Goal: Task Accomplishment & Management: Use online tool/utility

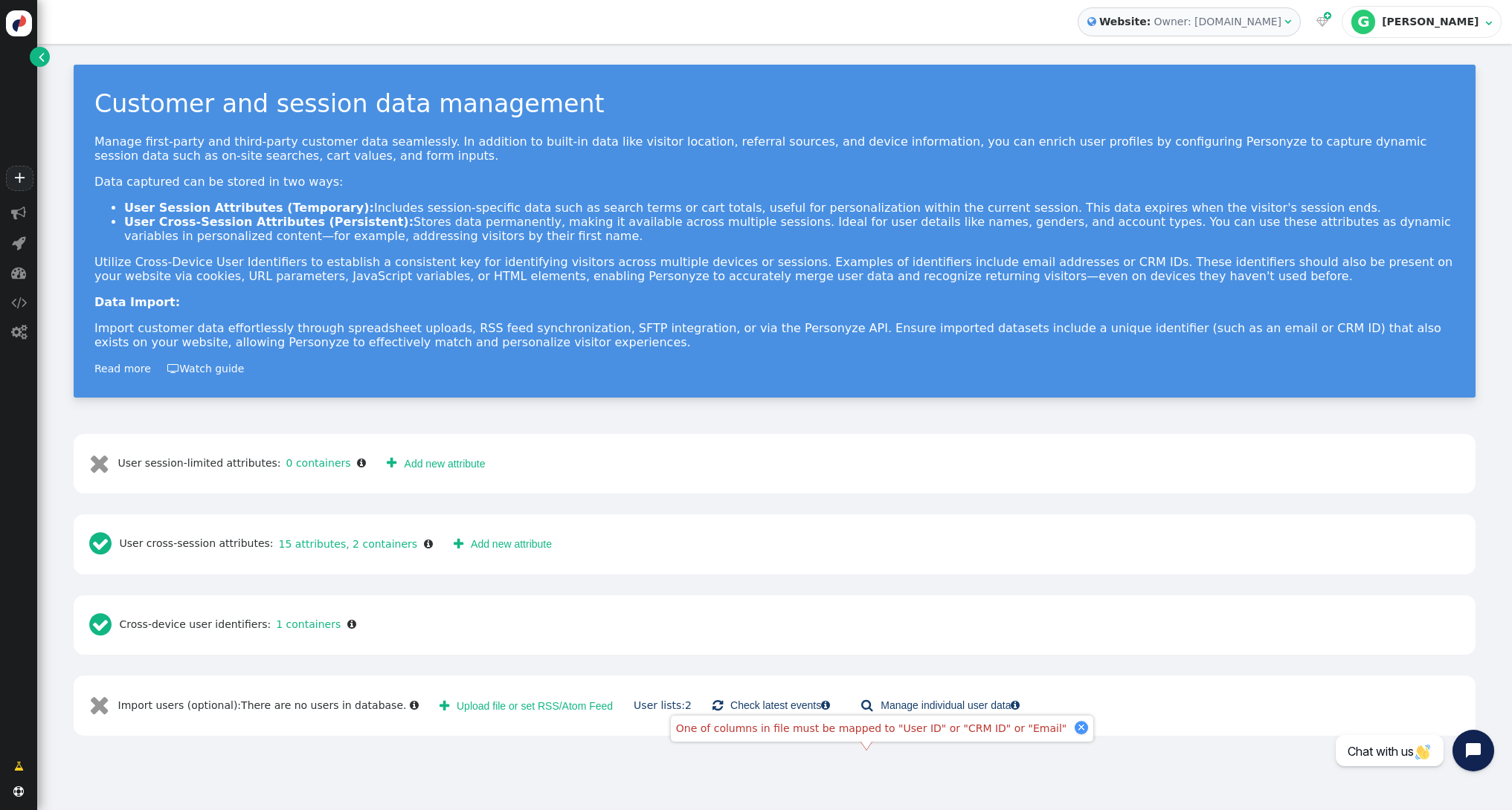
click at [22, 28] on img at bounding box center [19, 23] width 26 height 26
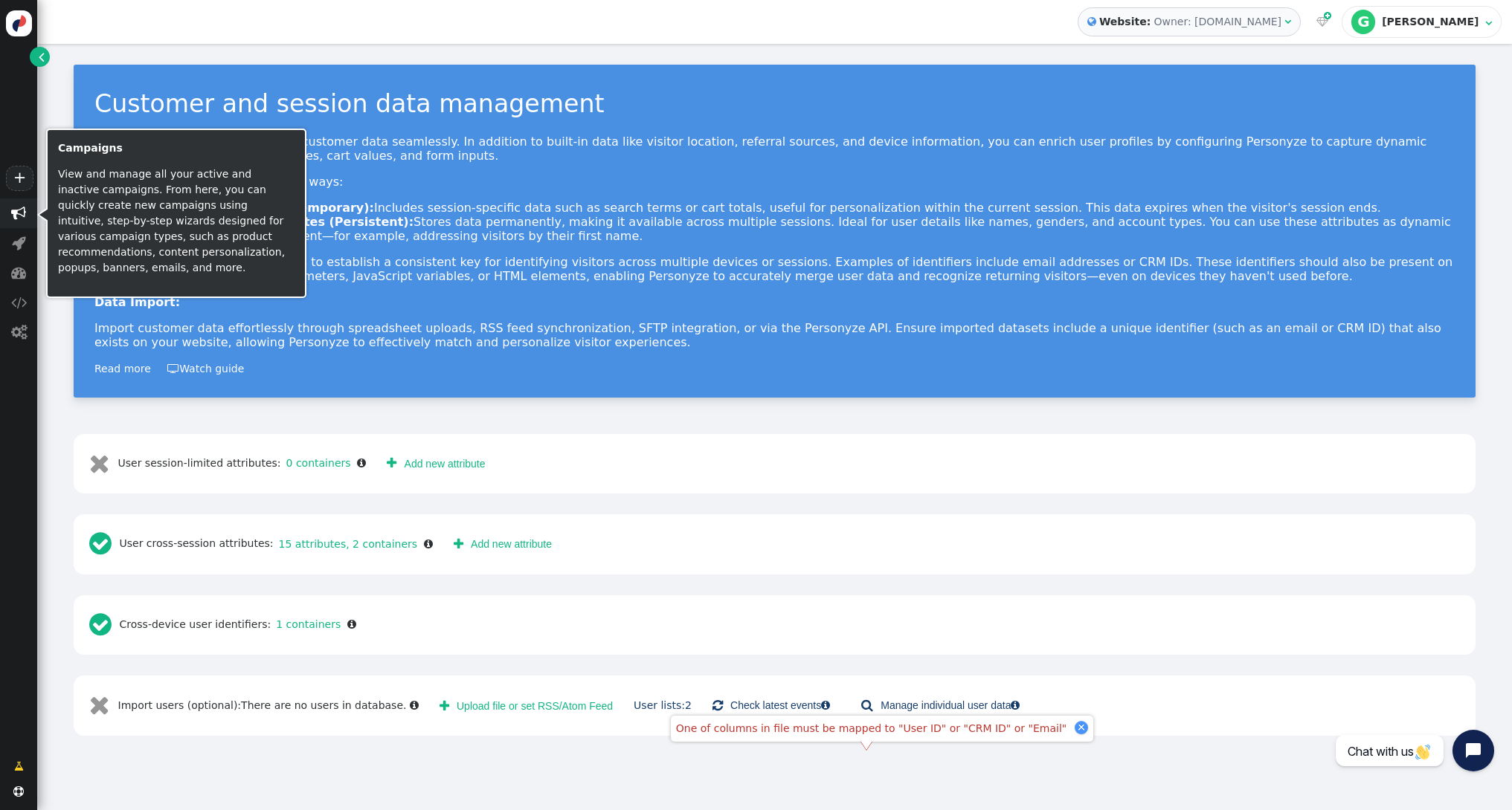
click at [19, 207] on span "" at bounding box center [18, 213] width 15 height 15
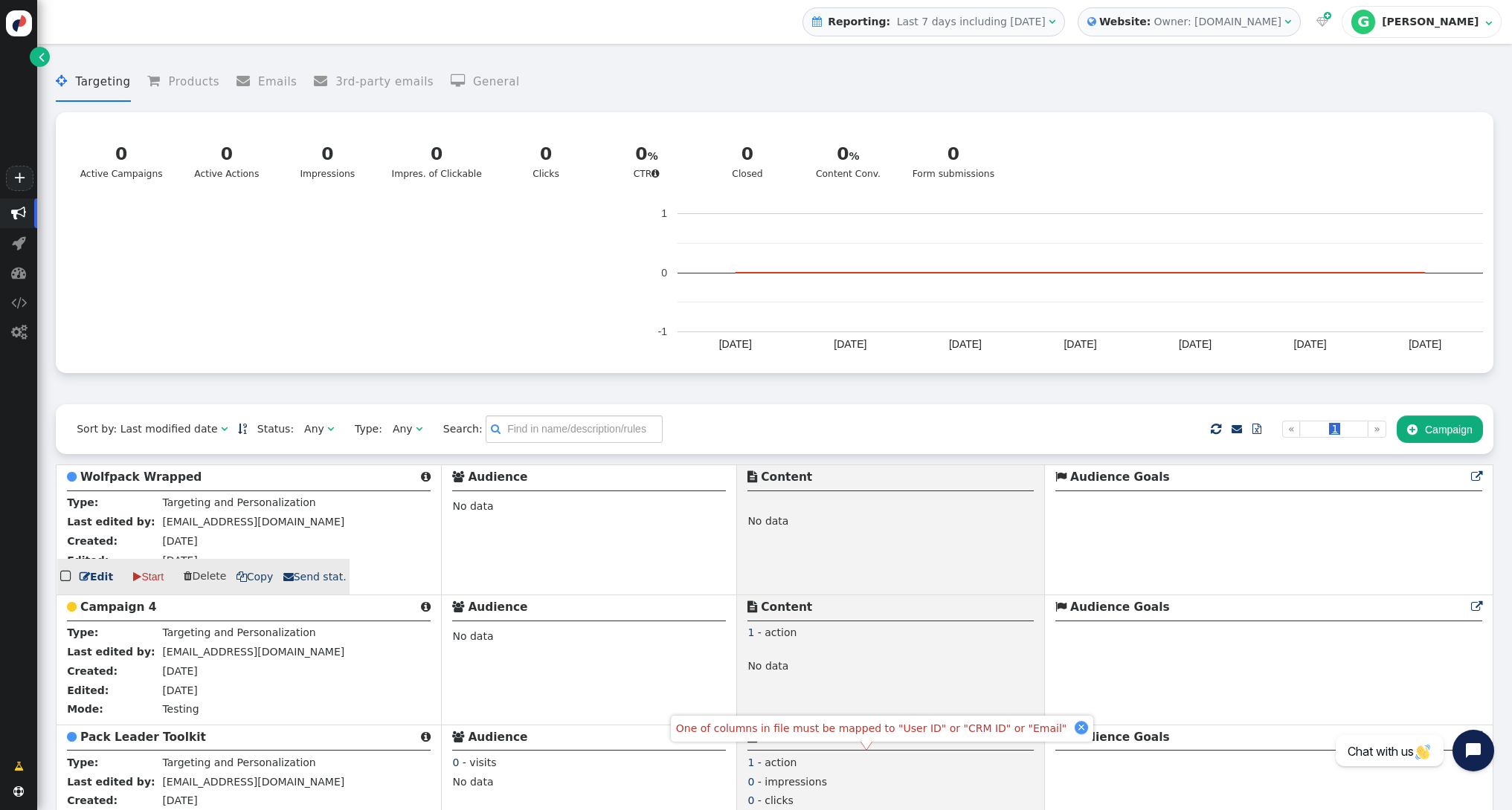
click at [93, 580] on link " Edit" at bounding box center [97, 578] width 34 height 16
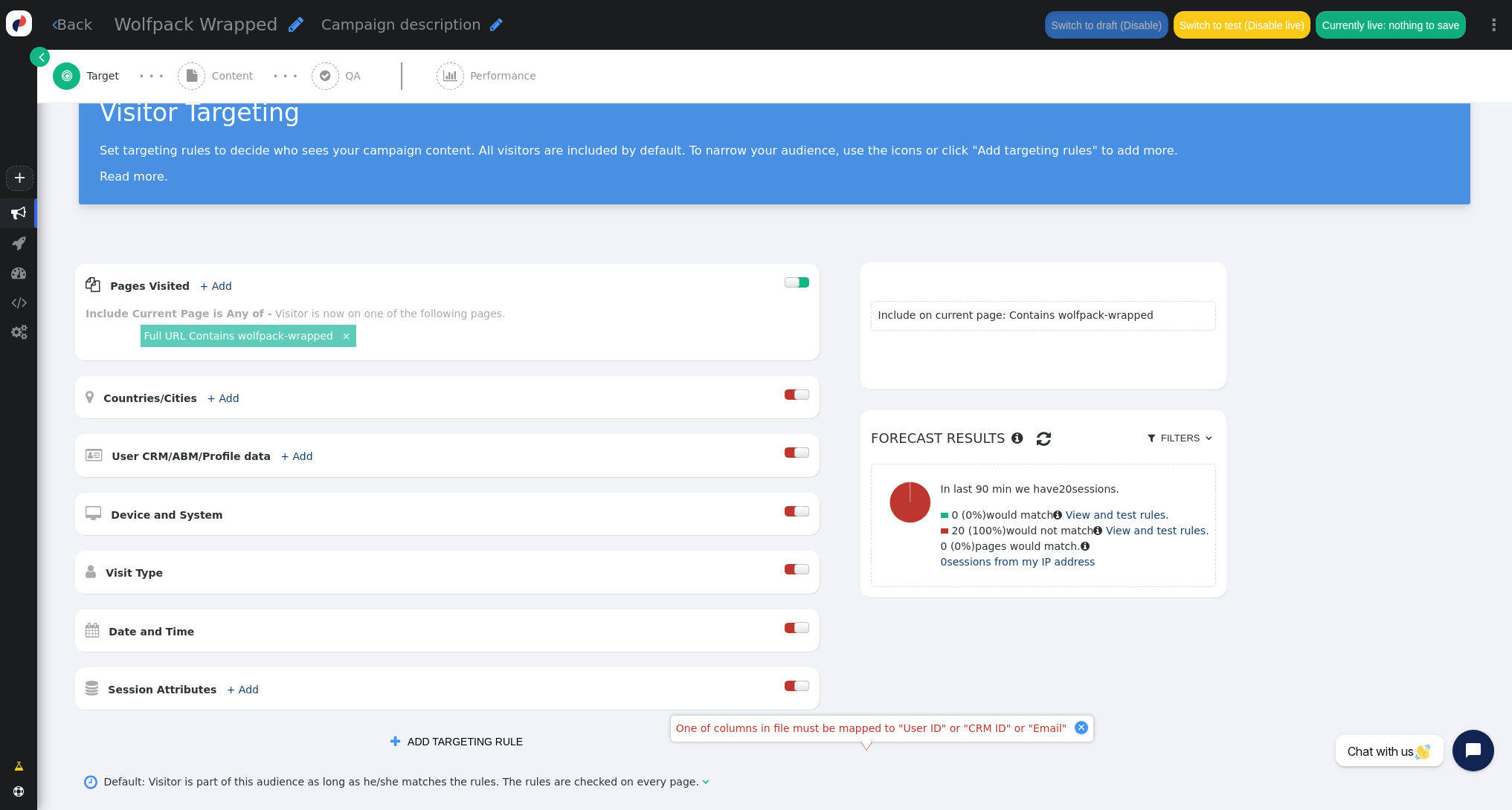
scroll to position [215, 0]
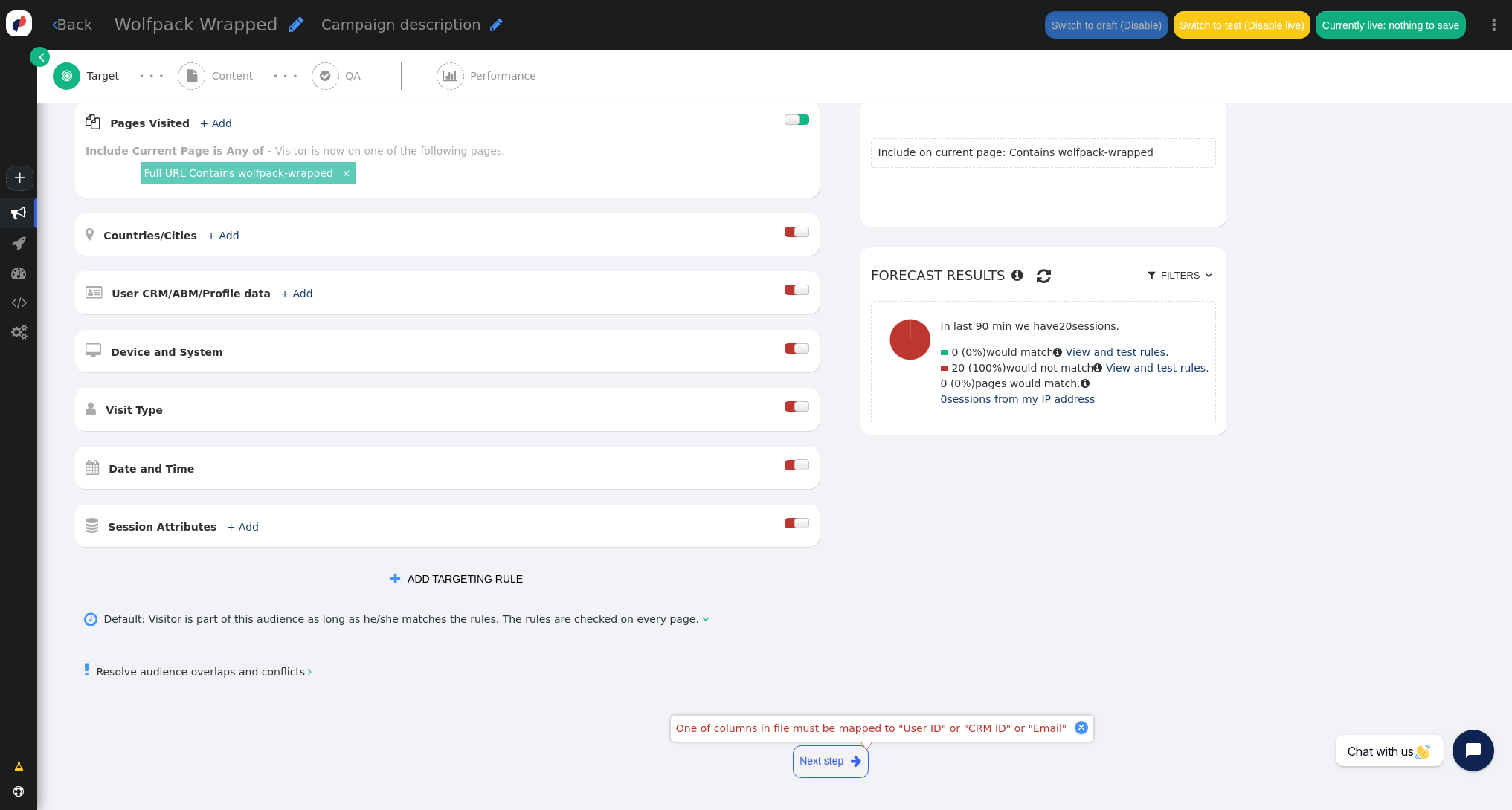
click at [1051, 720] on div "One of columns in file must be mapped to "User ID" or "CRM ID" or "Email"" at bounding box center [882, 728] width 423 height 26
click at [1074, 727] on div at bounding box center [1080, 727] width 13 height 13
click at [850, 762] on link "Next step " at bounding box center [830, 761] width 76 height 33
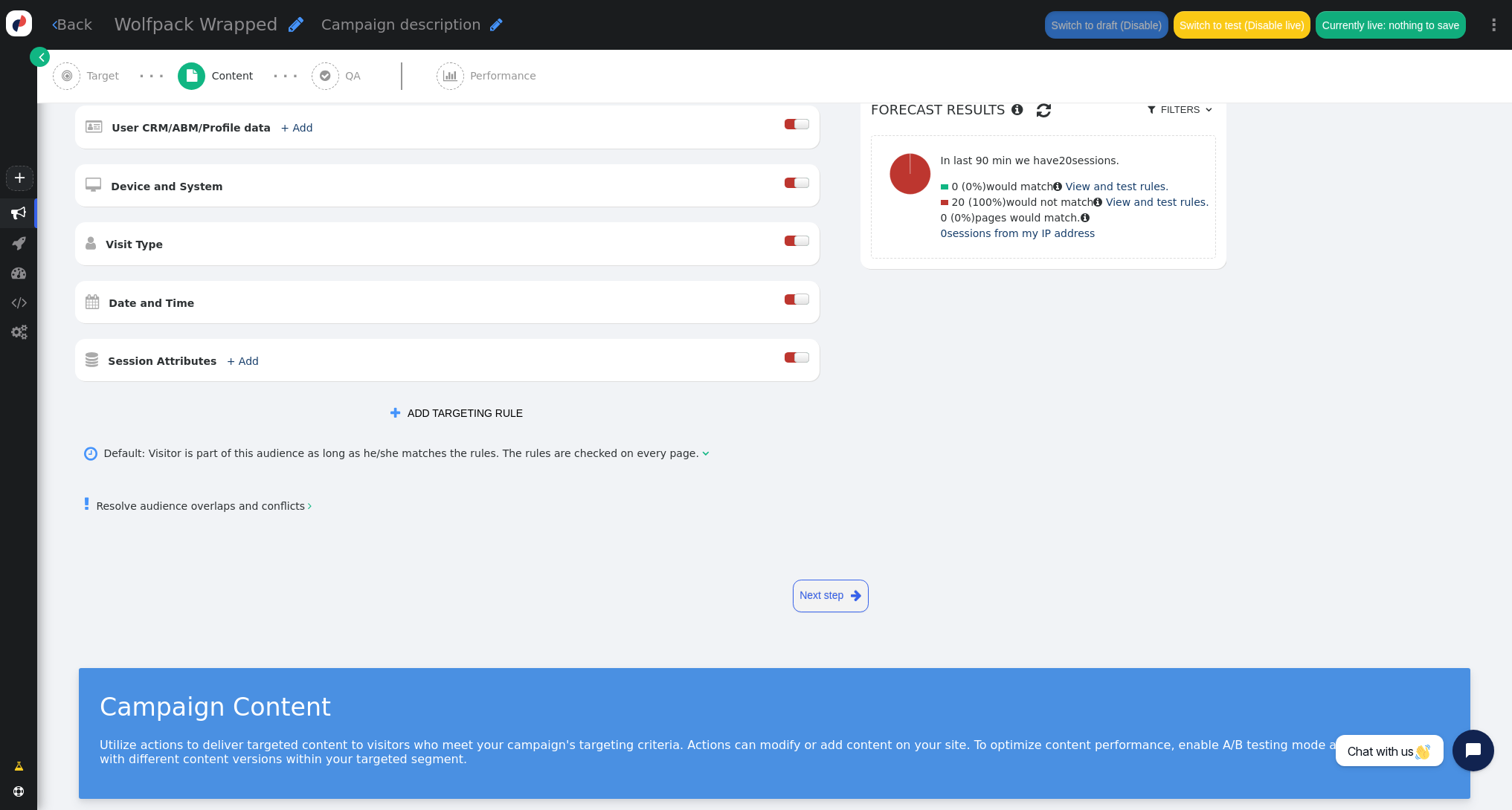
scroll to position [0, 0]
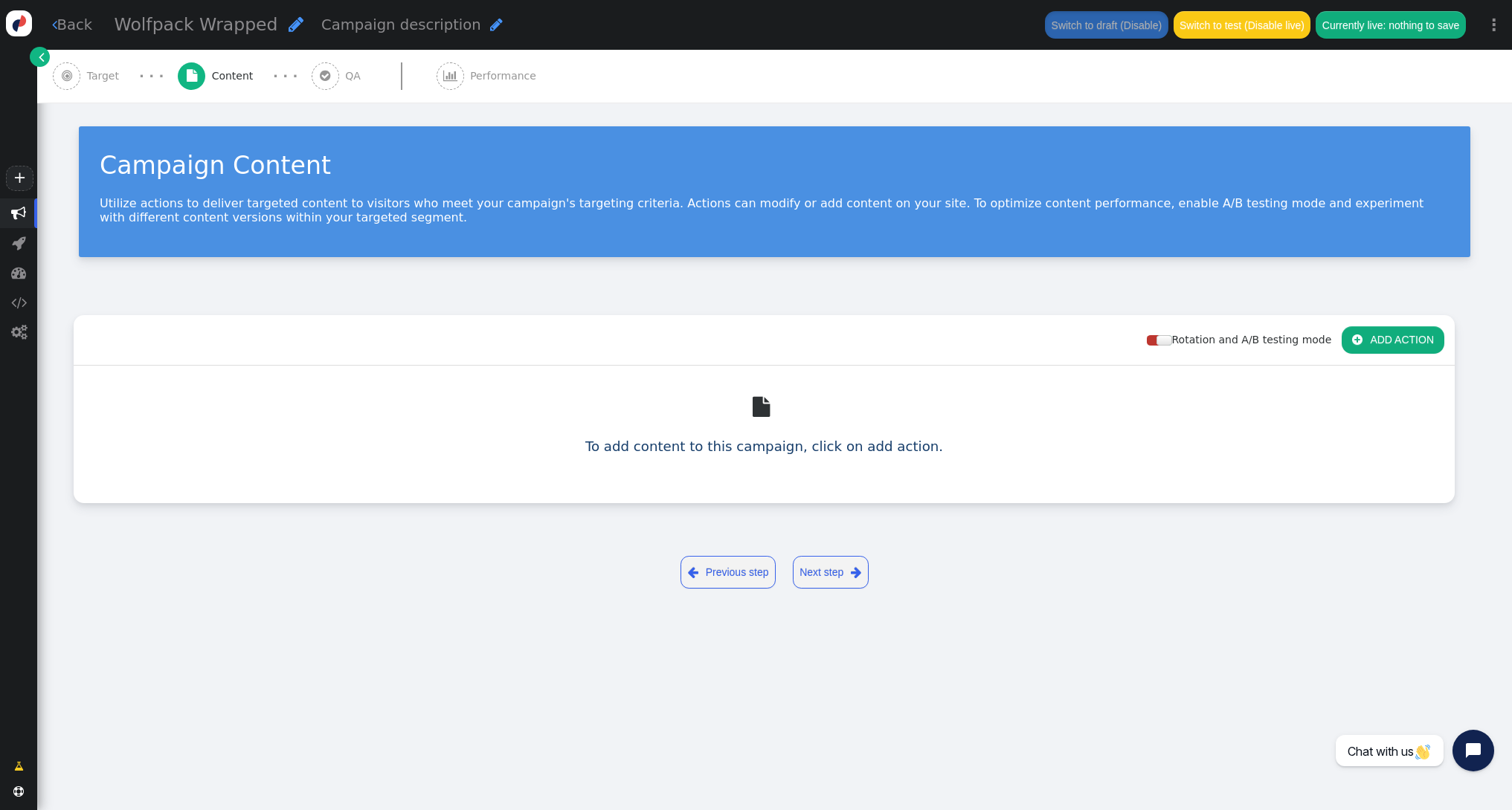
click at [1431, 341] on button " ADD ACTION" at bounding box center [1392, 340] width 103 height 27
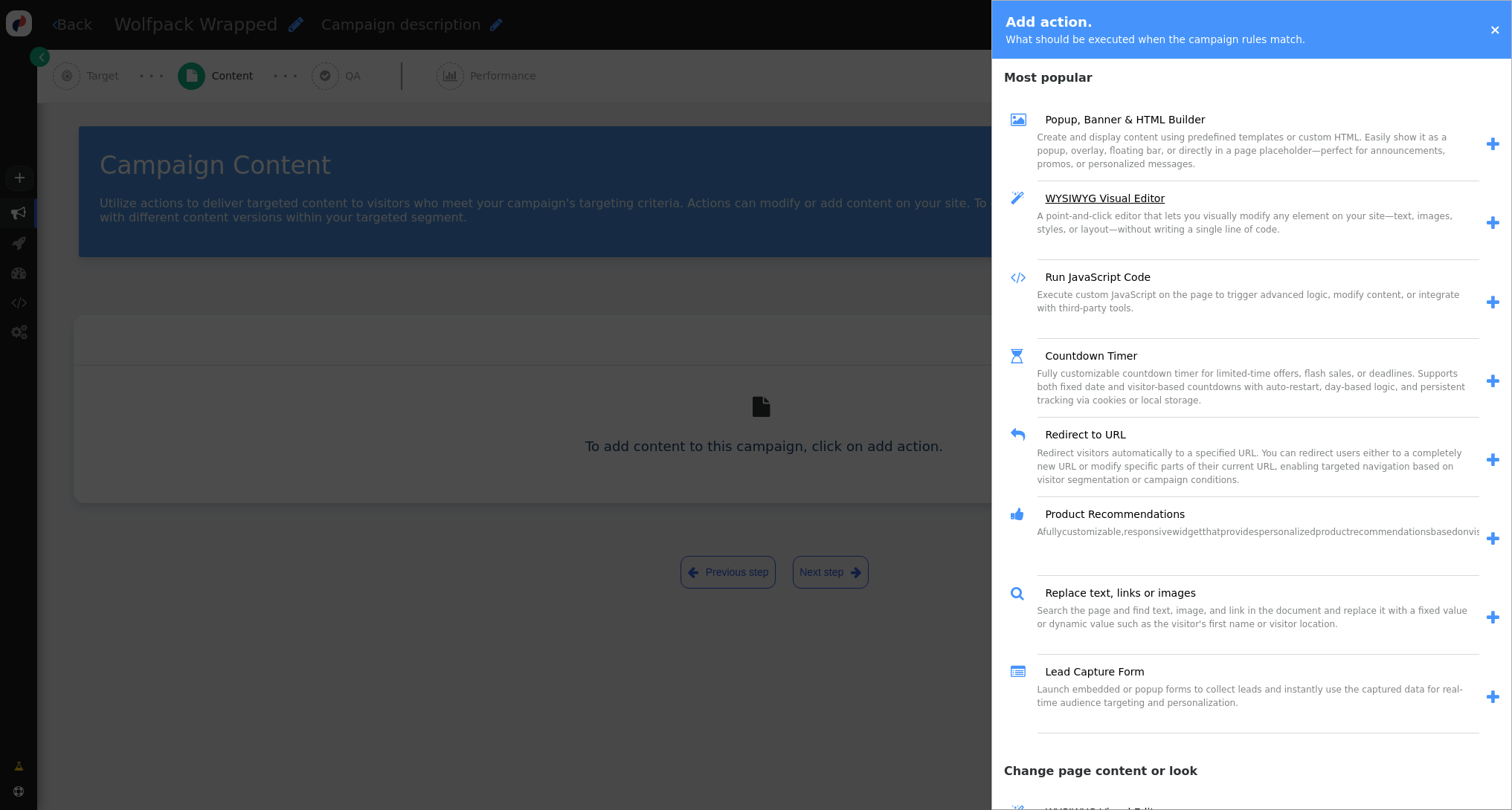
click at [1093, 200] on link "WYSIWYG Visual Editor" at bounding box center [1099, 199] width 131 height 16
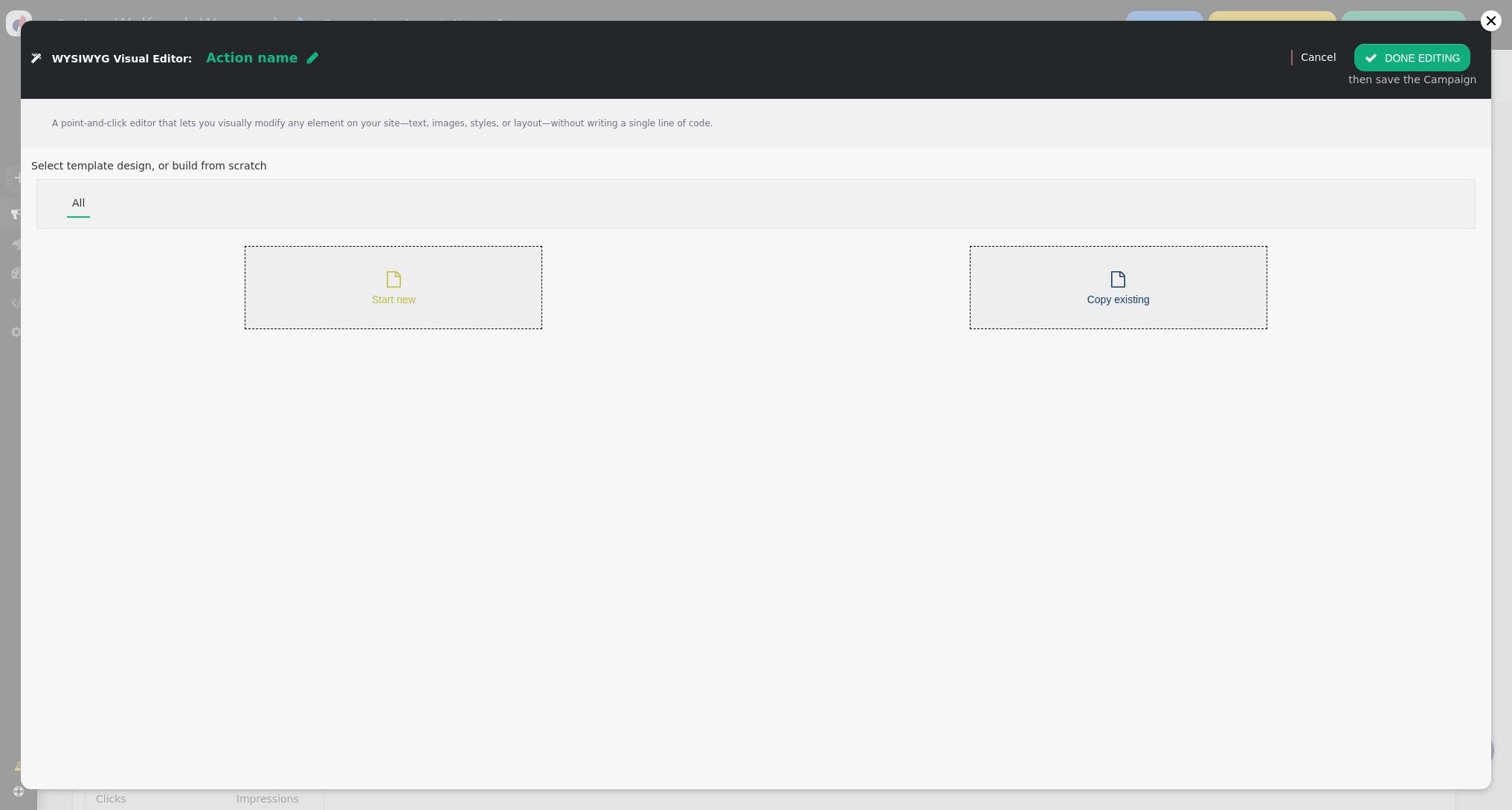
click at [387, 293] on div " Start new" at bounding box center [394, 288] width 44 height 41
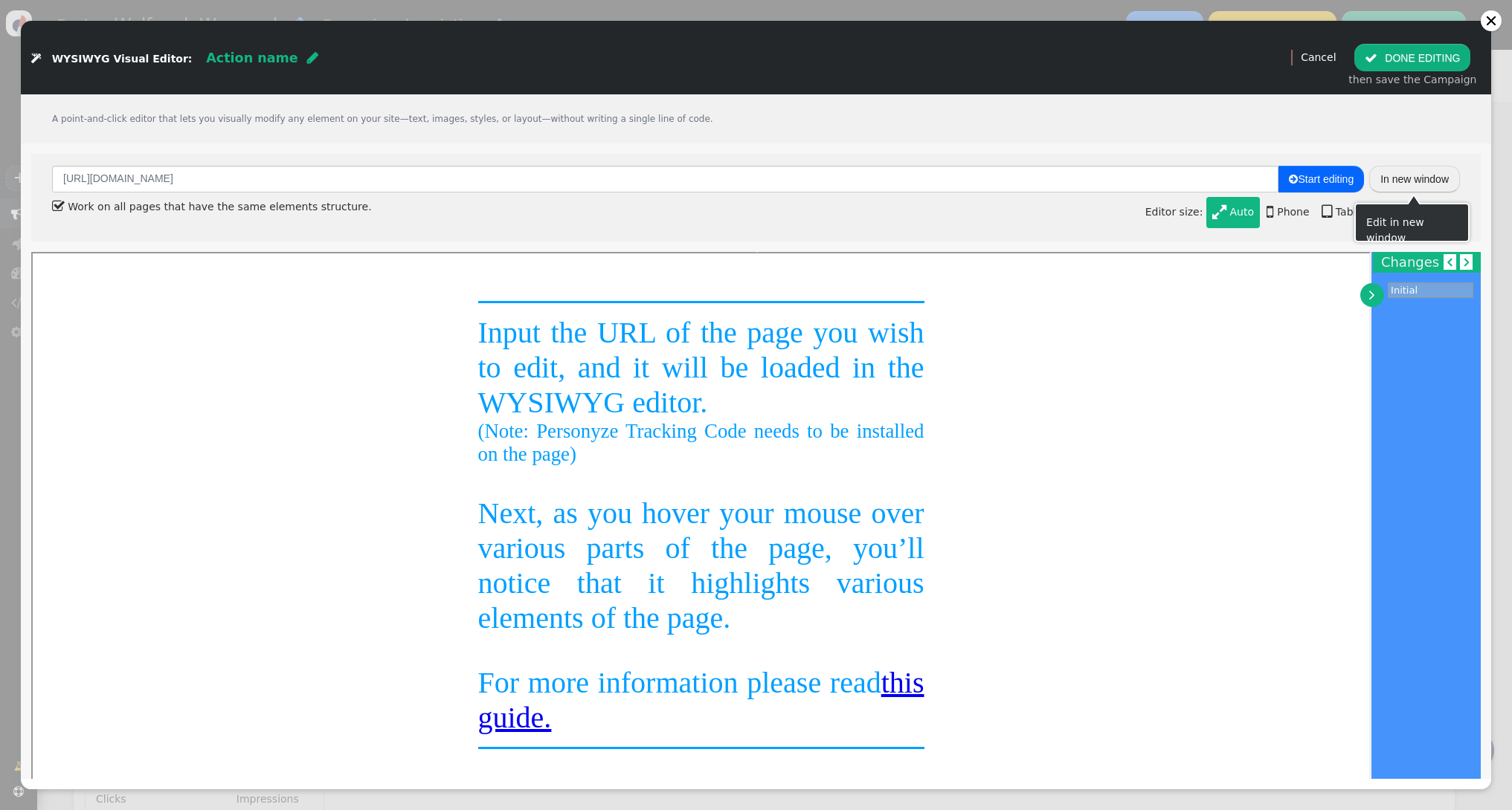
click at [1410, 176] on button "In new window" at bounding box center [1414, 178] width 91 height 27
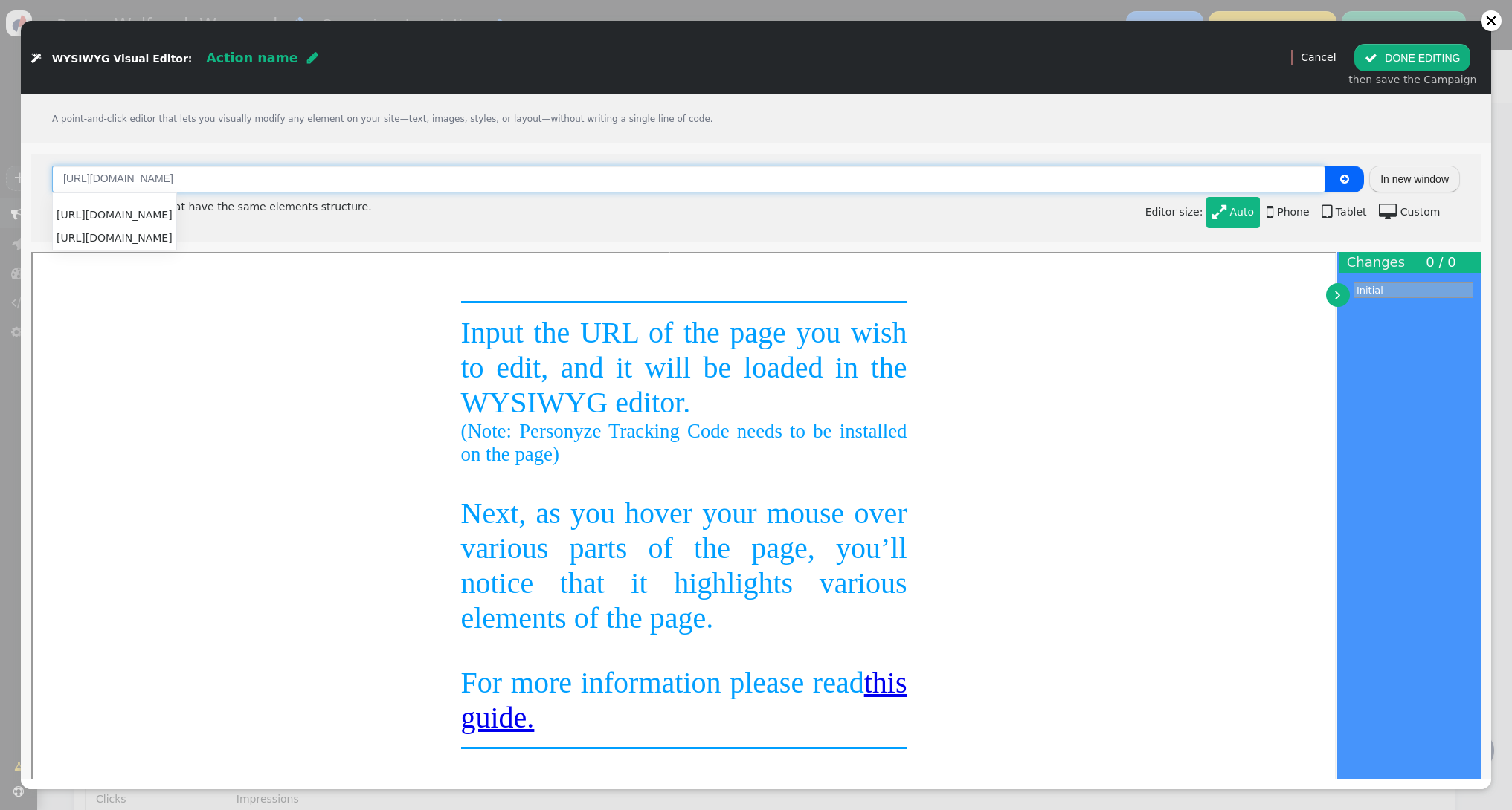
click at [437, 183] on input "[URL][DOMAIN_NAME]" at bounding box center [688, 178] width 1273 height 27
paste input "olfpack-wrapped-2025"
type input "[URL][DOMAIN_NAME]"
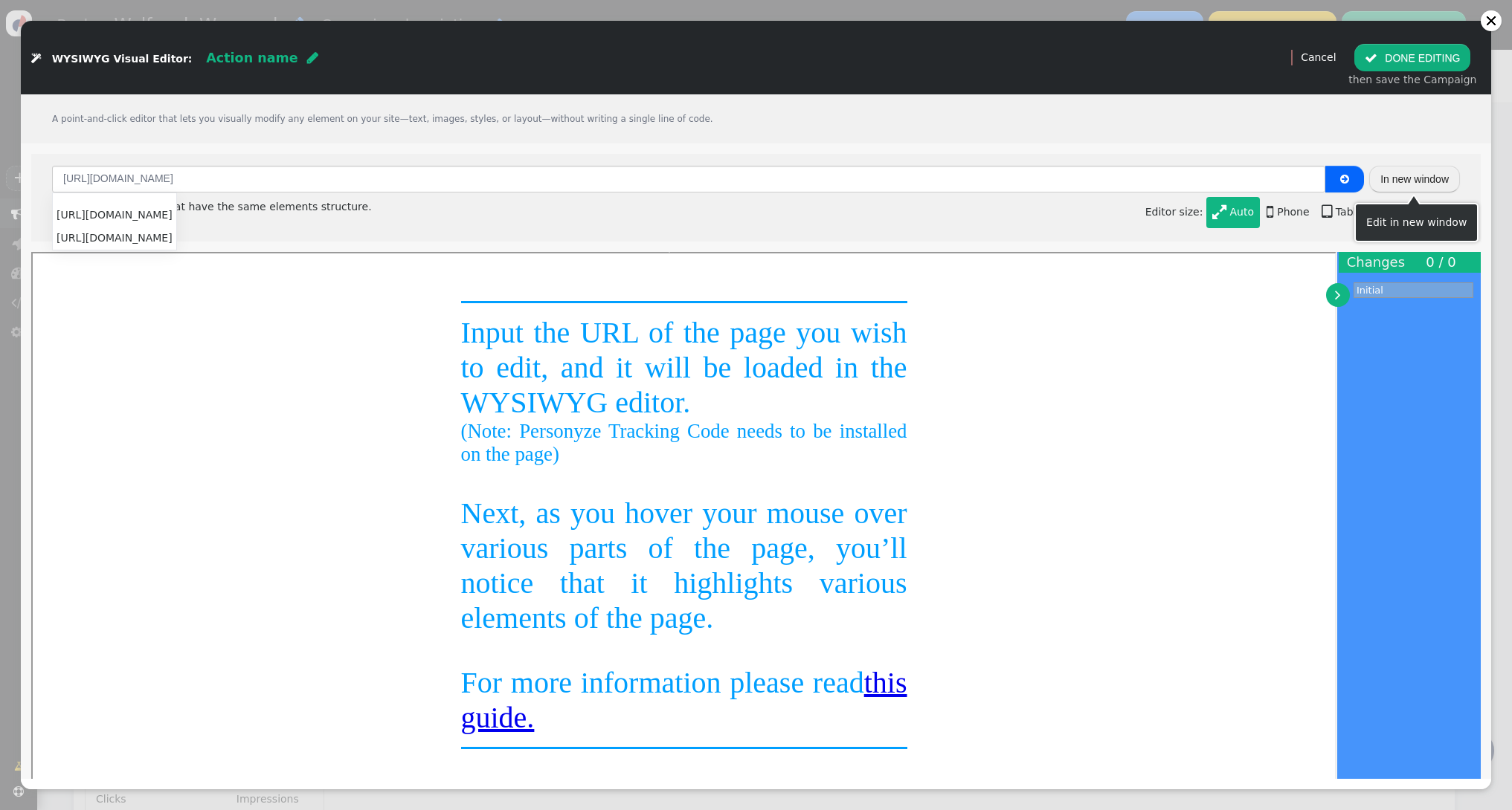
click at [1406, 180] on button "In new window" at bounding box center [1414, 178] width 91 height 27
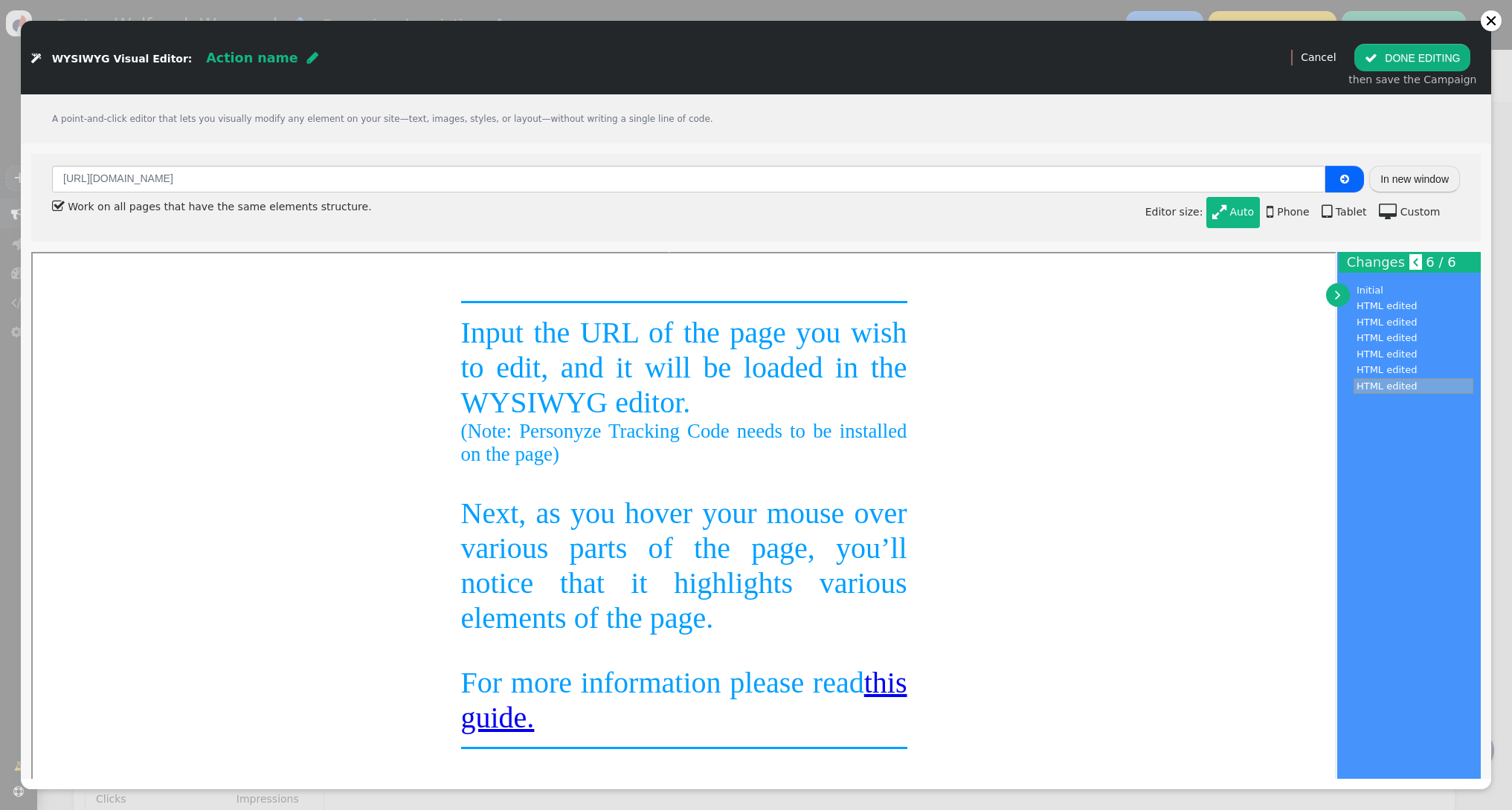
click at [1443, 58] on button " DONE EDITING" at bounding box center [1412, 57] width 116 height 27
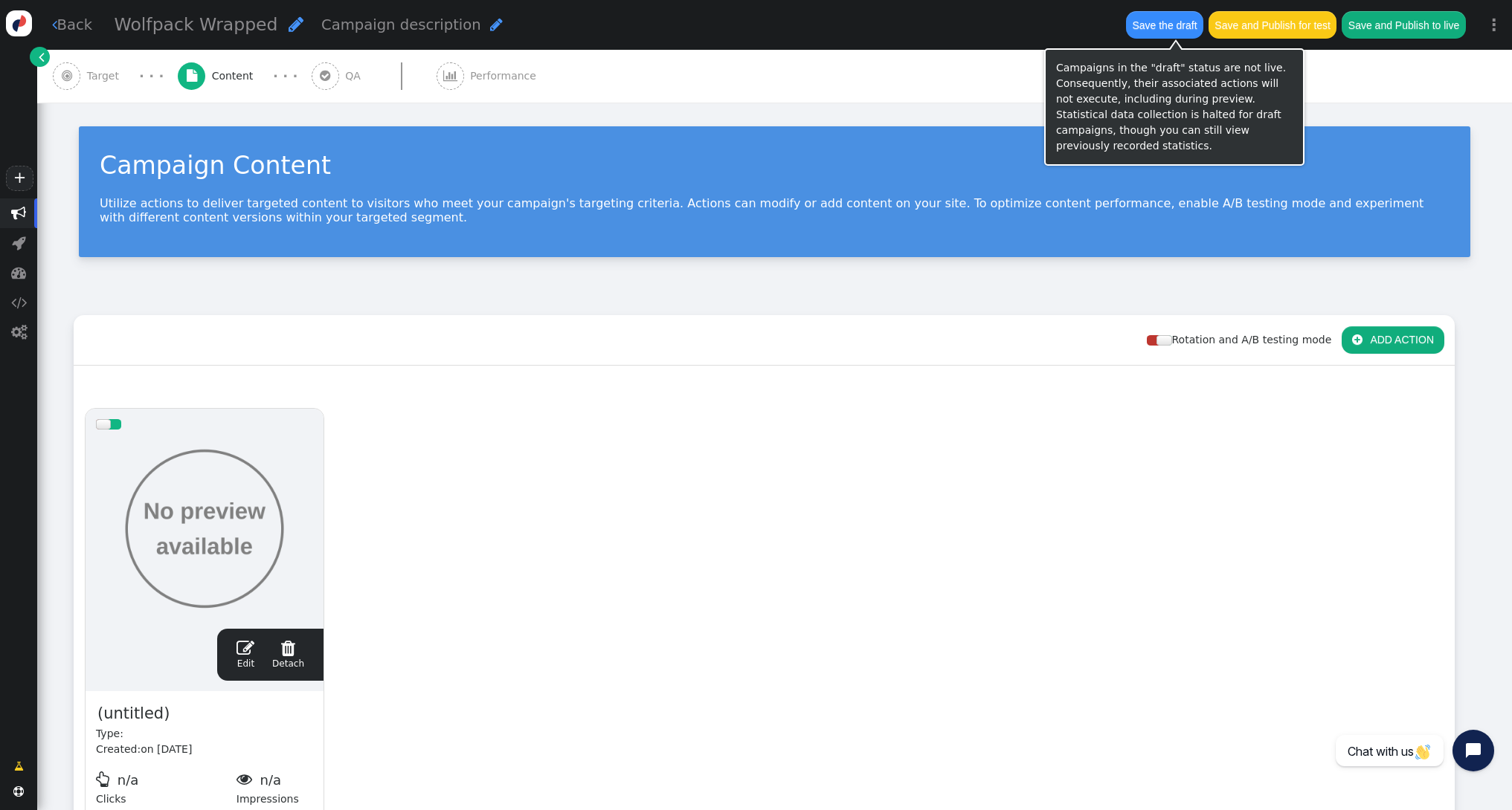
click at [1182, 24] on button "Save the draft" at bounding box center [1165, 24] width 78 height 27
click at [1183, 24] on icon "button" at bounding box center [1164, 25] width 70 height 19
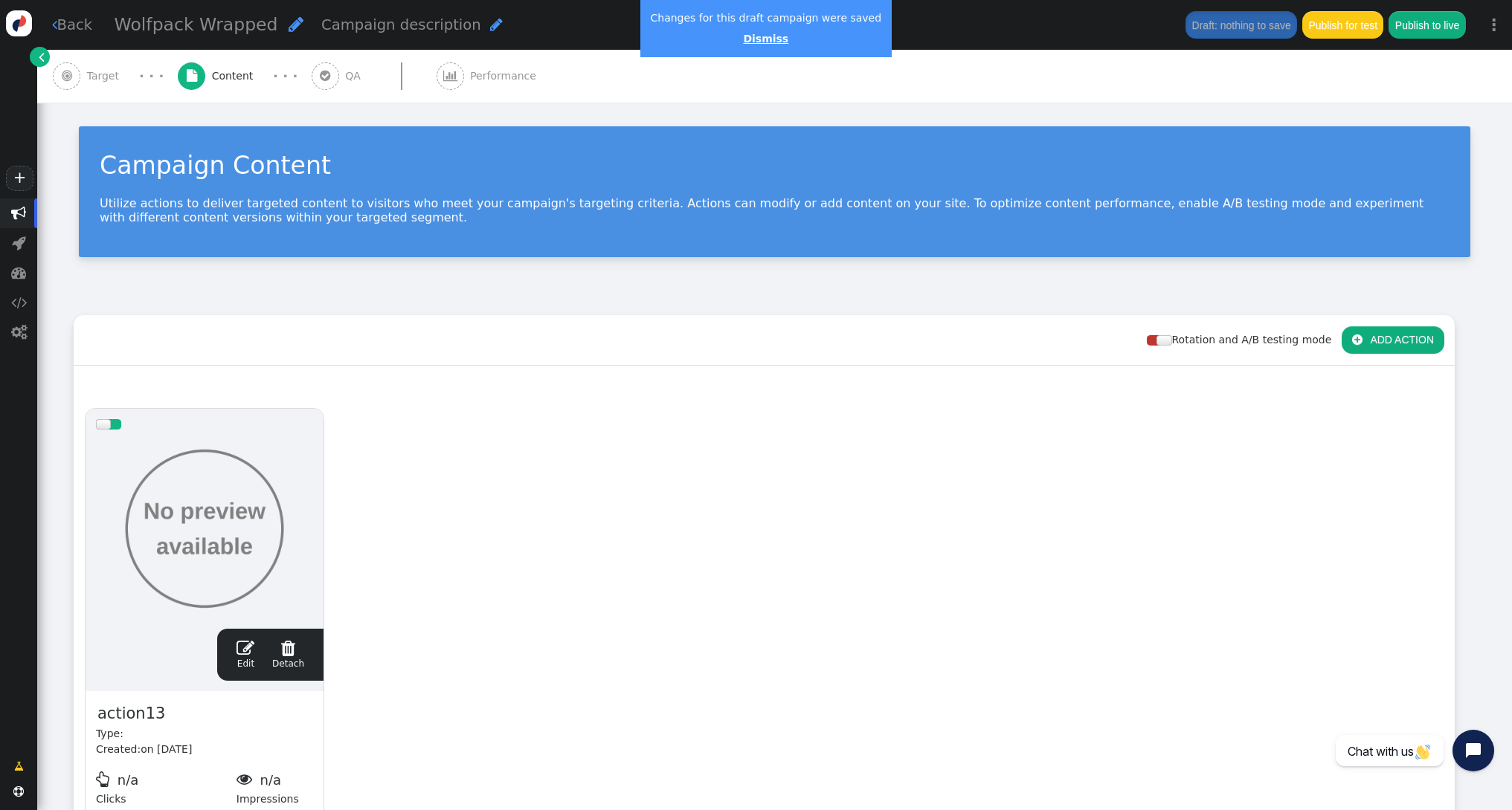
click at [756, 44] on link "Dismiss" at bounding box center [765, 39] width 46 height 12
click at [72, 21] on link " Back" at bounding box center [72, 25] width 41 height 22
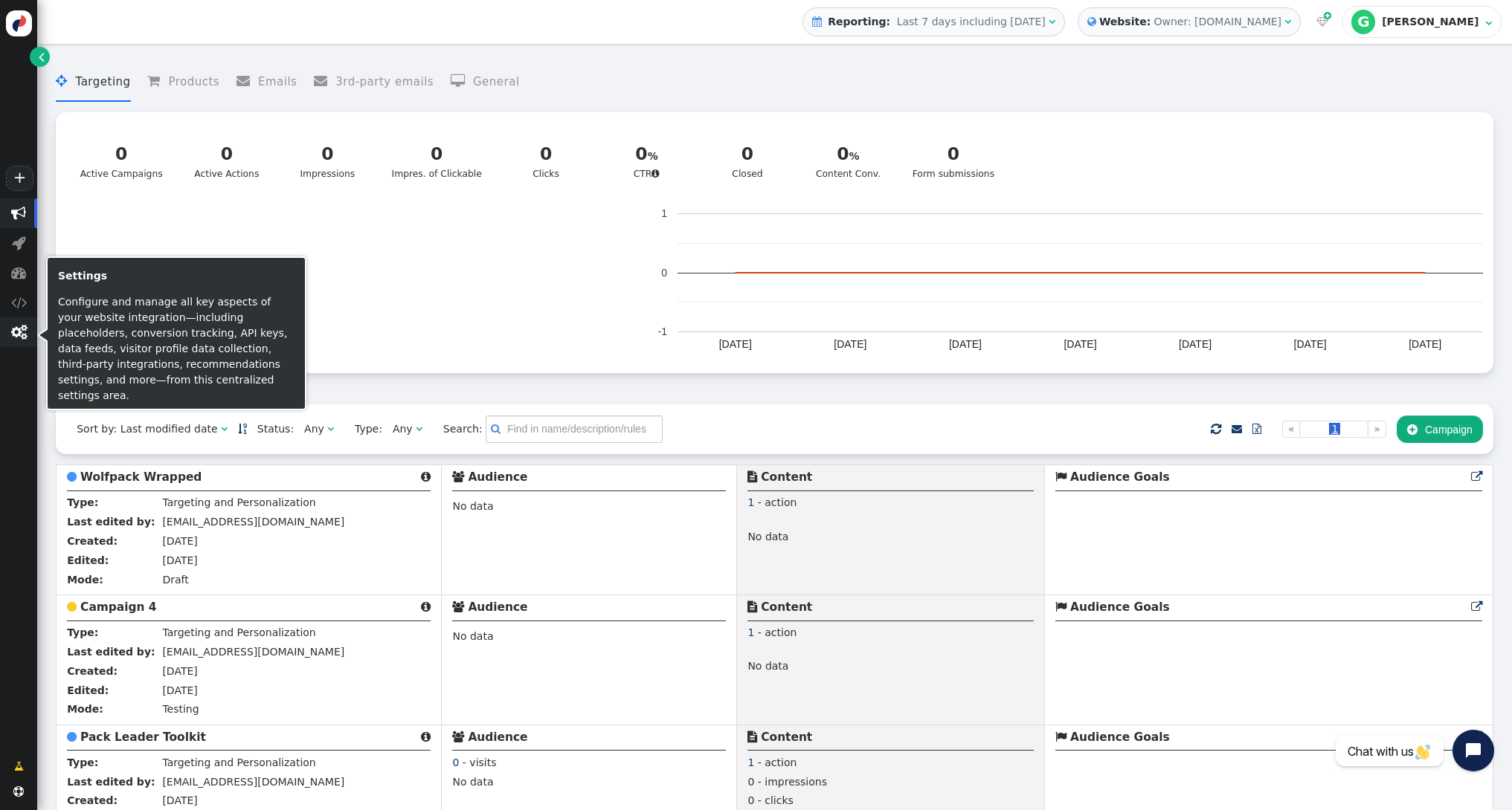
click at [19, 330] on span "" at bounding box center [19, 332] width 16 height 15
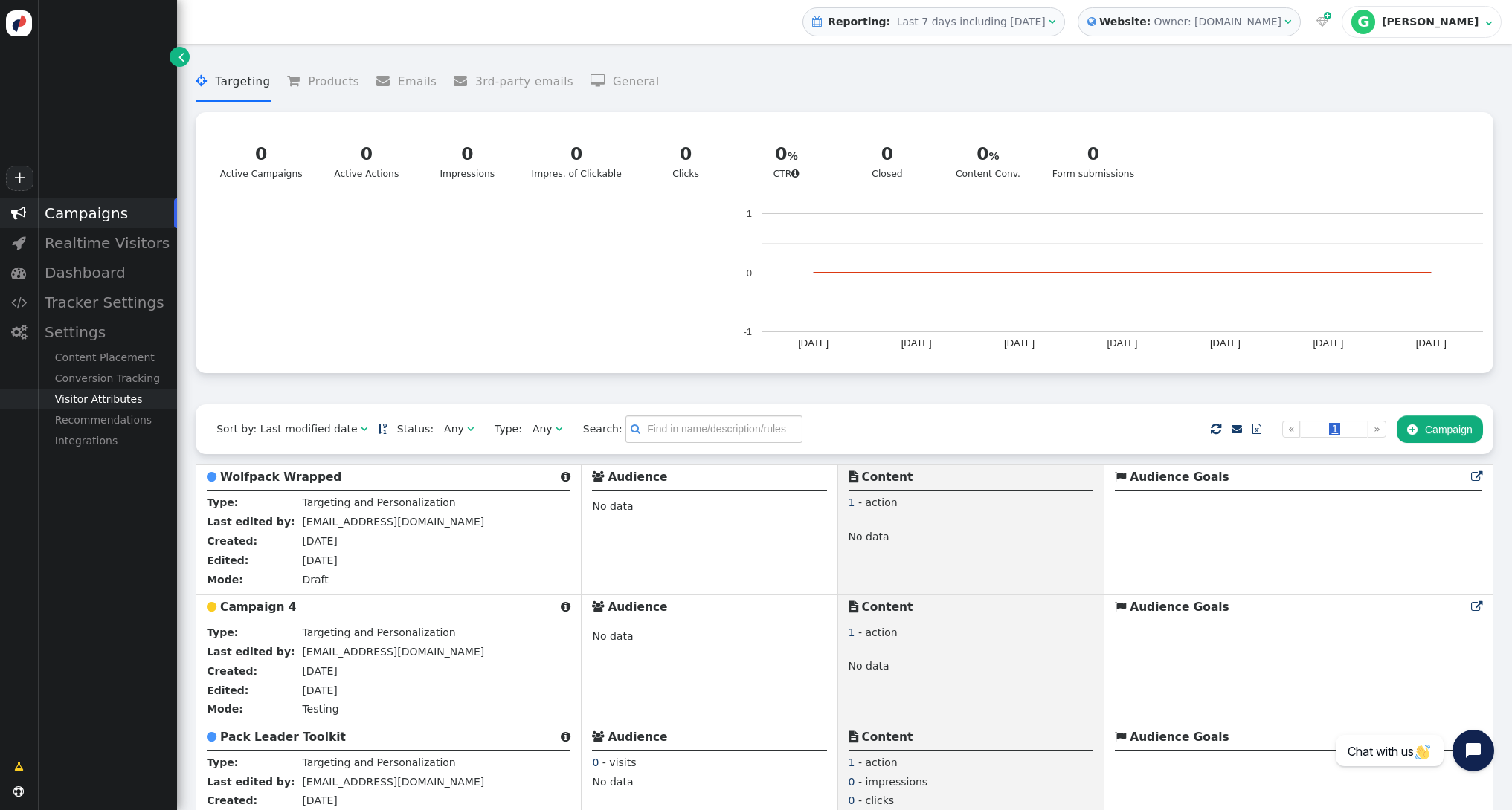
click at [113, 398] on div "Visitor Attributes" at bounding box center [107, 399] width 140 height 21
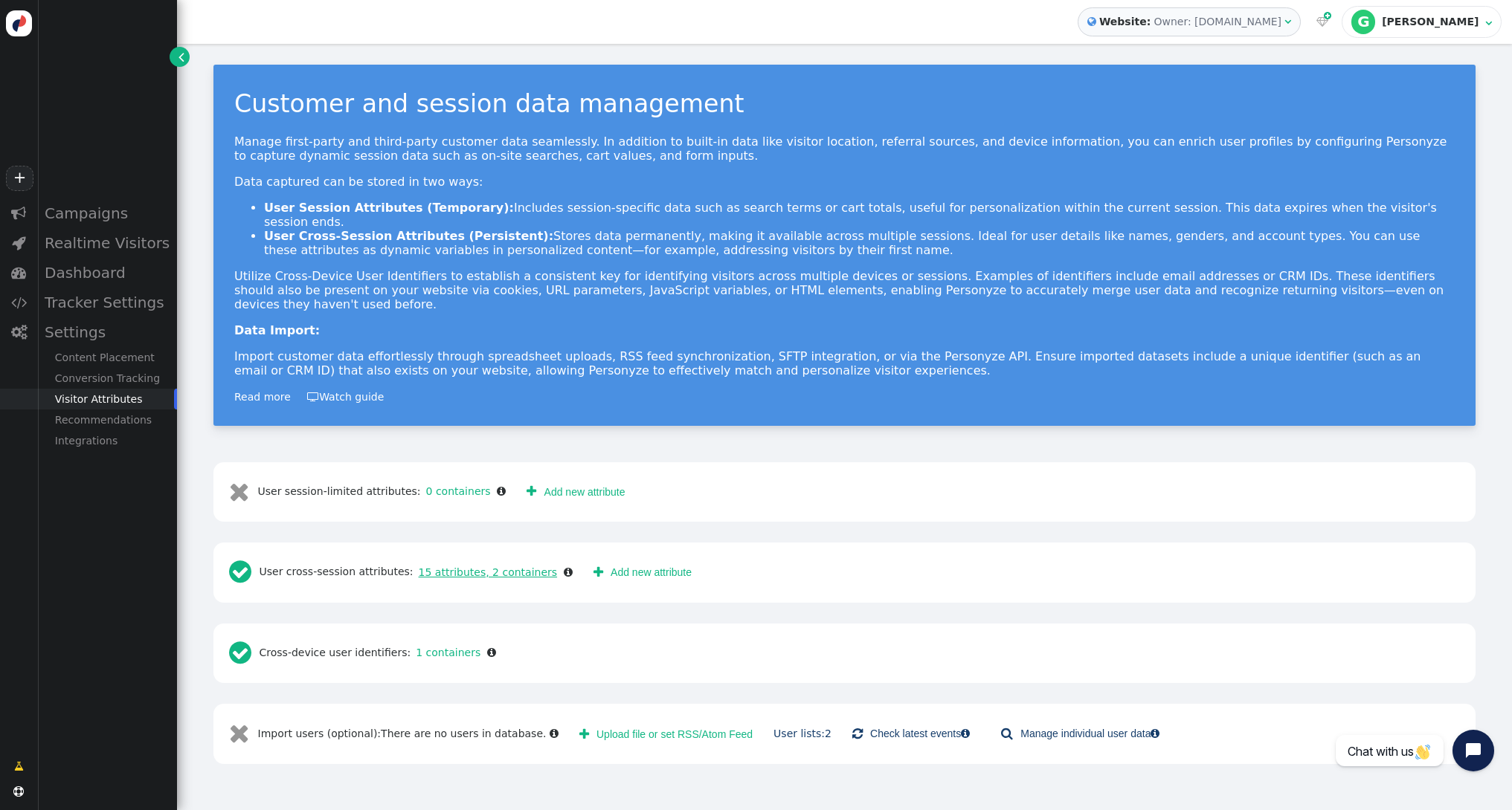
click at [490, 567] on link "15 attributes, 2 containers" at bounding box center [485, 573] width 145 height 12
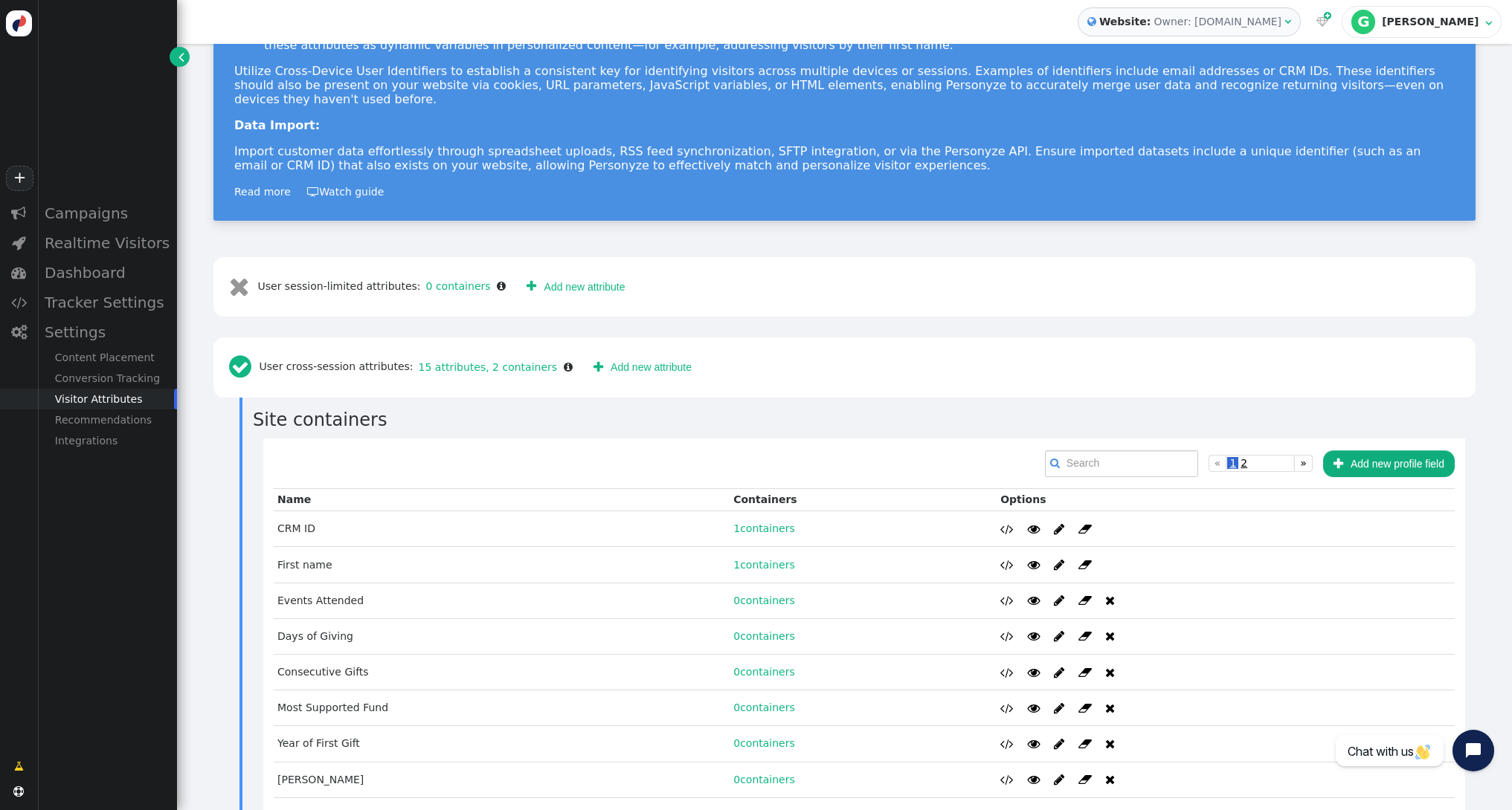
scroll to position [327, 0]
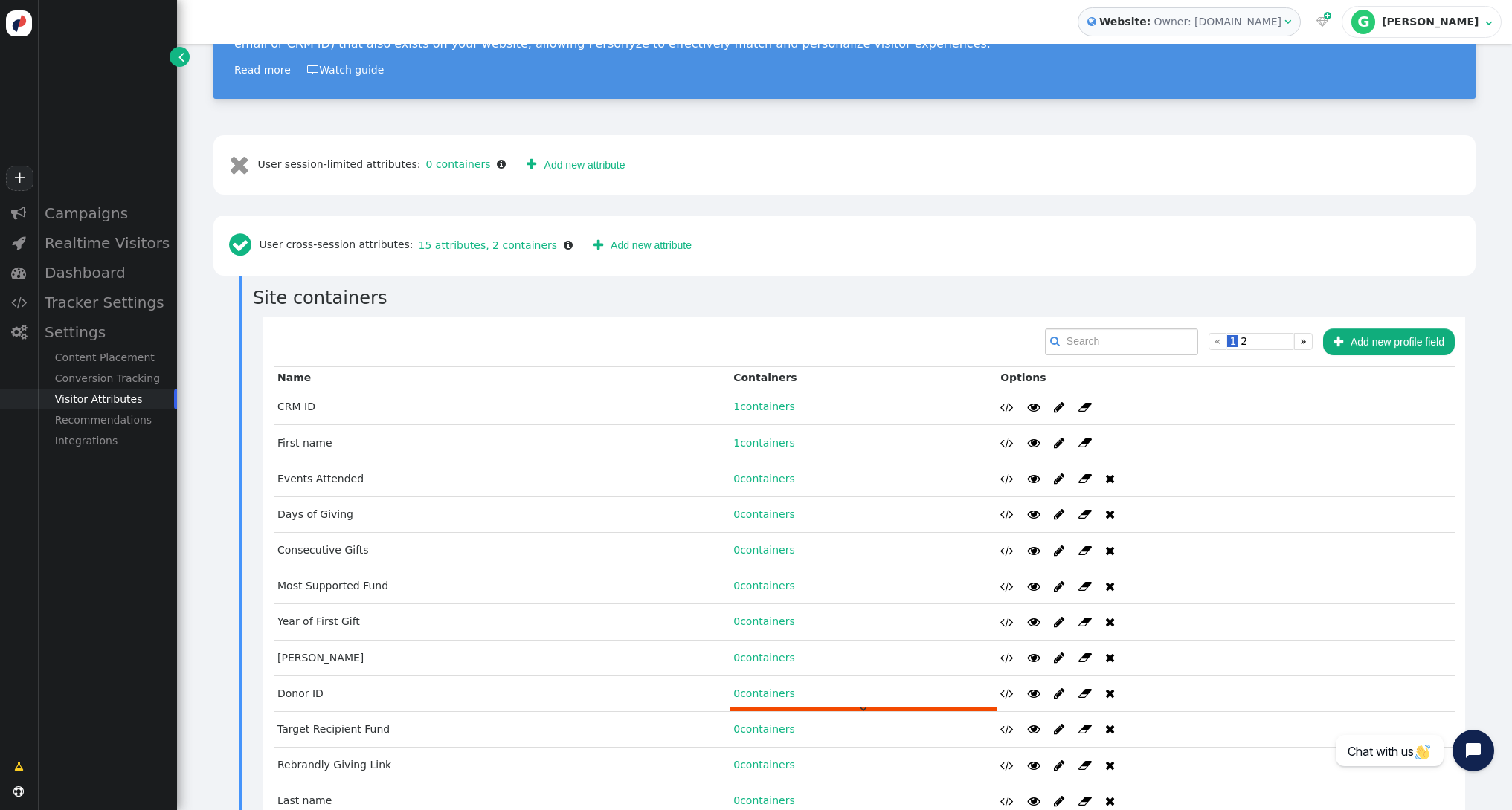
click at [760, 687] on link "0 containers" at bounding box center [764, 693] width 62 height 12
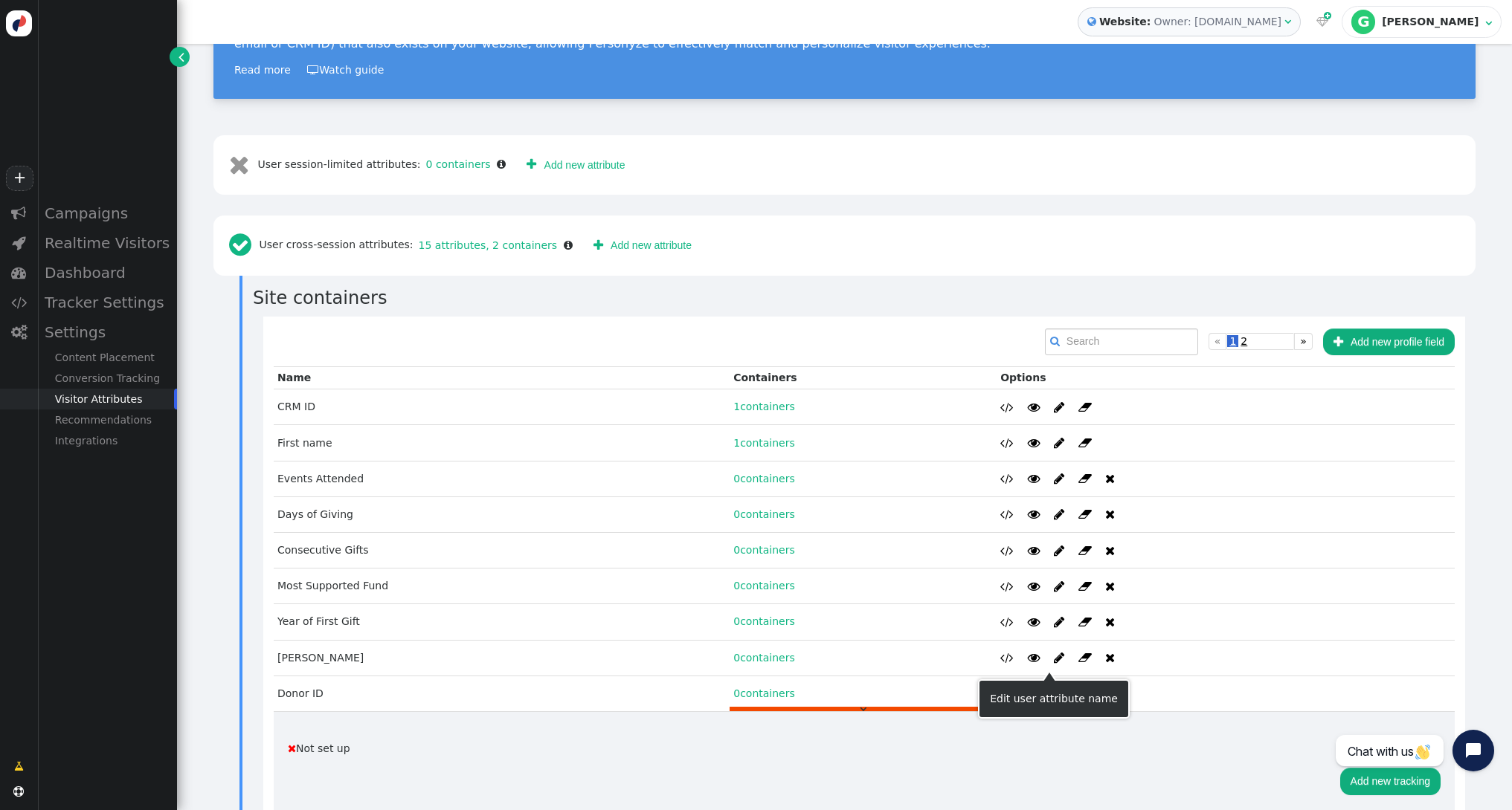
click at [1054, 687] on span "" at bounding box center [1058, 693] width 10 height 12
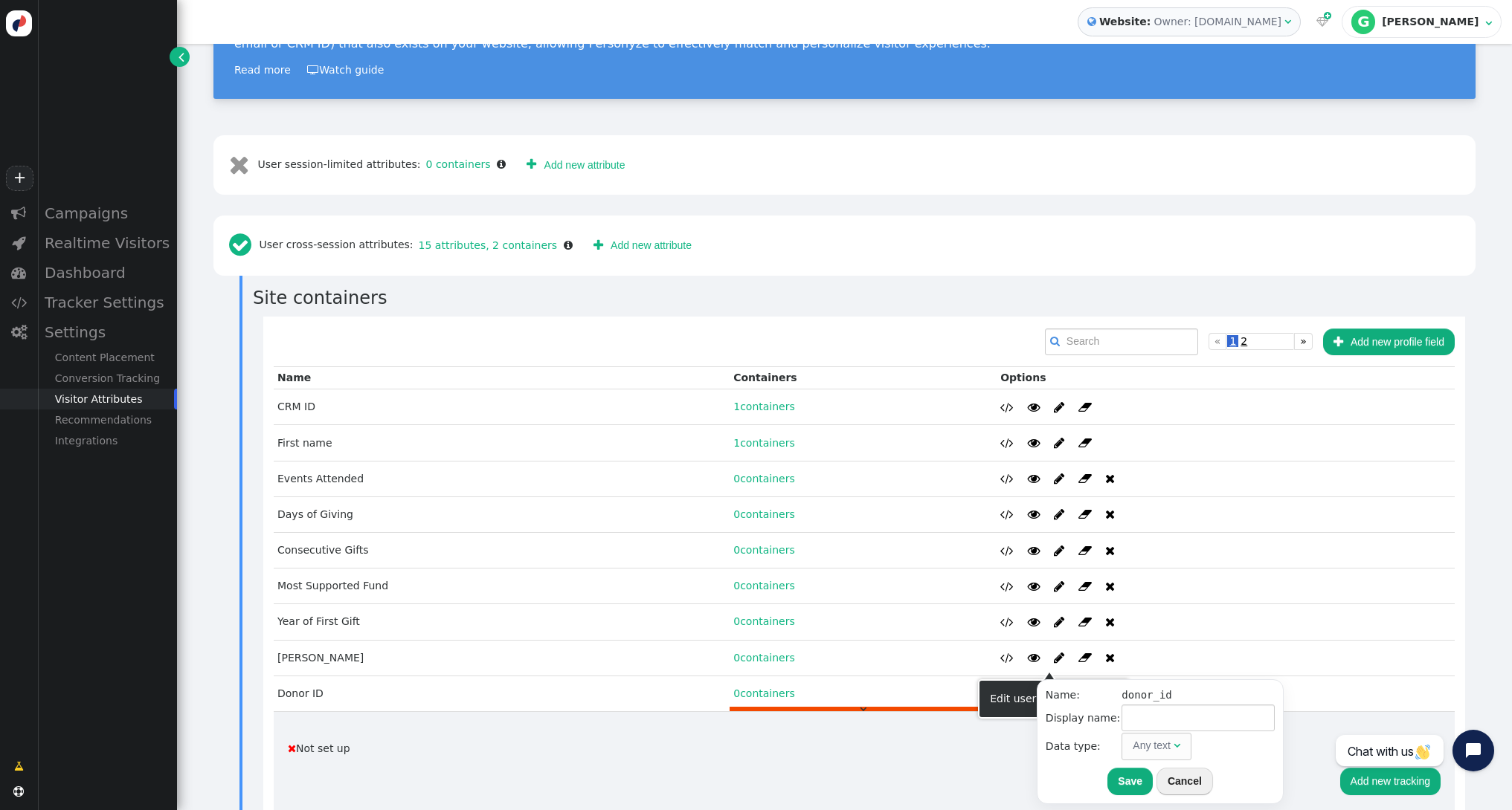
type input "Donor ID"
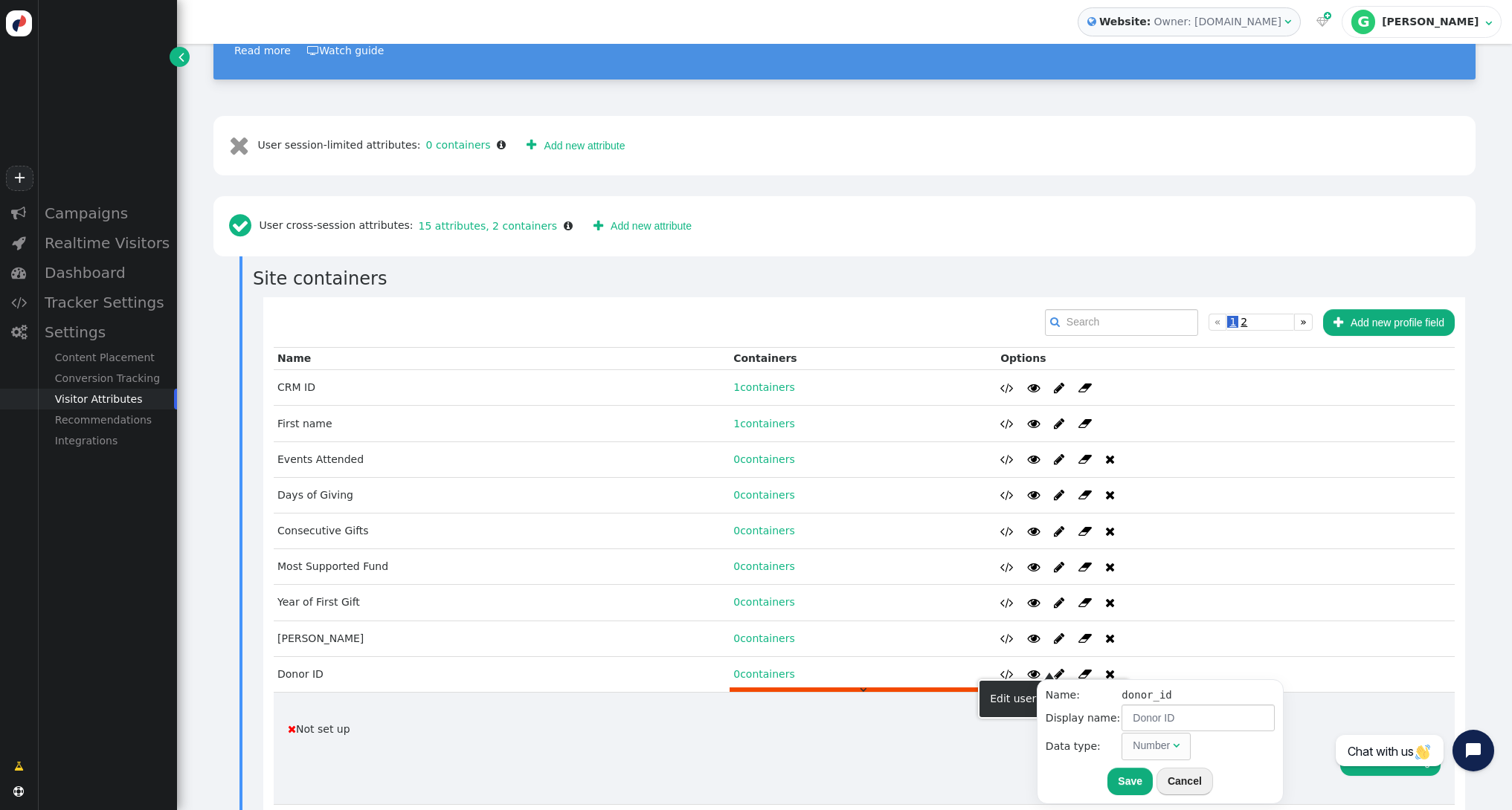
scroll to position [356, 0]
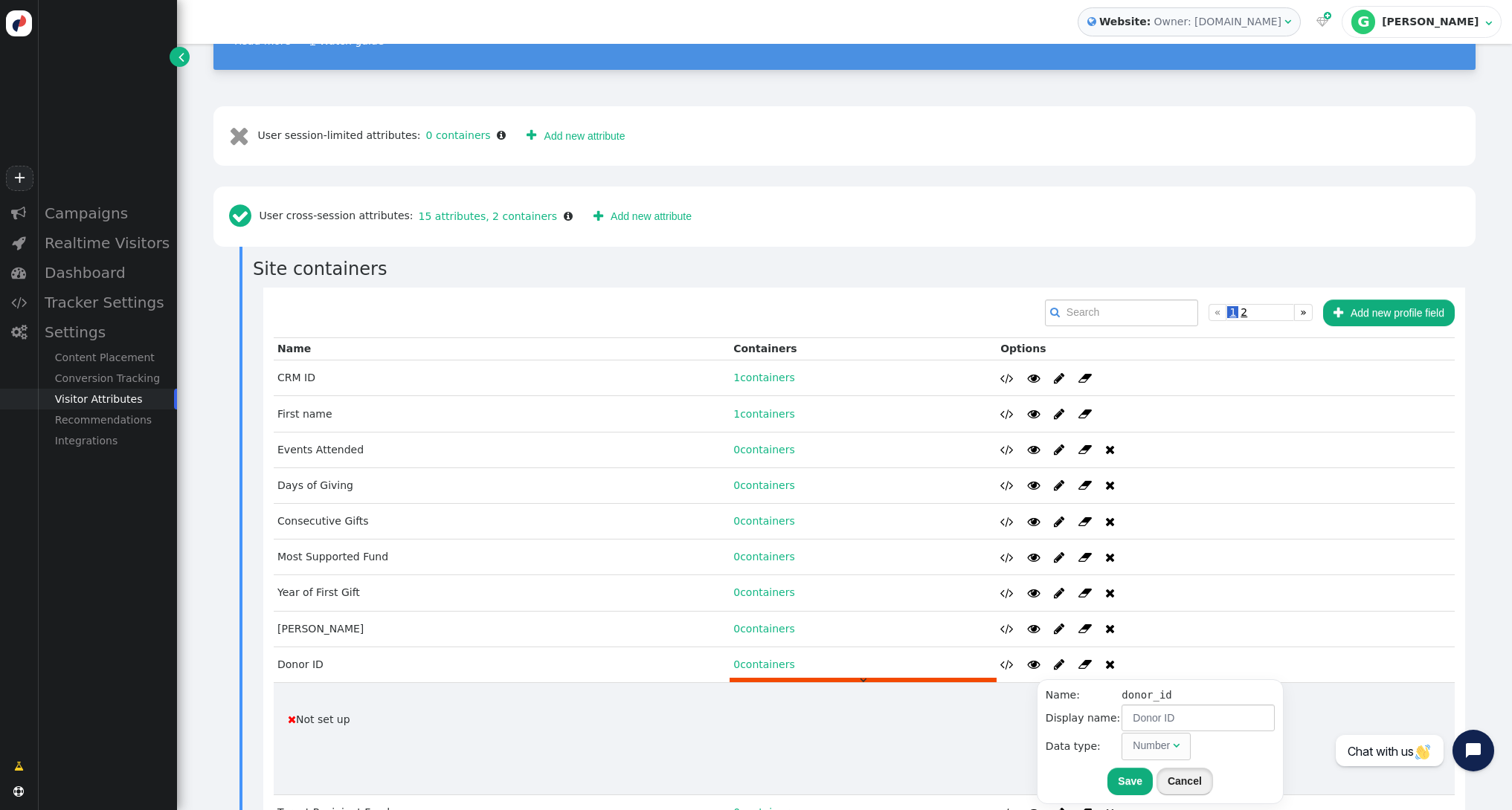
click at [1166, 777] on button "Cancel" at bounding box center [1184, 781] width 57 height 27
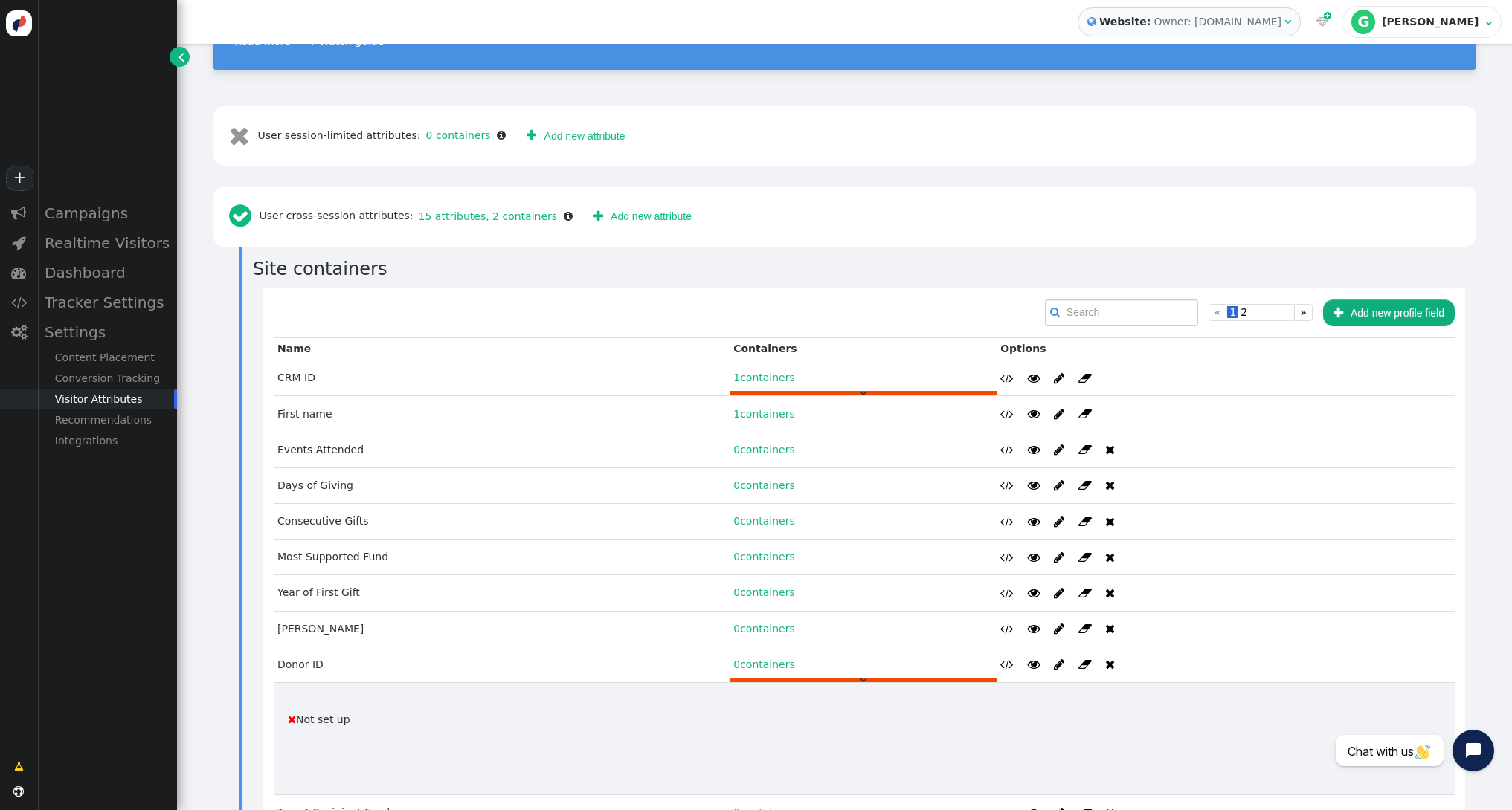
click at [757, 372] on link "1 containers" at bounding box center [764, 378] width 62 height 12
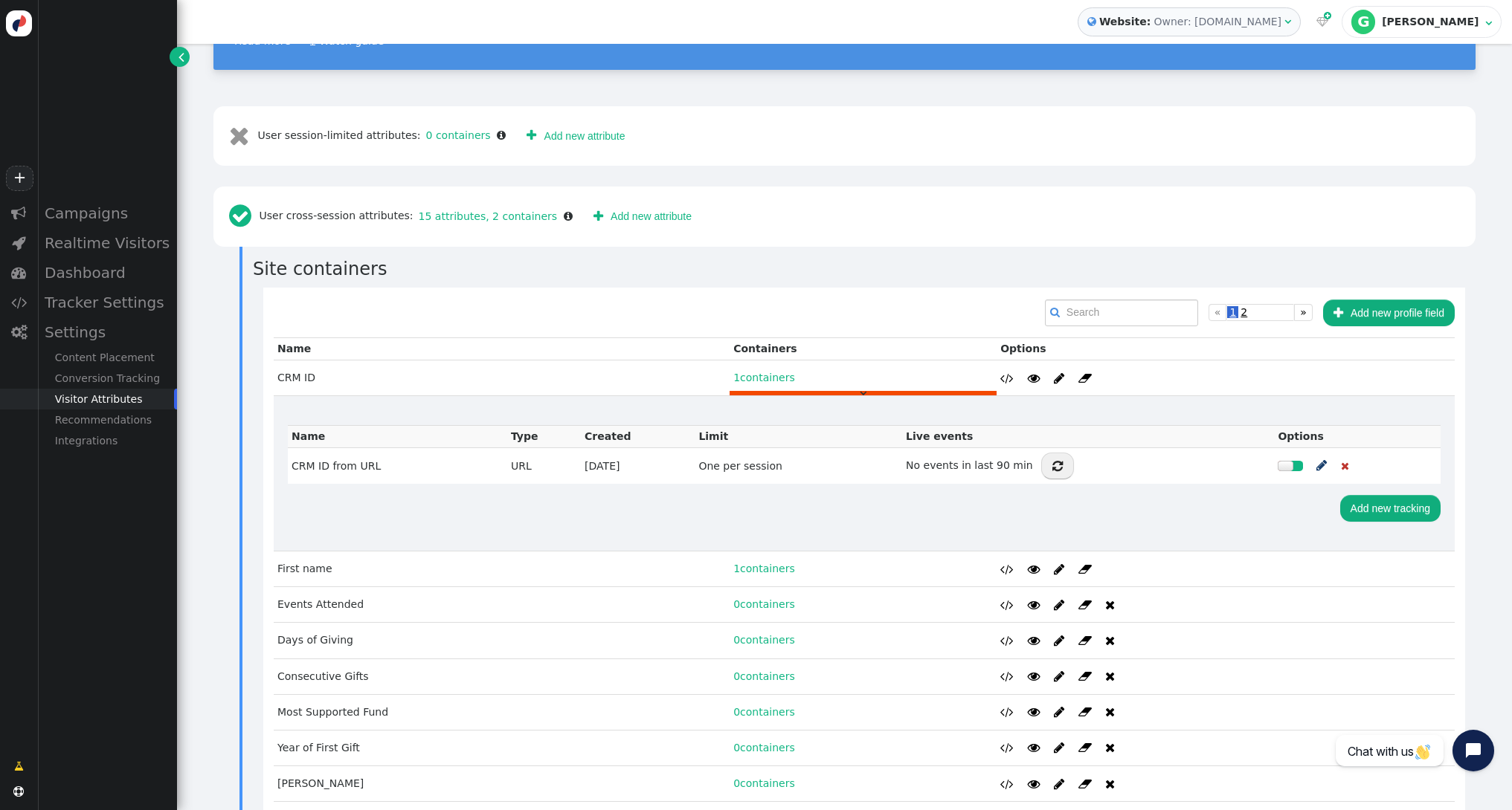
scroll to position [578, 0]
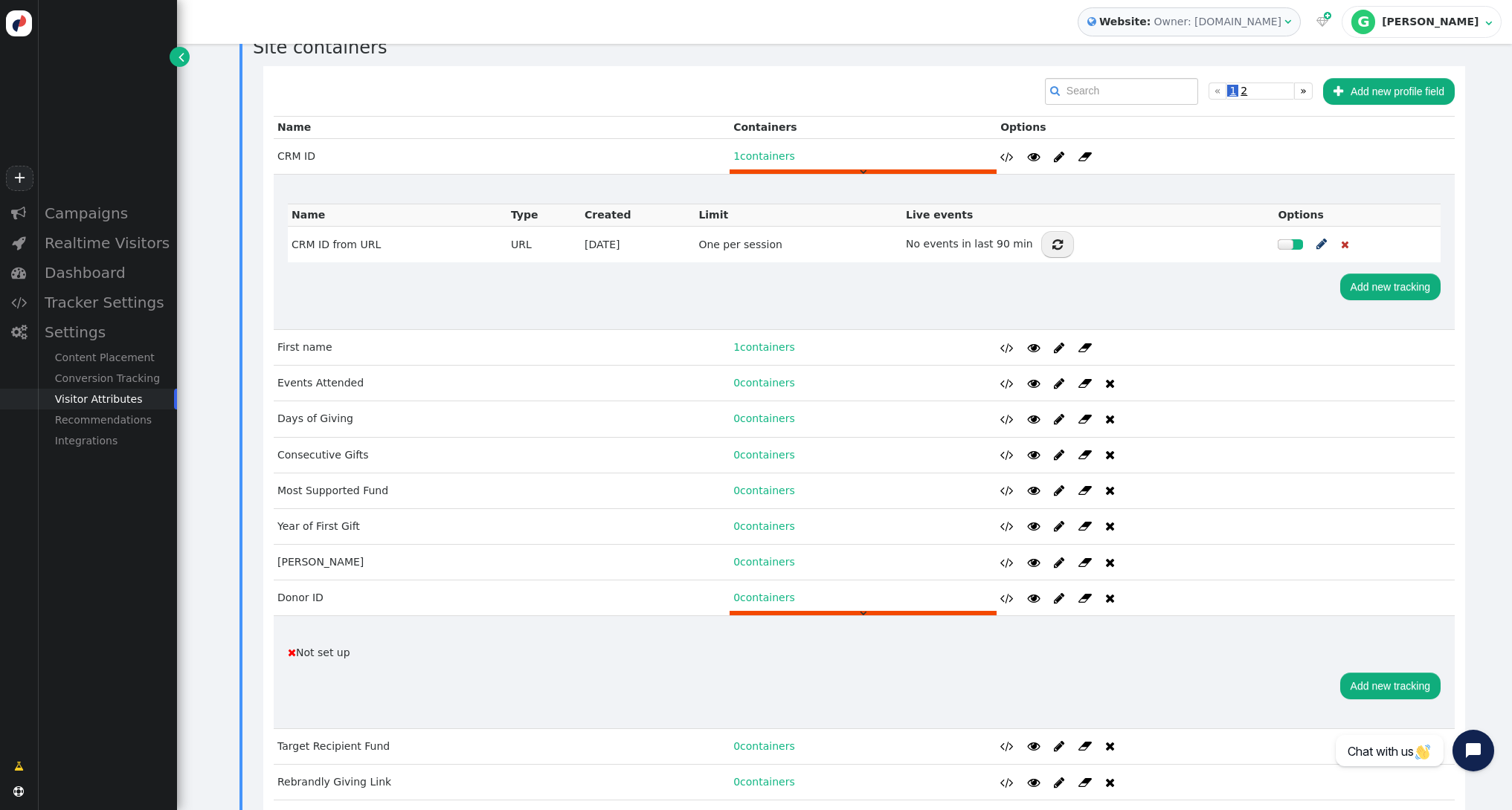
click at [759, 592] on link "0 containers" at bounding box center [764, 598] width 62 height 12
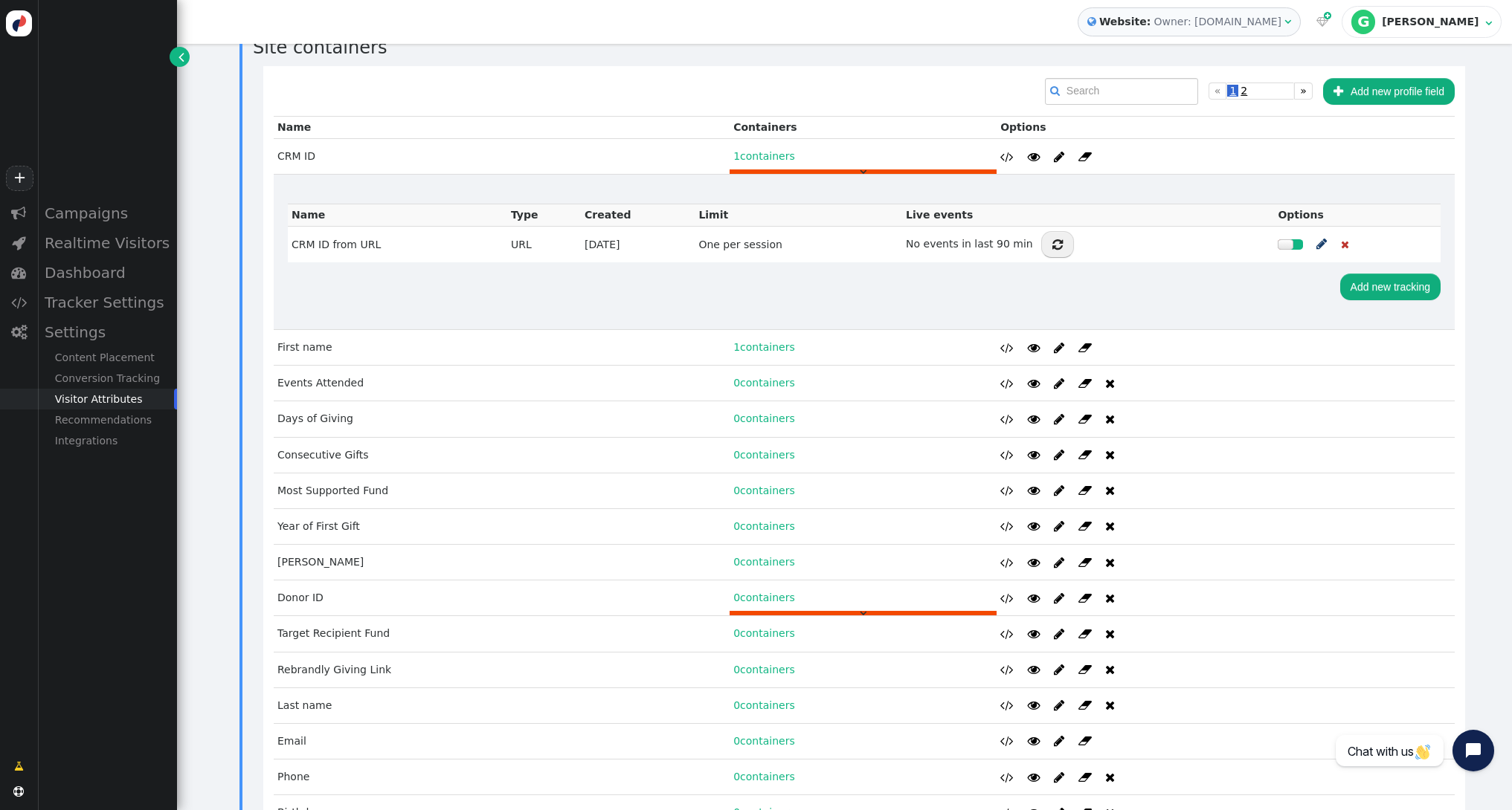
click at [759, 592] on link "0 containers" at bounding box center [764, 598] width 62 height 12
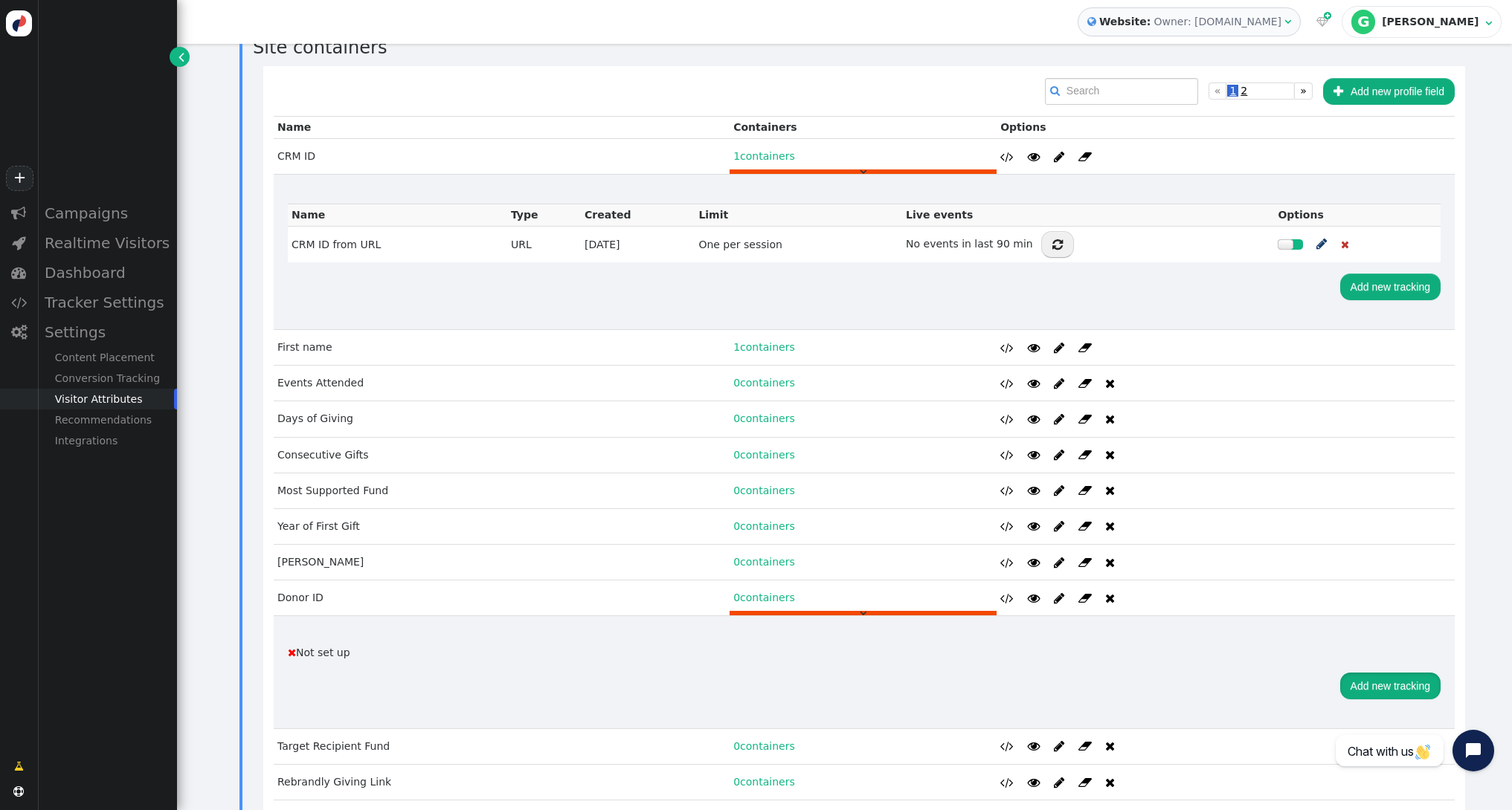
click at [1375, 673] on button "Add new tracking" at bounding box center [1389, 685] width 101 height 27
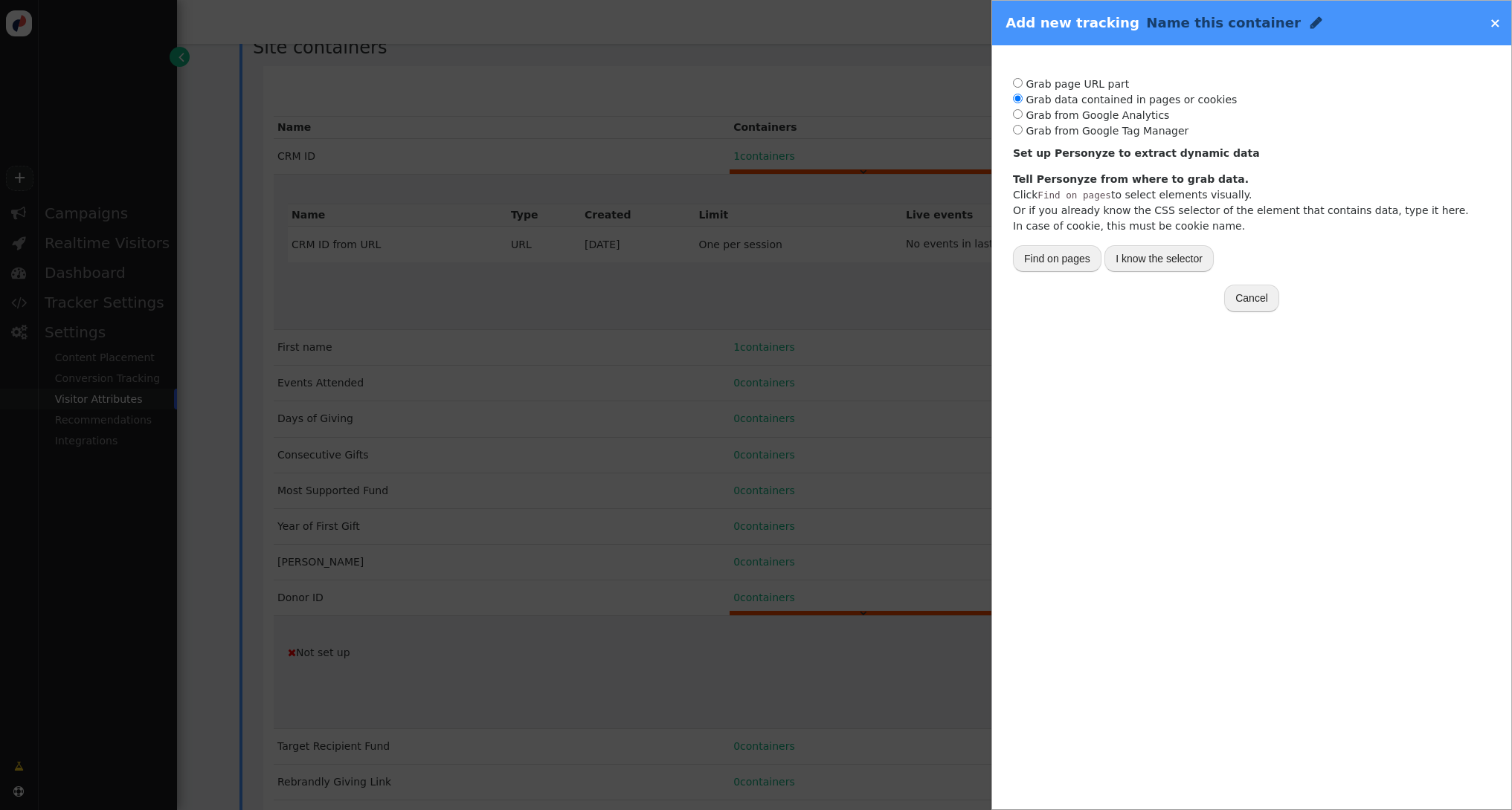
click at [1495, 20] on link "×" at bounding box center [1494, 23] width 11 height 16
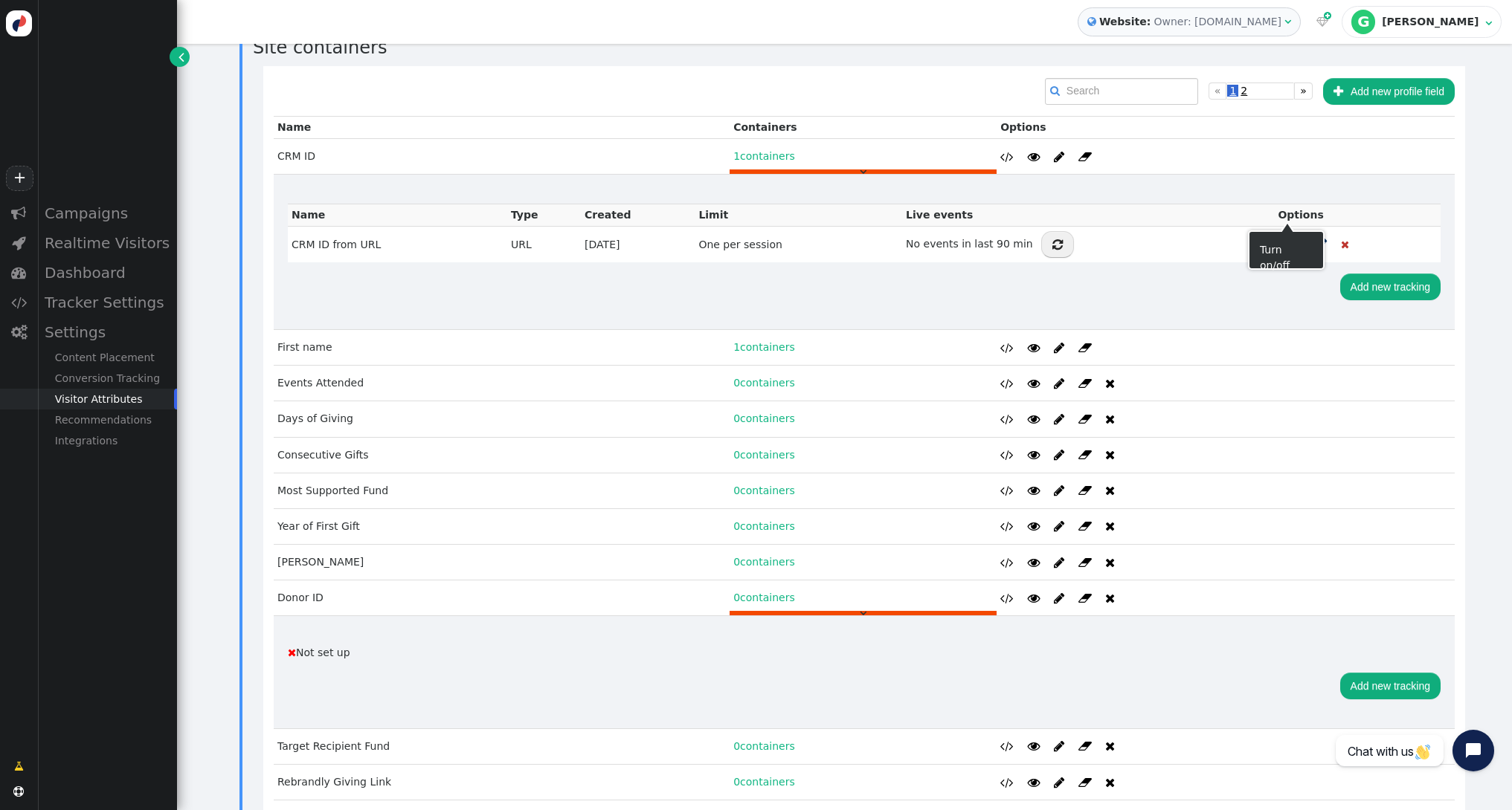
click at [1319, 235] on span "" at bounding box center [1322, 244] width 10 height 19
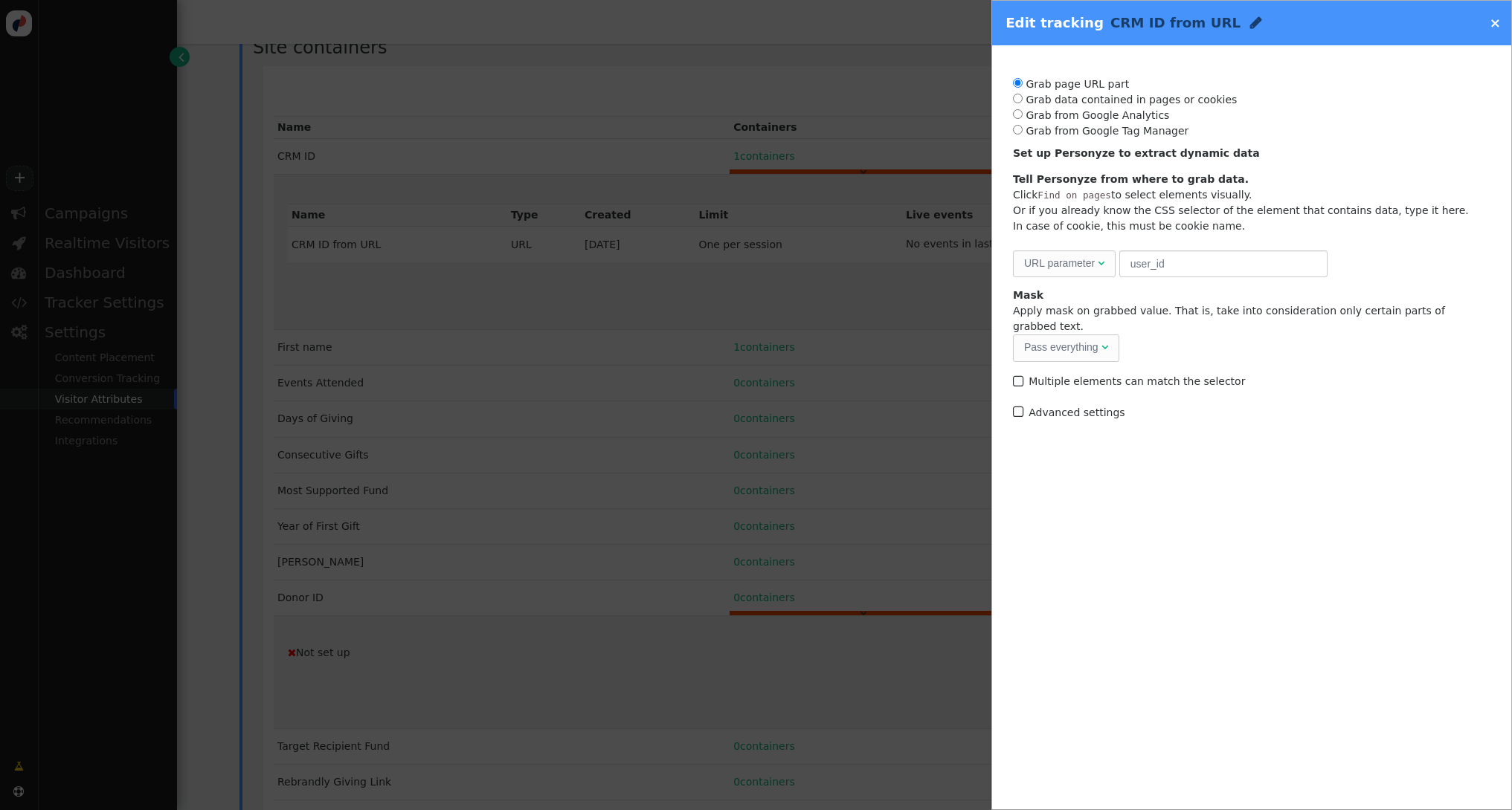
click at [1498, 25] on link "×" at bounding box center [1494, 23] width 11 height 16
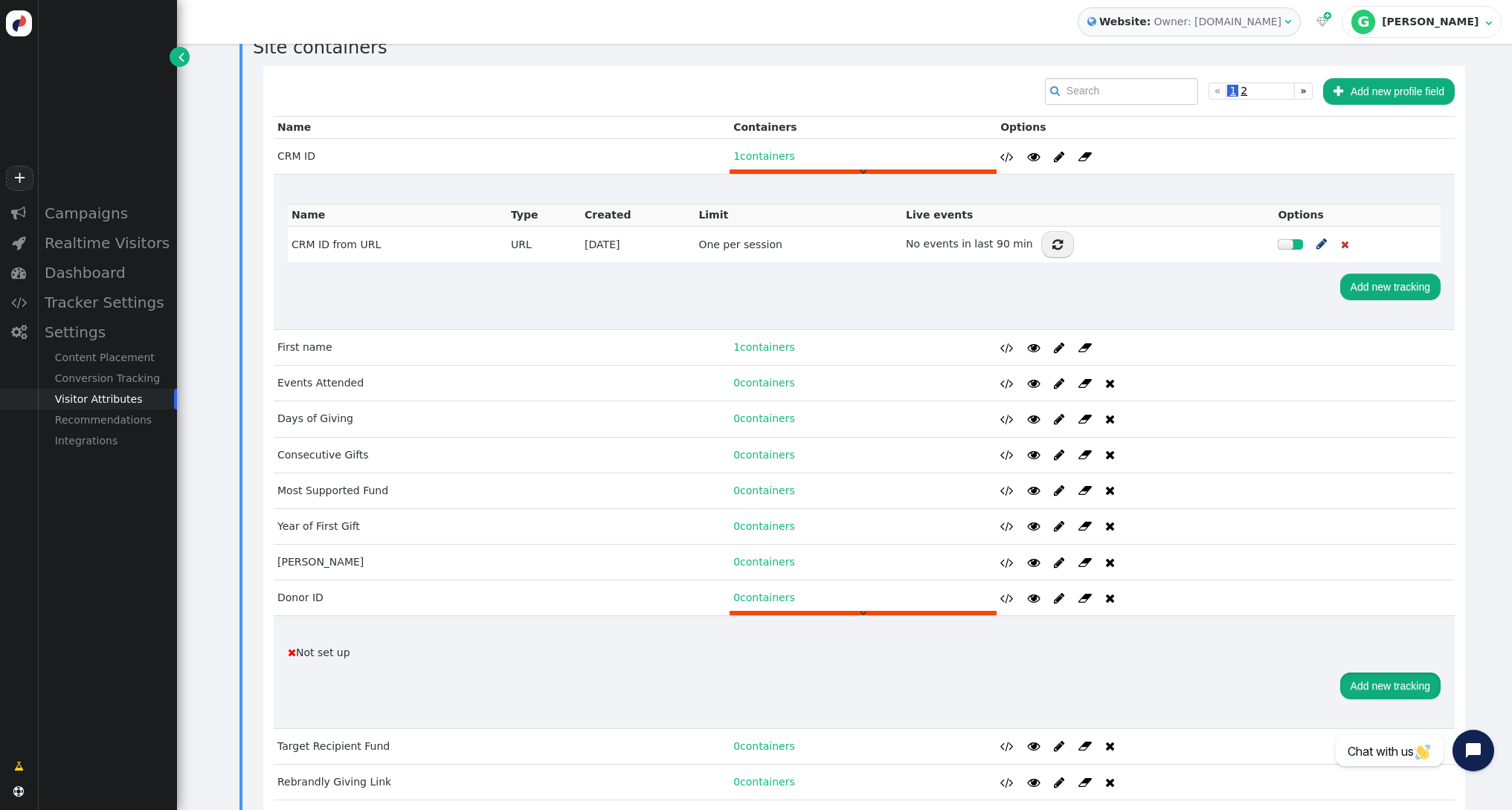
click at [1364, 673] on button "Add new tracking" at bounding box center [1389, 685] width 101 height 27
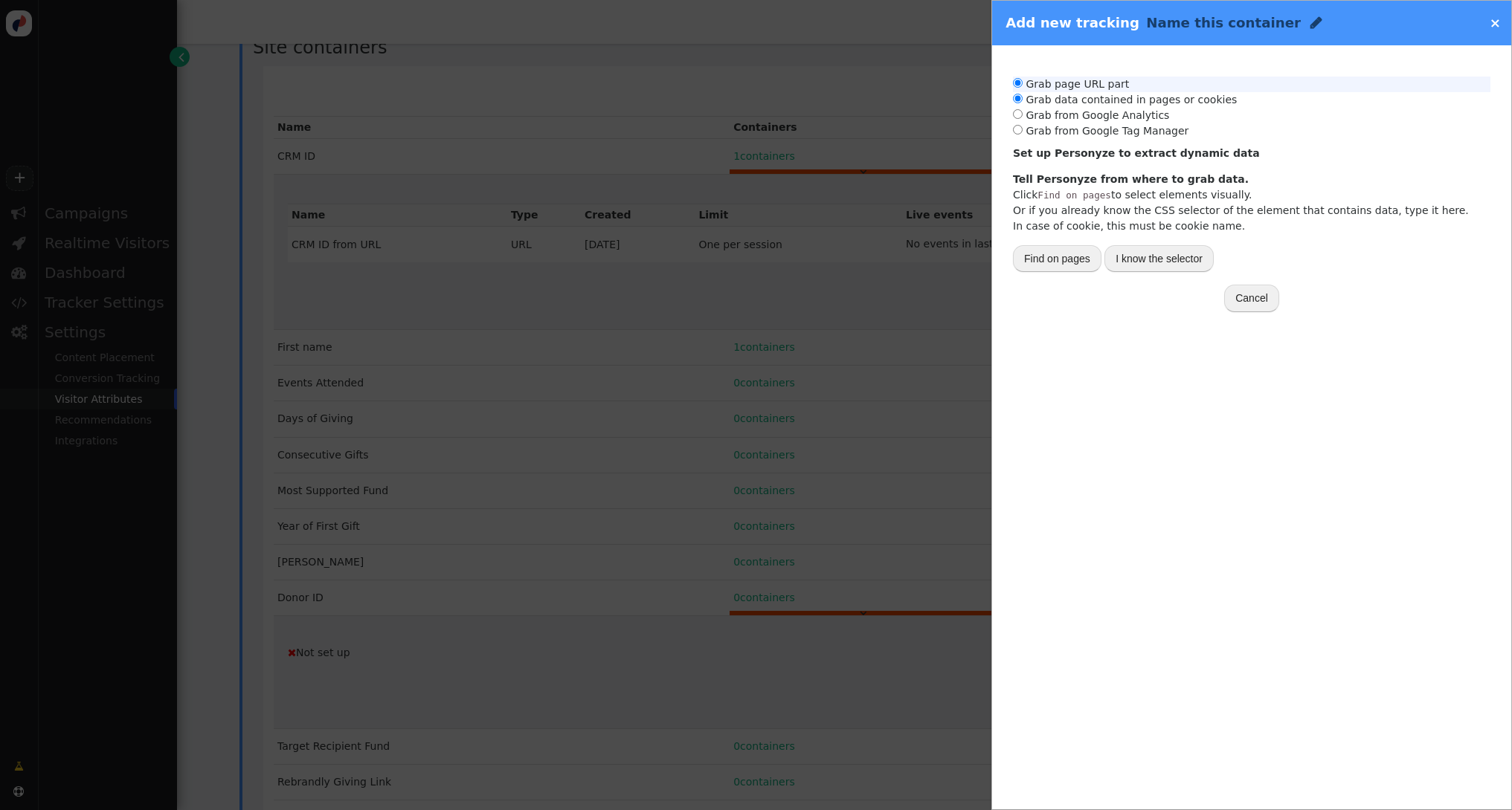
radio input "true"
radio input "false"
click at [1017, 81] on input "radio" at bounding box center [1018, 83] width 10 height 10
click at [1175, 259] on input "text" at bounding box center [1223, 263] width 208 height 27
click at [1093, 266] on div "URL parameter" at bounding box center [1058, 264] width 71 height 16
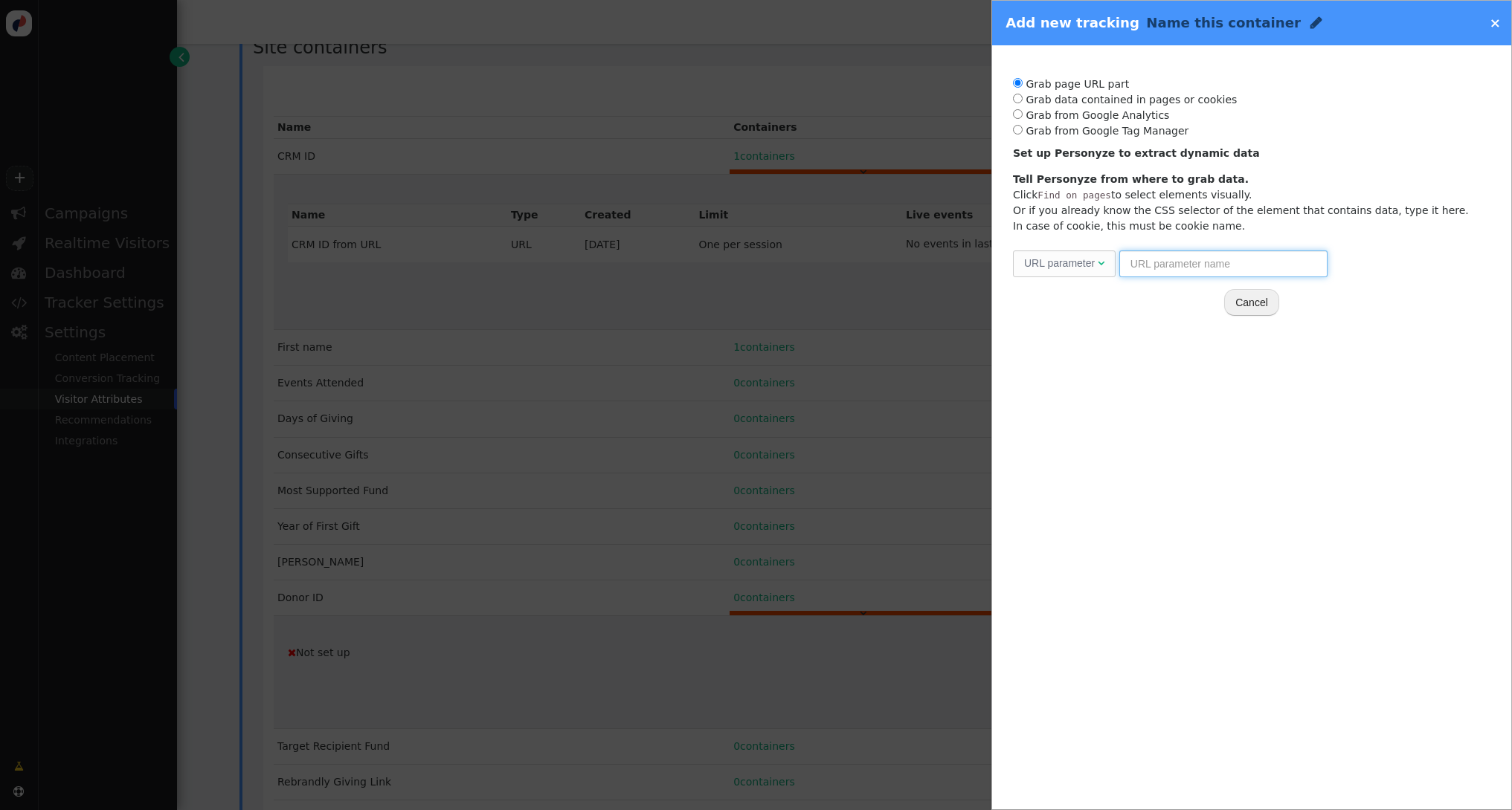
click at [1199, 262] on input "text" at bounding box center [1223, 263] width 208 height 27
type input "donor_id"
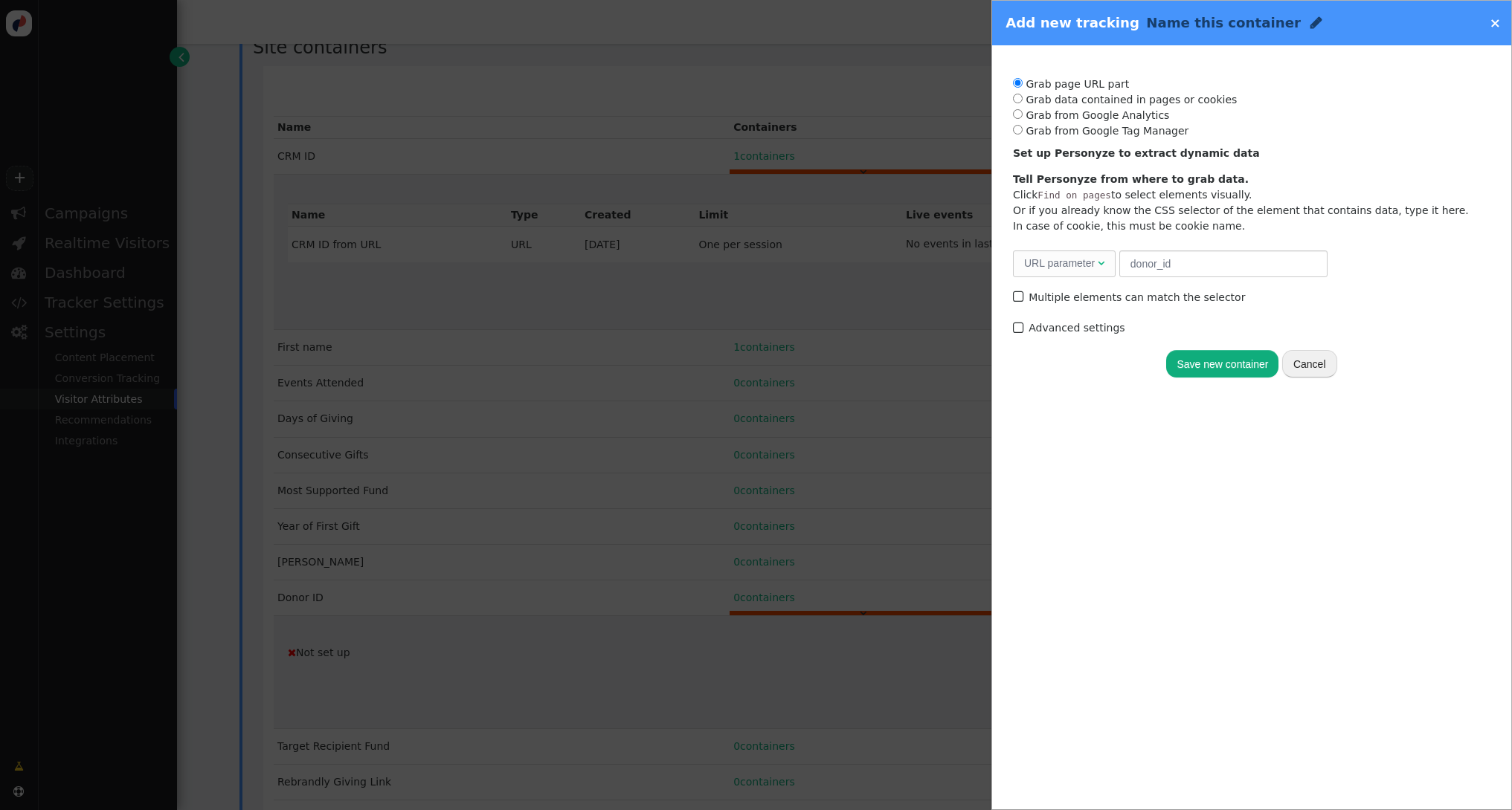
click at [1240, 371] on button "Save new container" at bounding box center [1222, 363] width 113 height 27
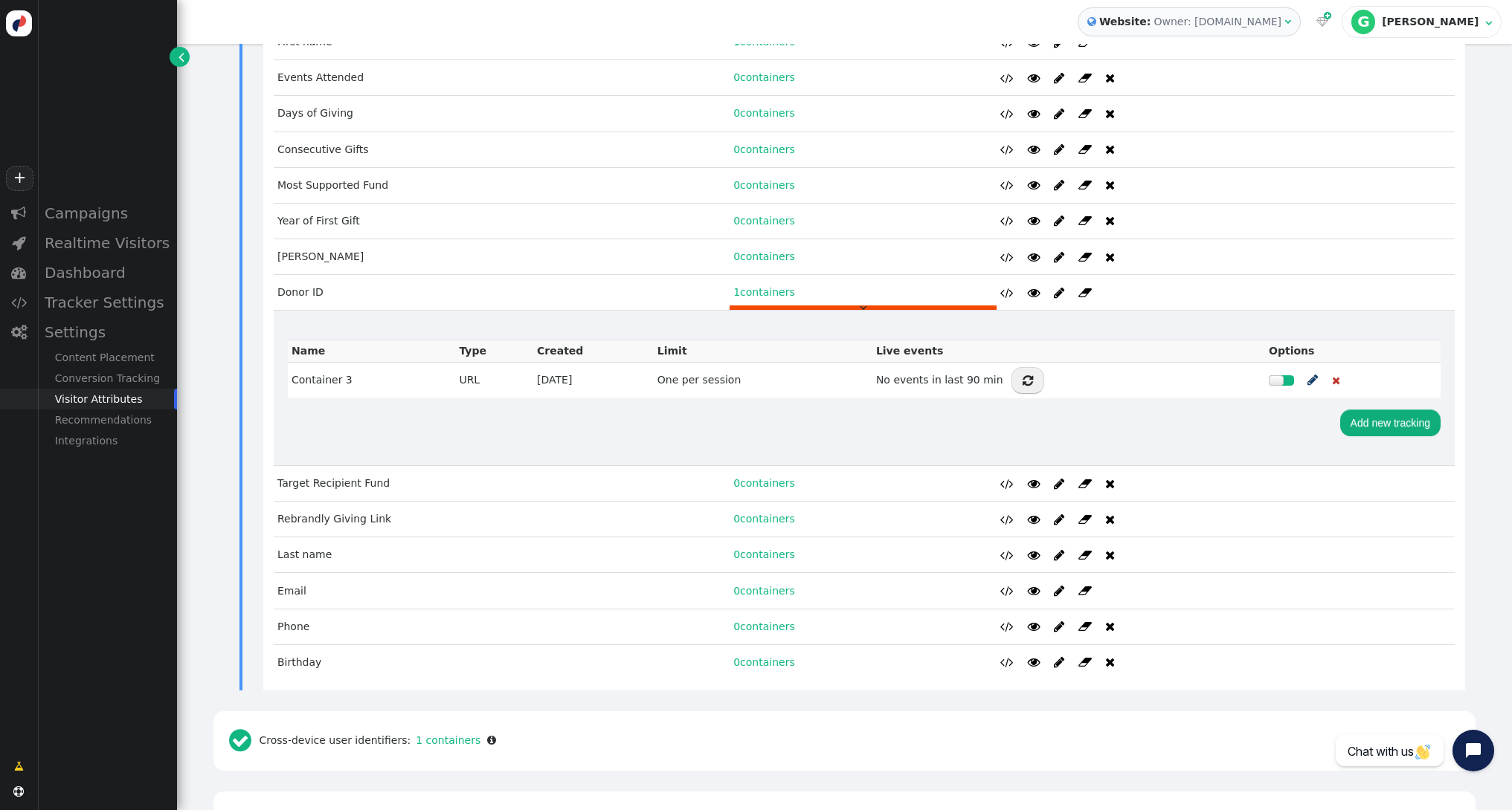
scroll to position [918, 0]
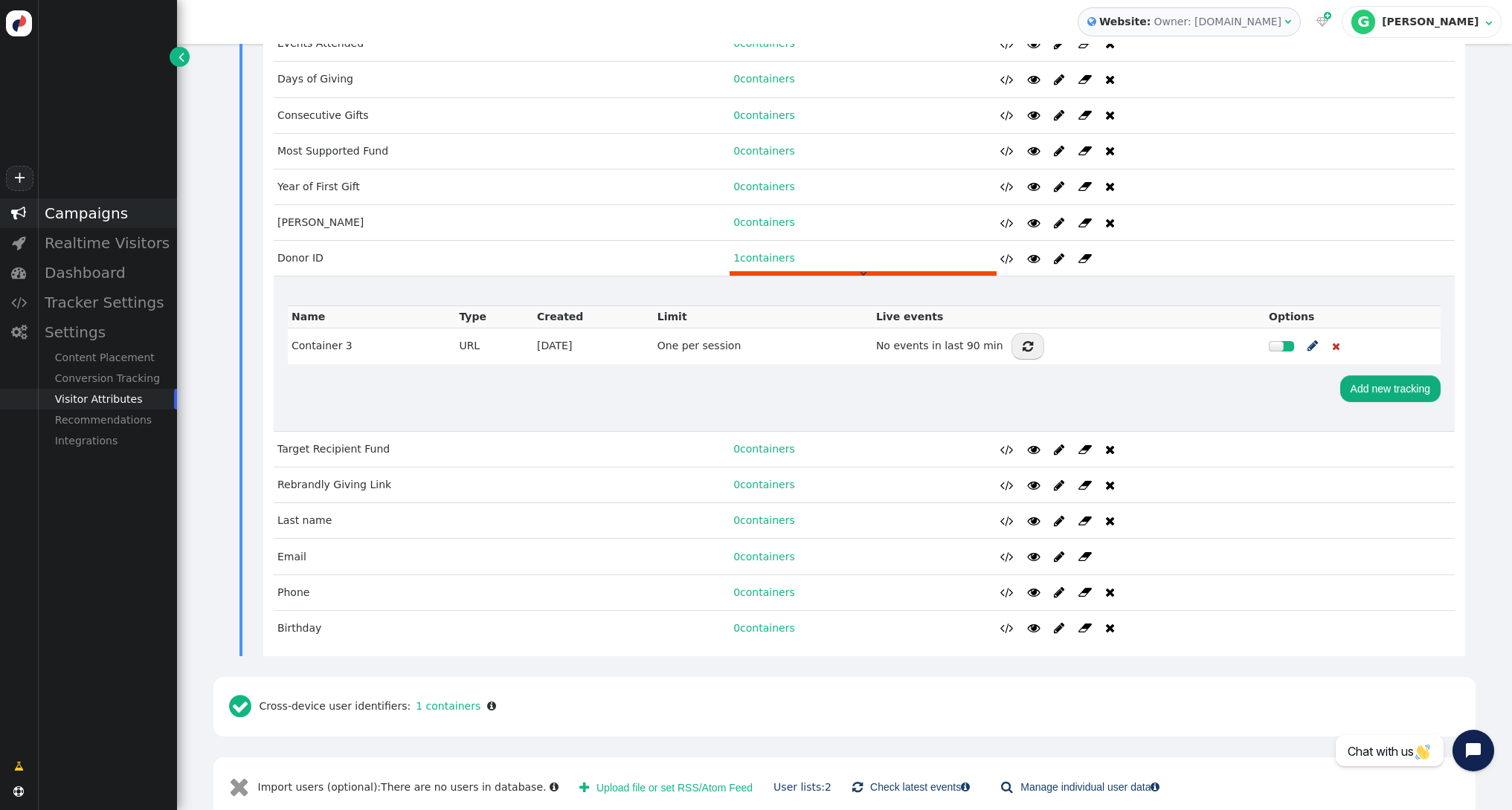
click at [112, 218] on div "Campaigns" at bounding box center [107, 213] width 140 height 30
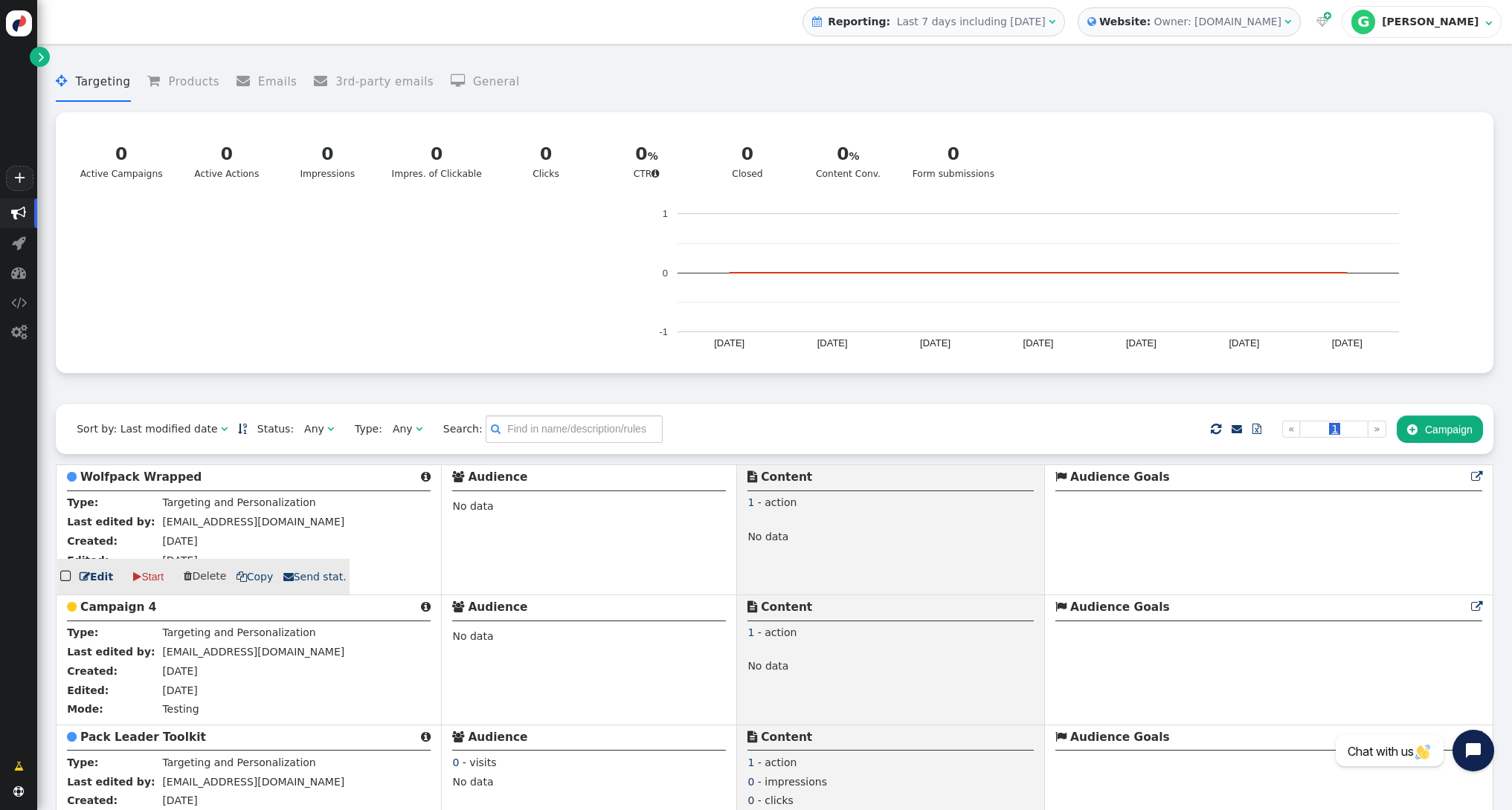
click at [94, 580] on link " Edit" at bounding box center [97, 578] width 34 height 16
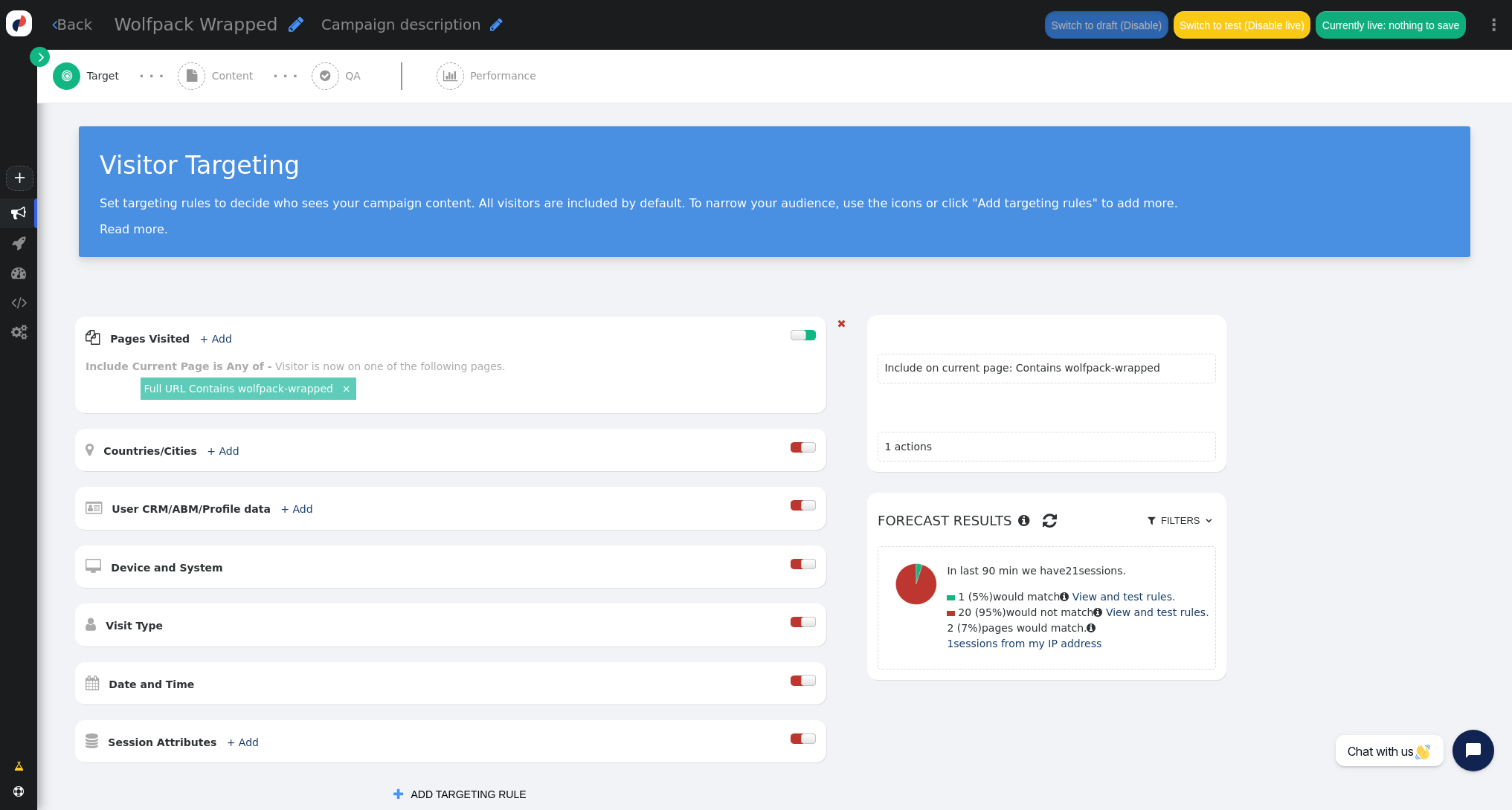
scroll to position [215, 0]
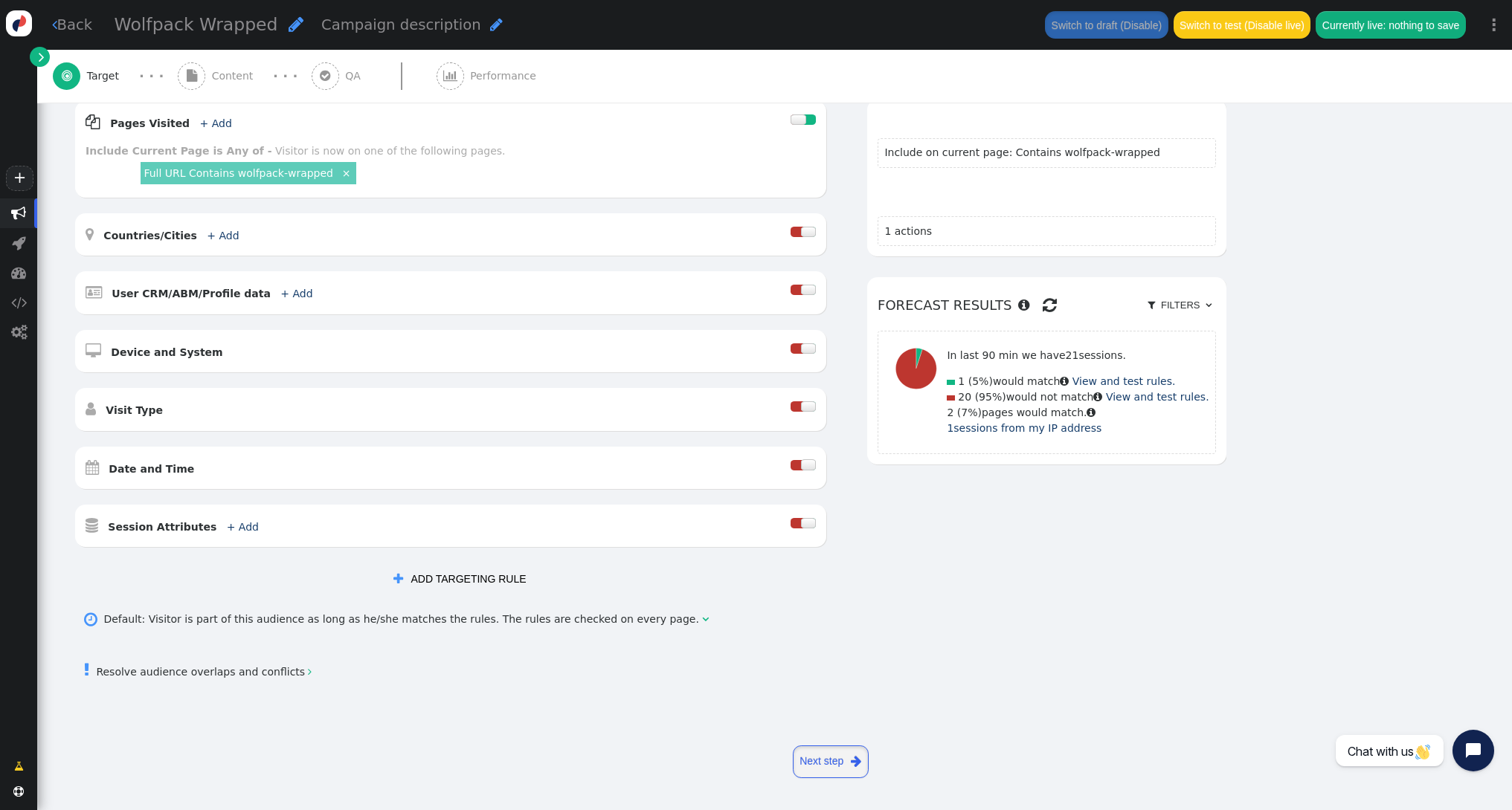
click at [854, 762] on span "" at bounding box center [856, 761] width 10 height 19
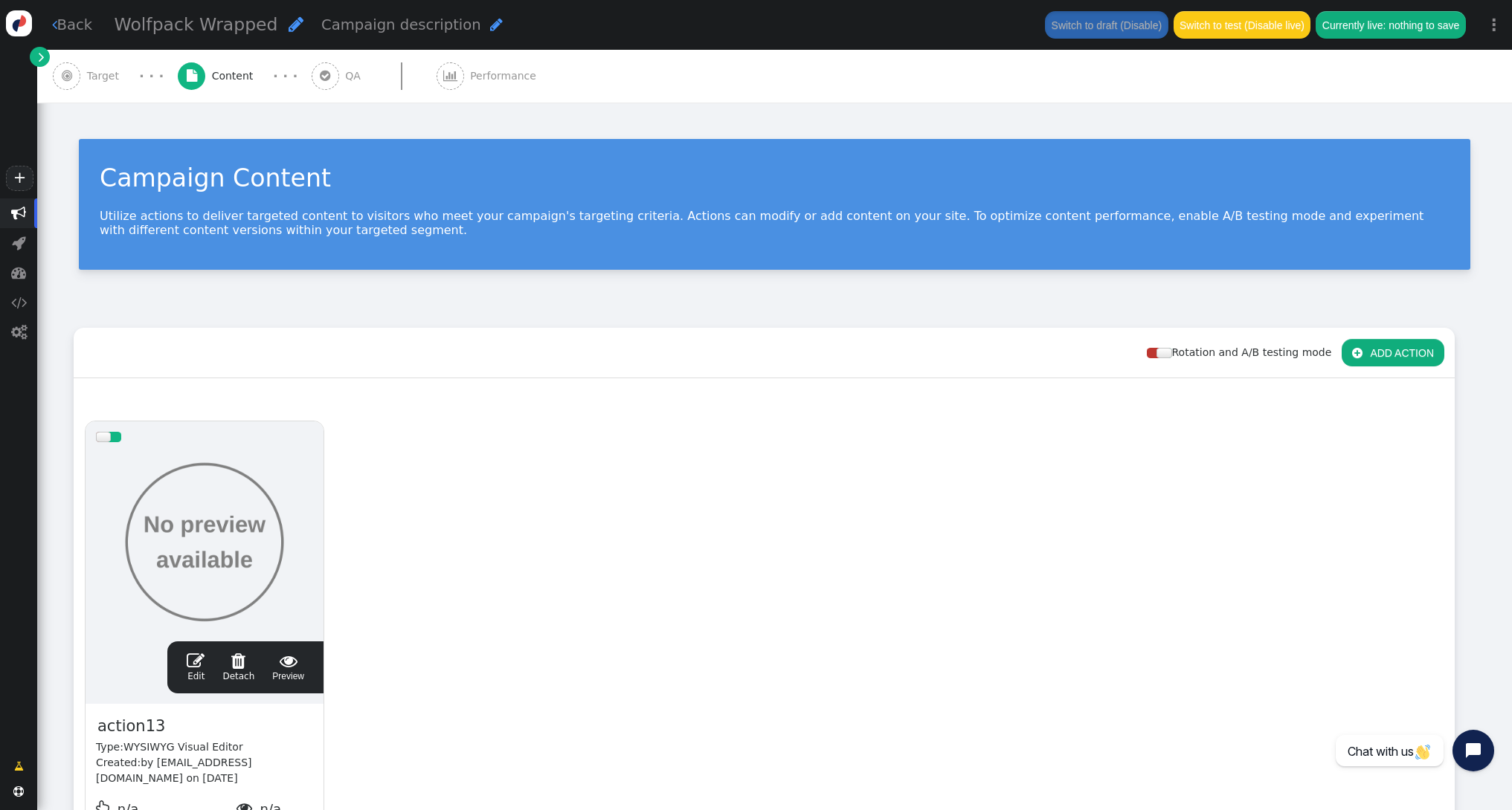
scroll to position [155, 0]
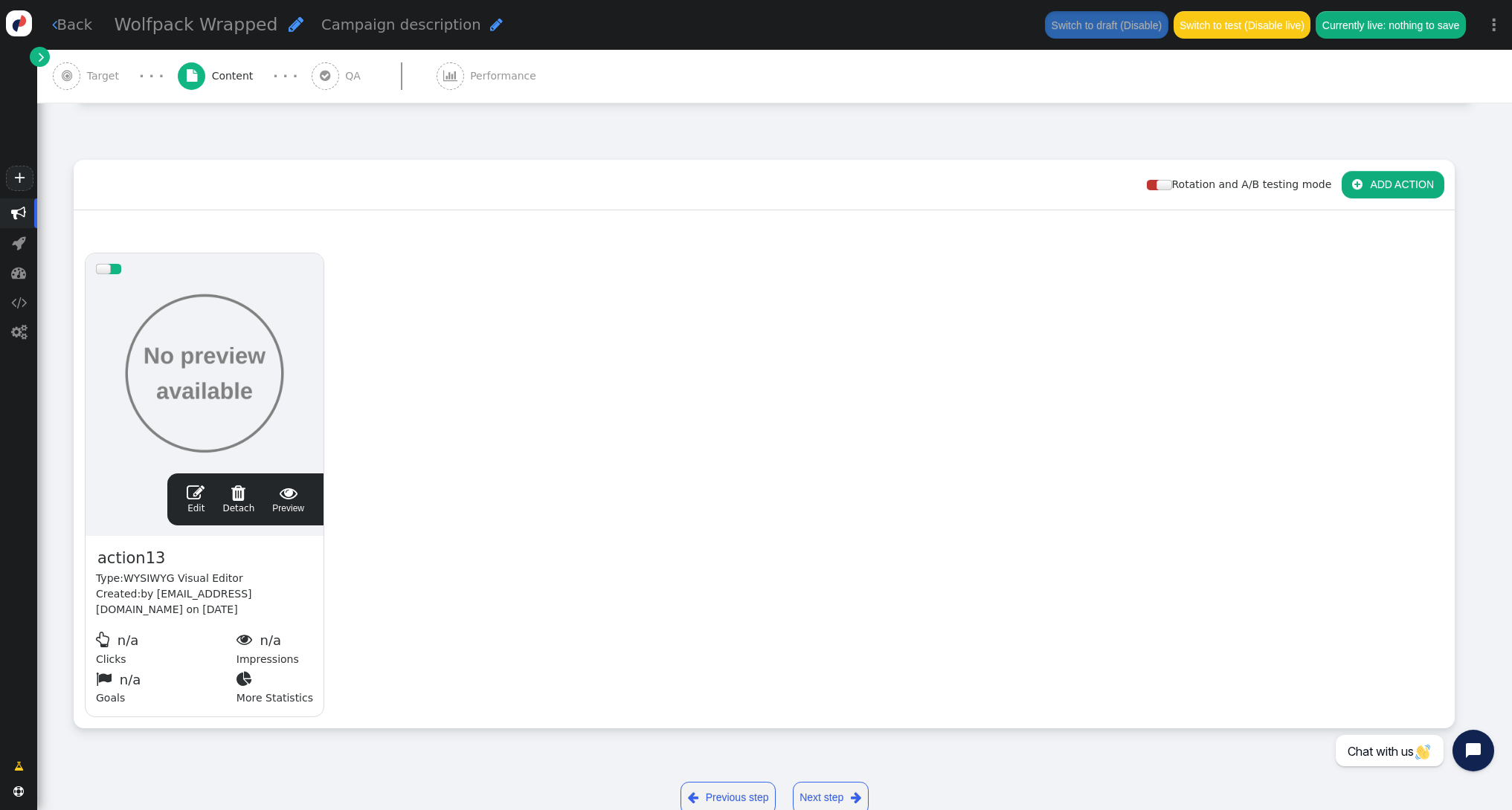
click at [846, 783] on link "Next step " at bounding box center [830, 798] width 76 height 33
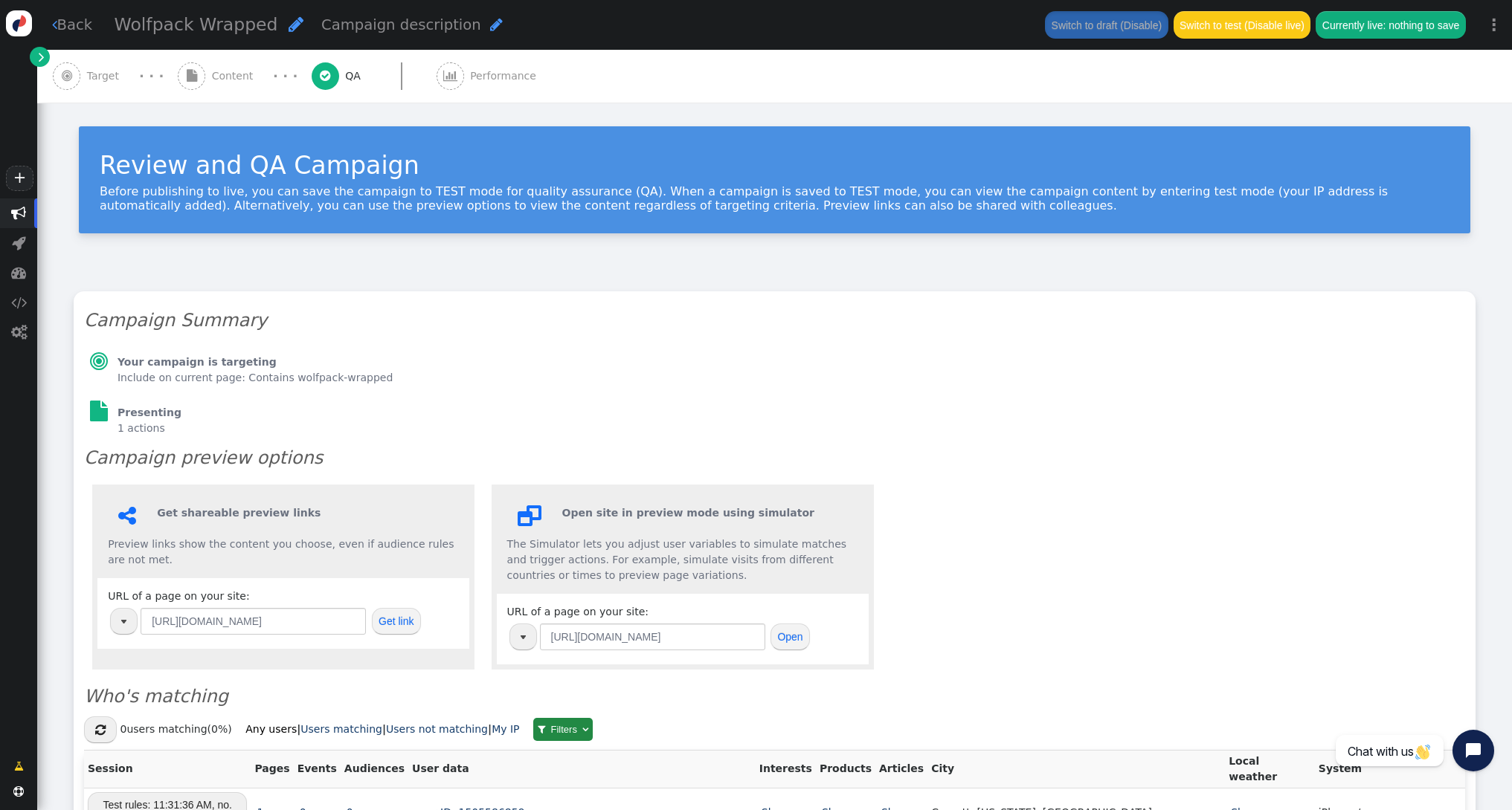
scroll to position [0, 0]
click at [518, 631] on button "button" at bounding box center [523, 637] width 28 height 27
click at [520, 631] on button "button" at bounding box center [523, 637] width 28 height 27
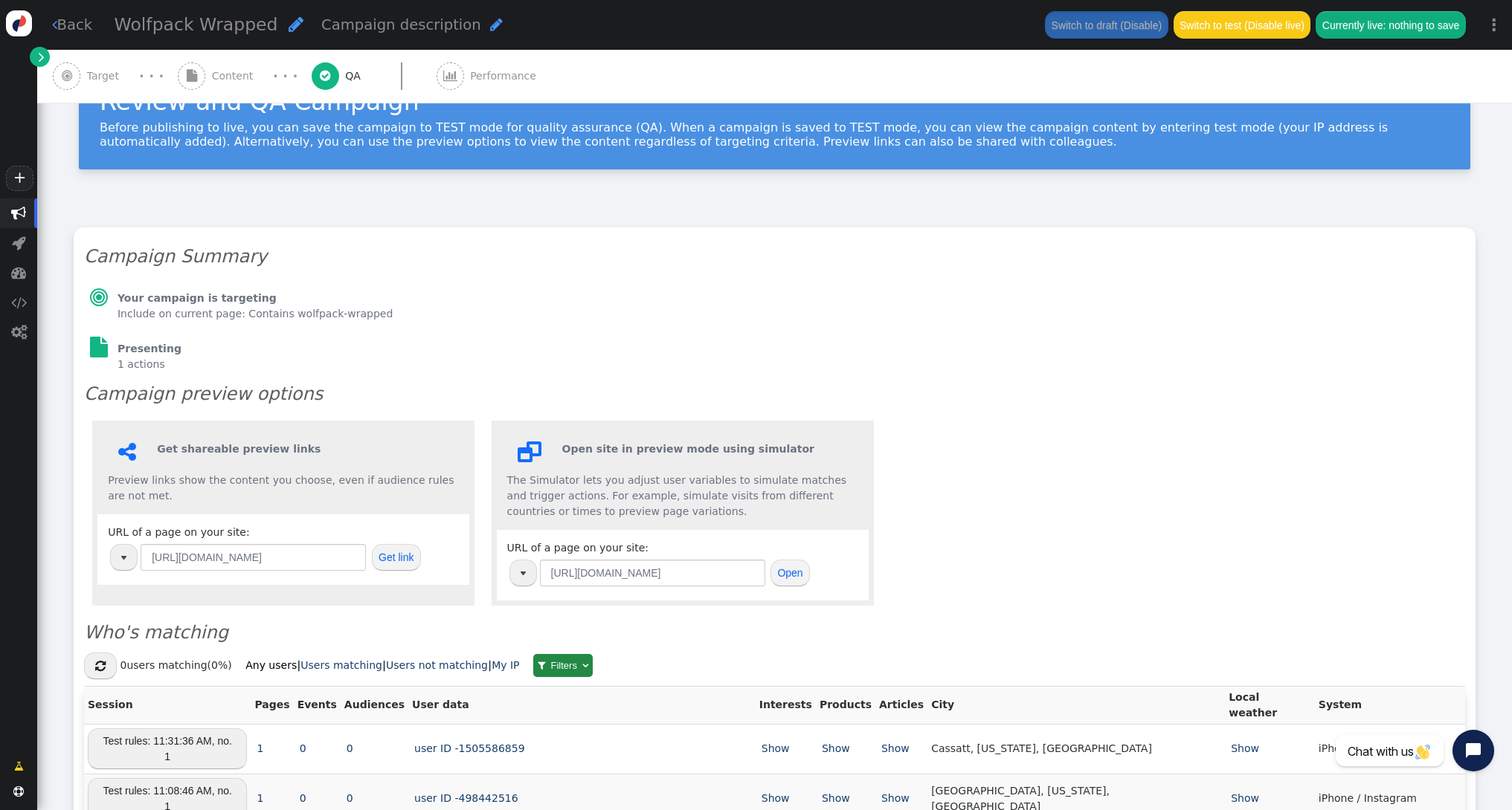
scroll to position [78, 0]
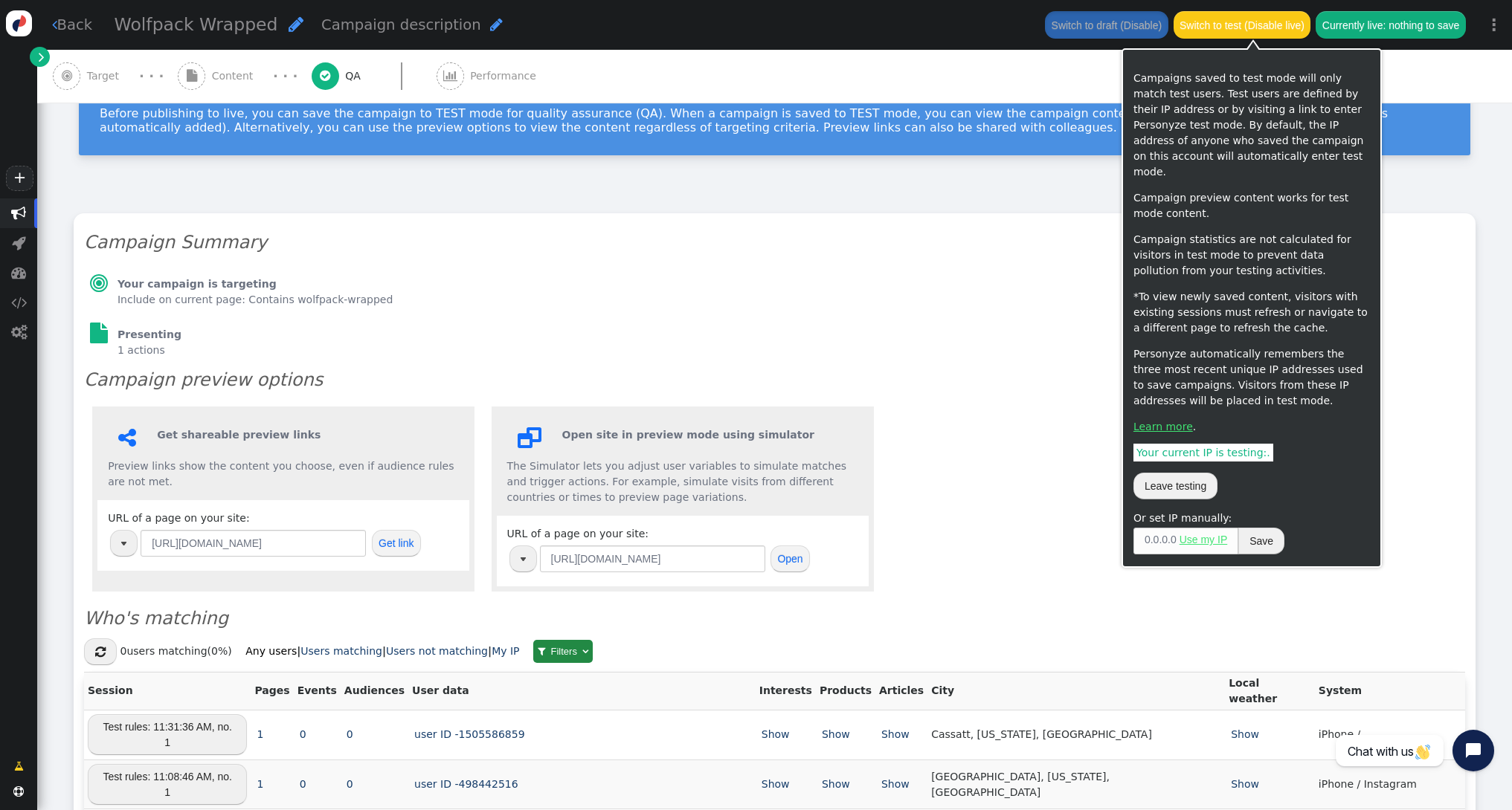
click at [1253, 26] on button "Switch to test (Disable live)" at bounding box center [1242, 24] width 138 height 27
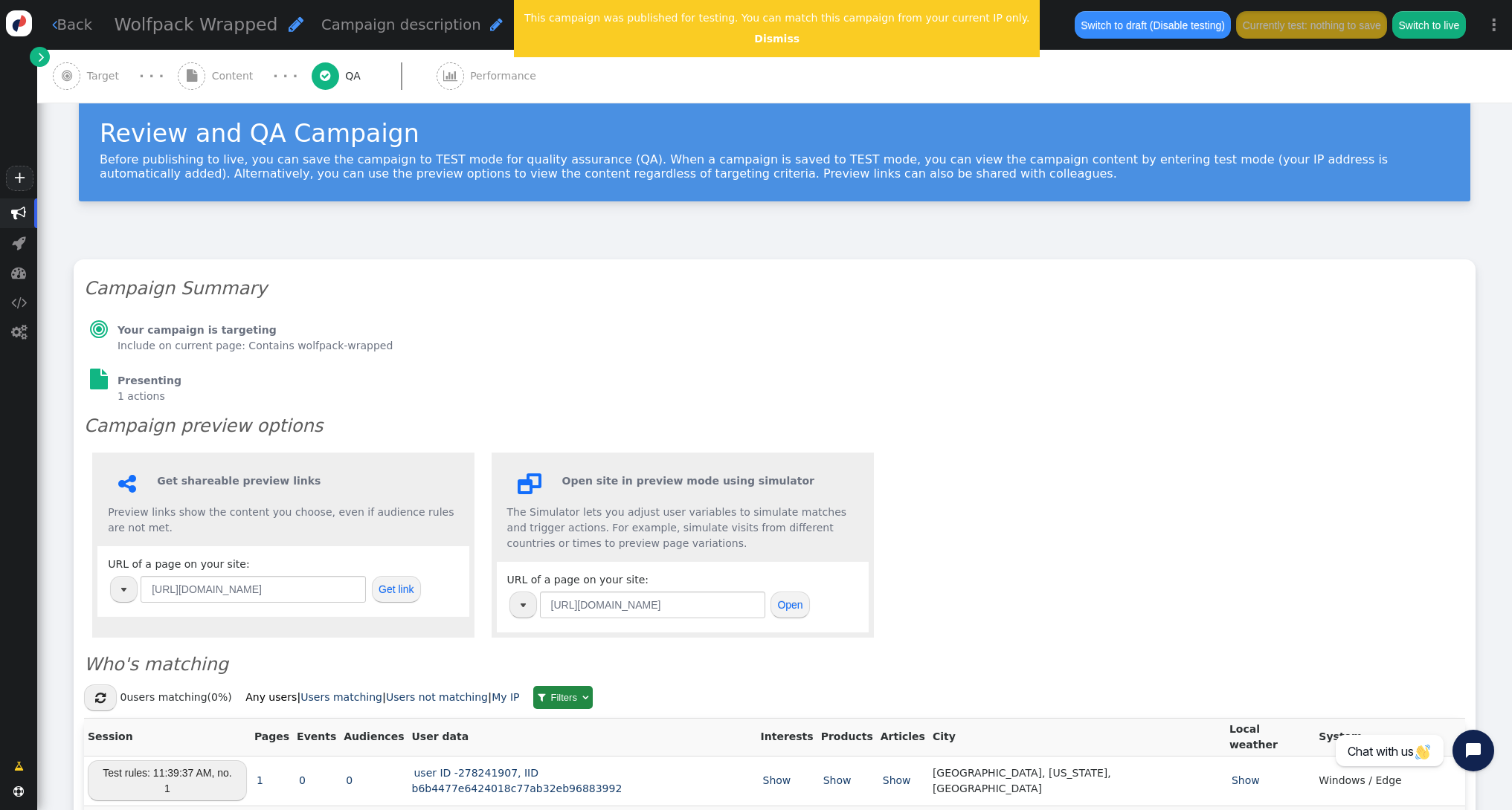
scroll to position [0, 0]
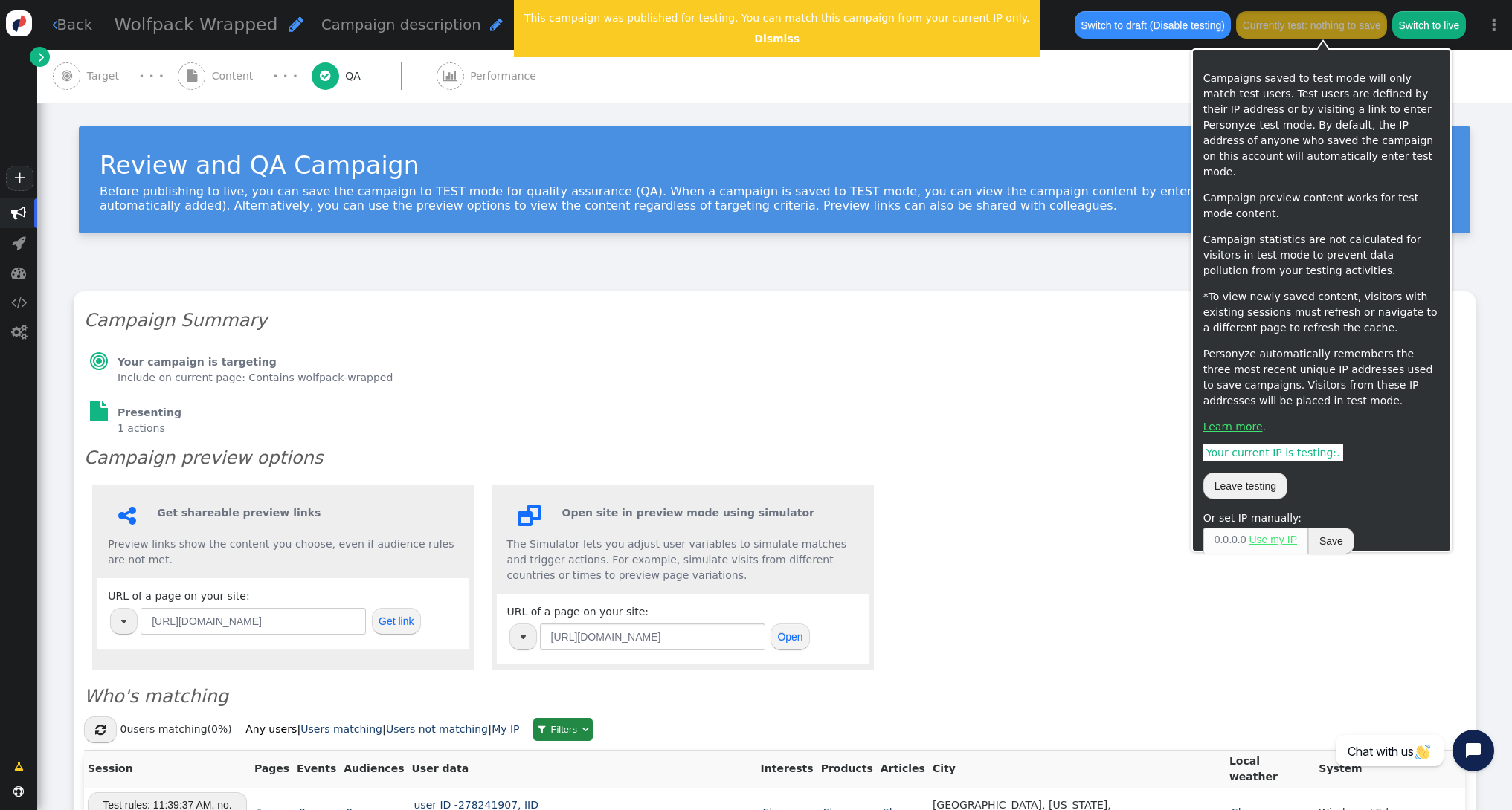
click at [1288, 33] on button "Currently test: nothing to save" at bounding box center [1311, 24] width 151 height 27
click at [1290, 534] on link "Use my IP" at bounding box center [1273, 540] width 48 height 12
click at [1378, 529] on button "Save" at bounding box center [1360, 541] width 46 height 27
click at [1370, 528] on button "Save" at bounding box center [1360, 541] width 46 height 27
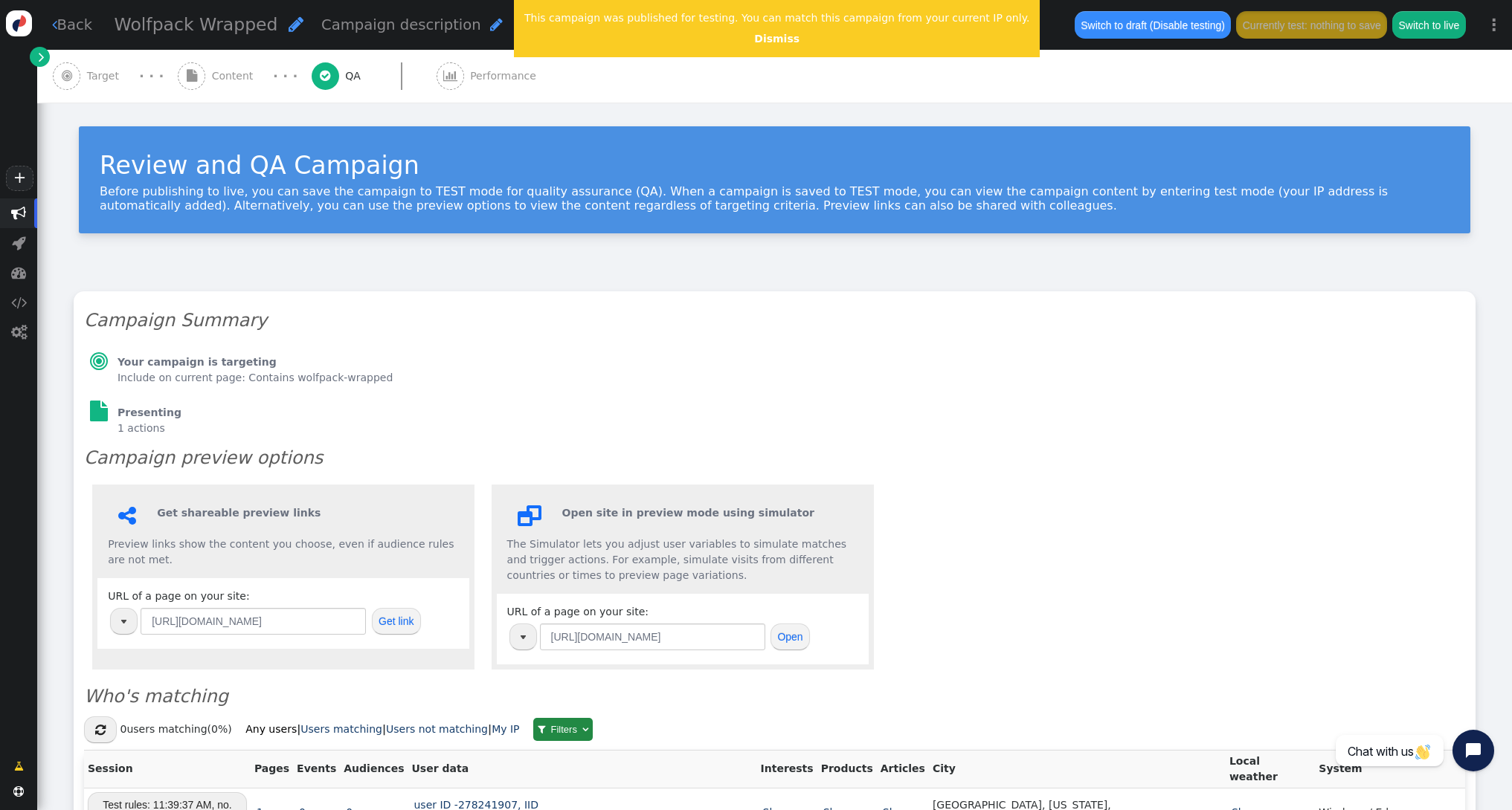
click at [1195, 583] on div " Get shareable preview links Preview links show the content you choose, even i…" at bounding box center [774, 577] width 1381 height 201
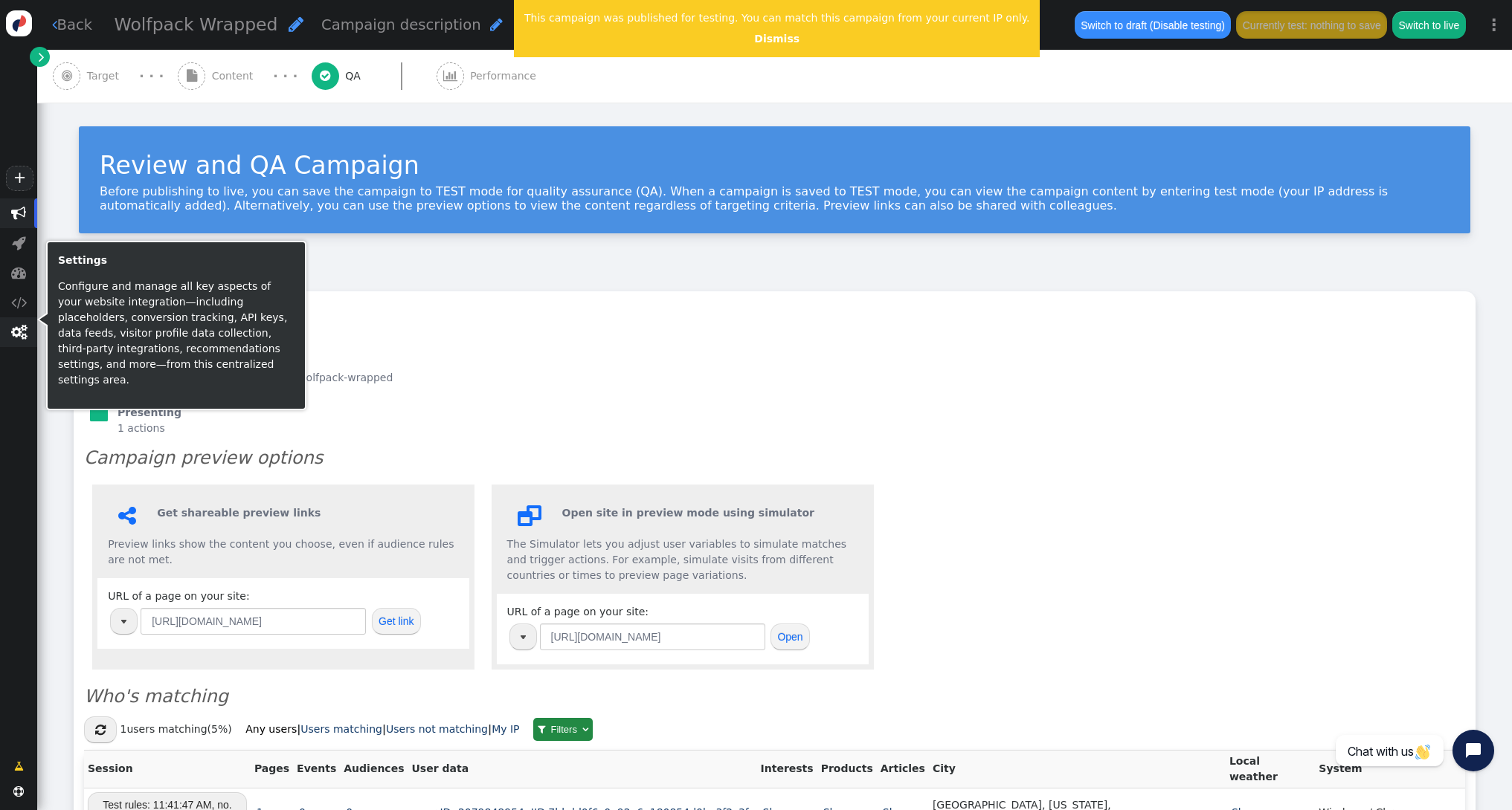
click at [22, 340] on span "" at bounding box center [19, 332] width 16 height 15
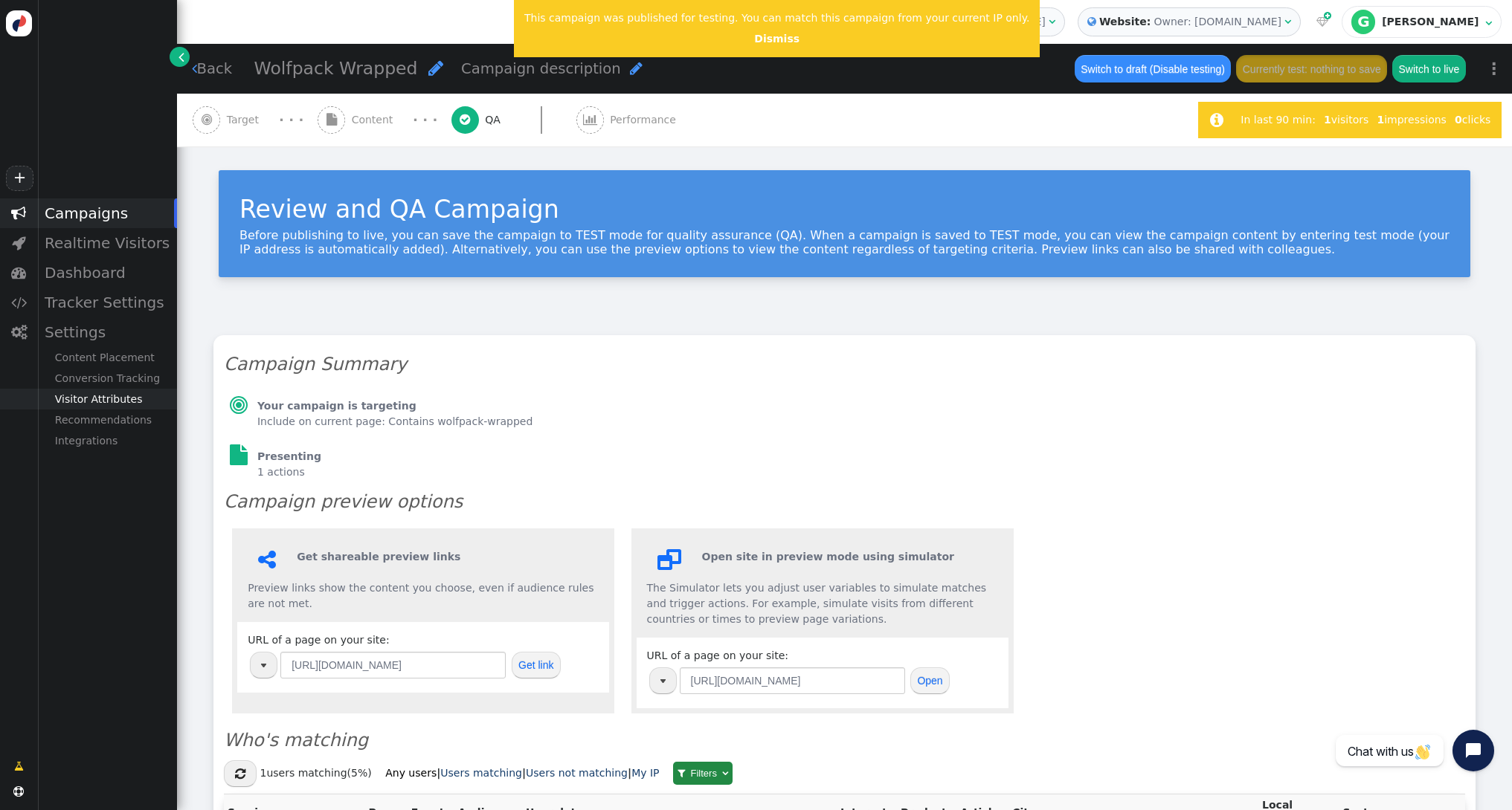
click at [101, 400] on div "Visitor Attributes" at bounding box center [107, 399] width 140 height 21
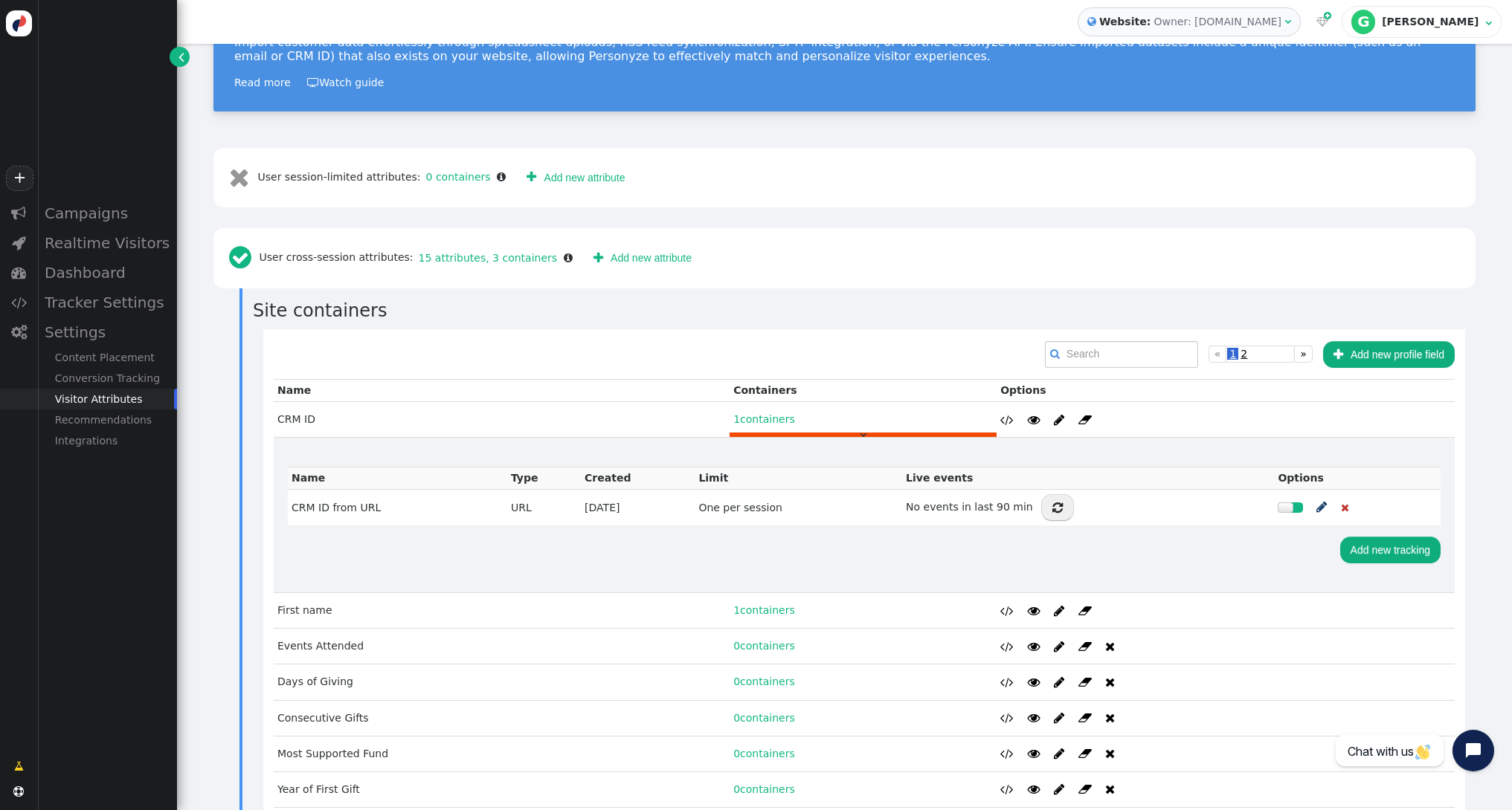
scroll to position [237, 0]
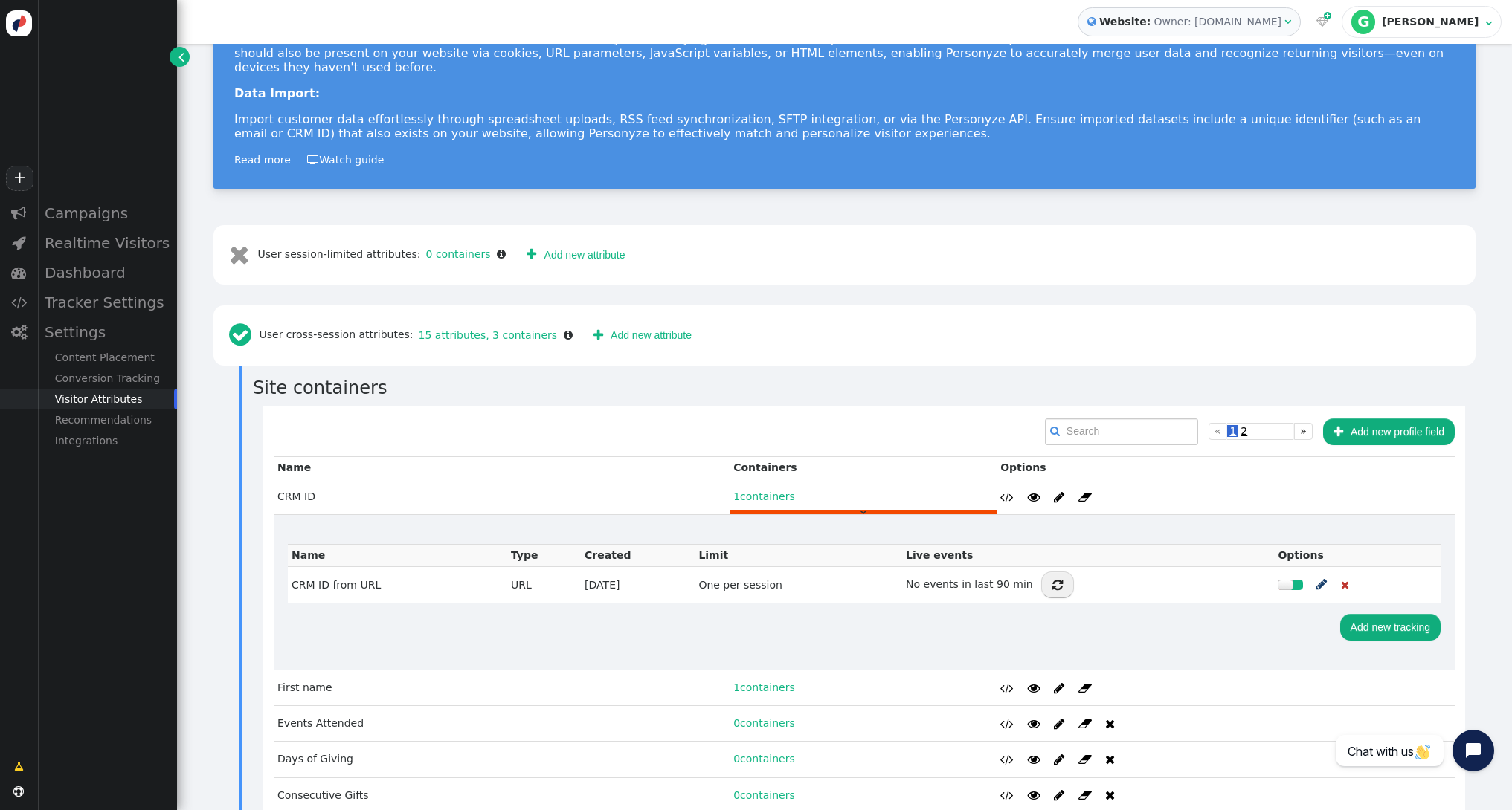
click at [335, 316] on div " User cross-session attributes: 15 attributes, 3 containers " at bounding box center [401, 336] width 354 height 40
click at [245, 322] on span "" at bounding box center [244, 335] width 31 height 26
click at [1083, 309] on div " User cross-session attributes: 15 attributes, 3 containers   Add new attrib…" at bounding box center [844, 336] width 1262 height 60
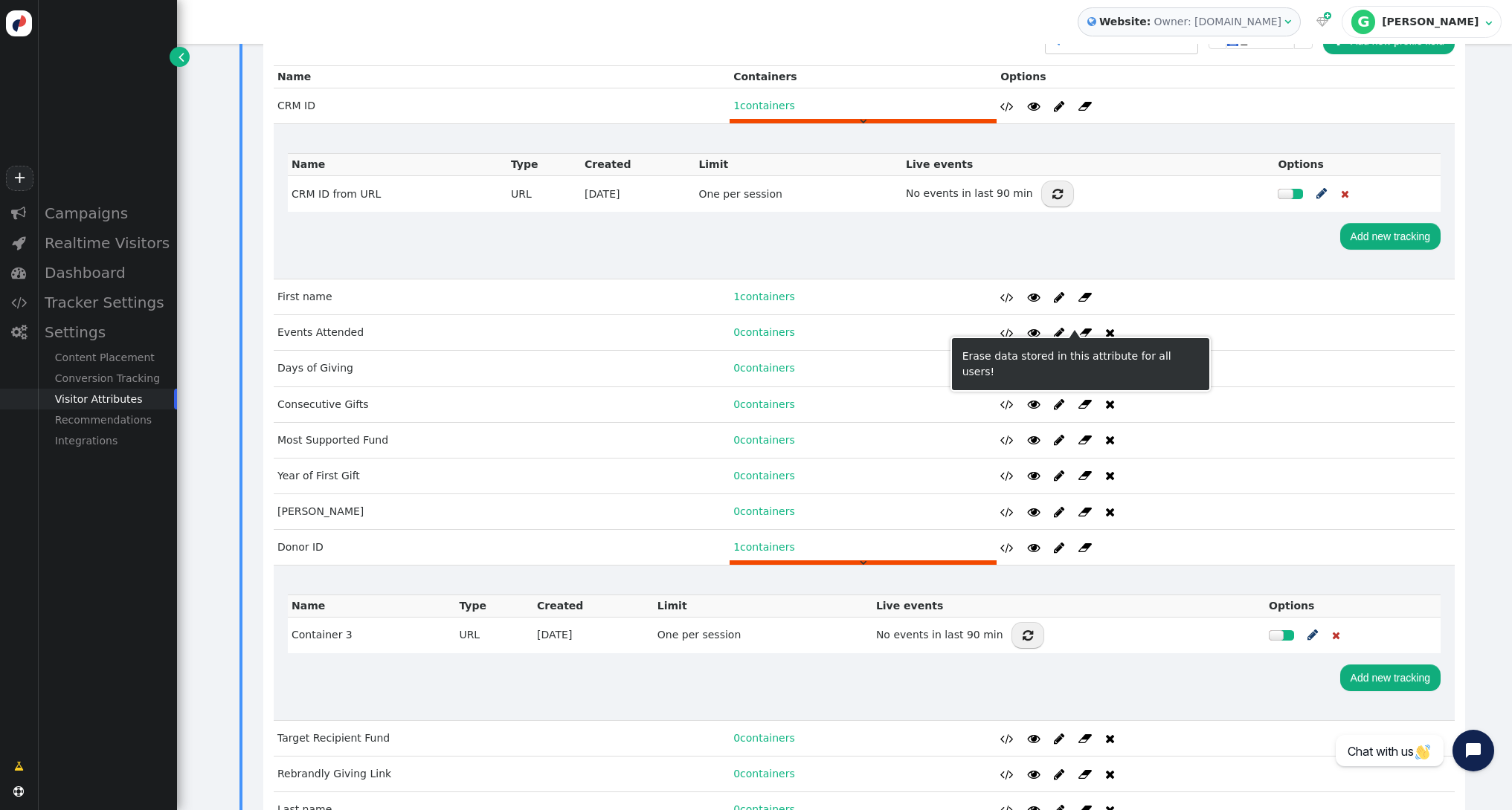
scroll to position [918, 0]
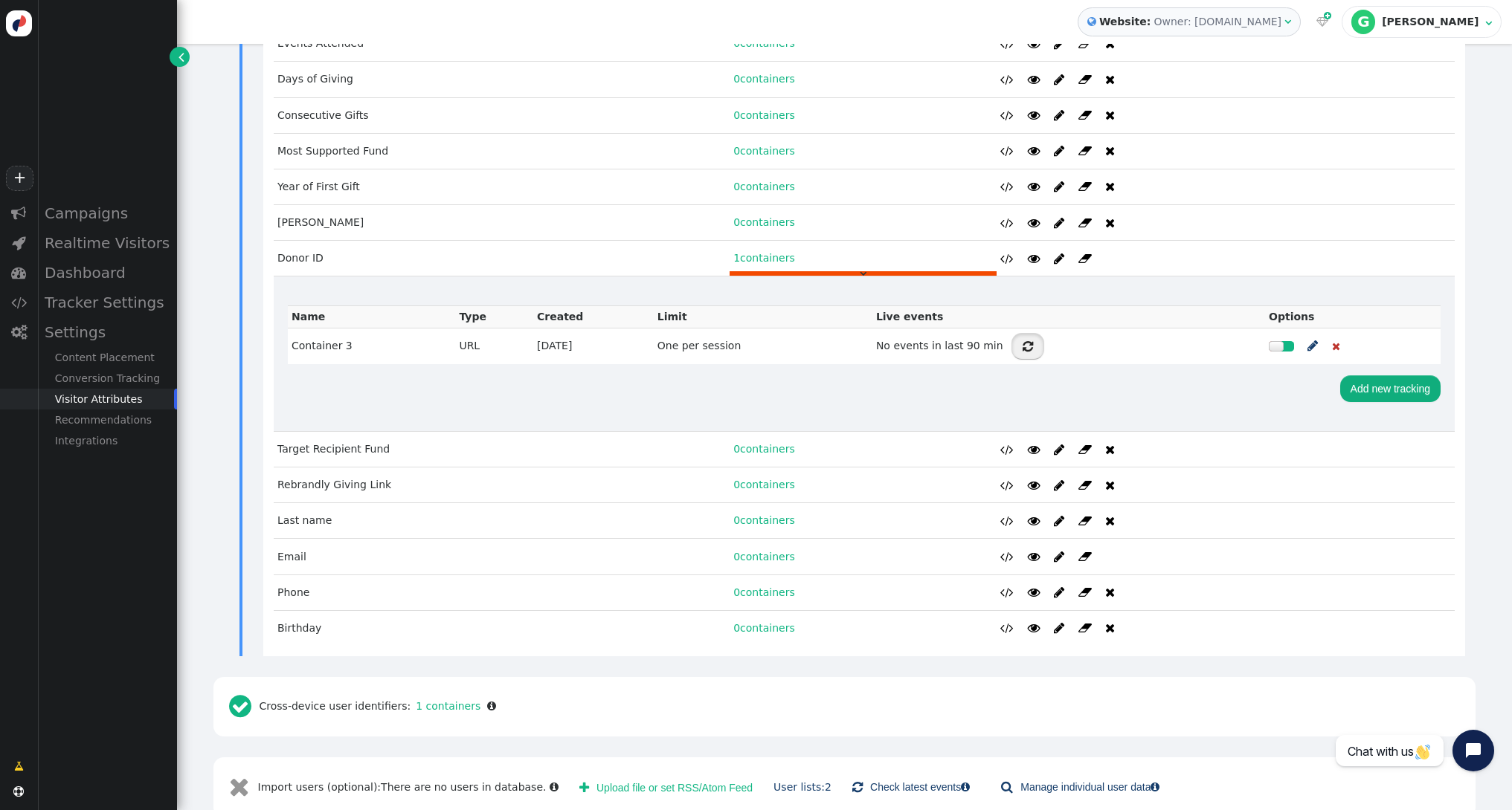
click at [1029, 341] on span "" at bounding box center [1028, 347] width 10 height 12
click at [783, 781] on link "User lists: 2" at bounding box center [802, 787] width 58 height 12
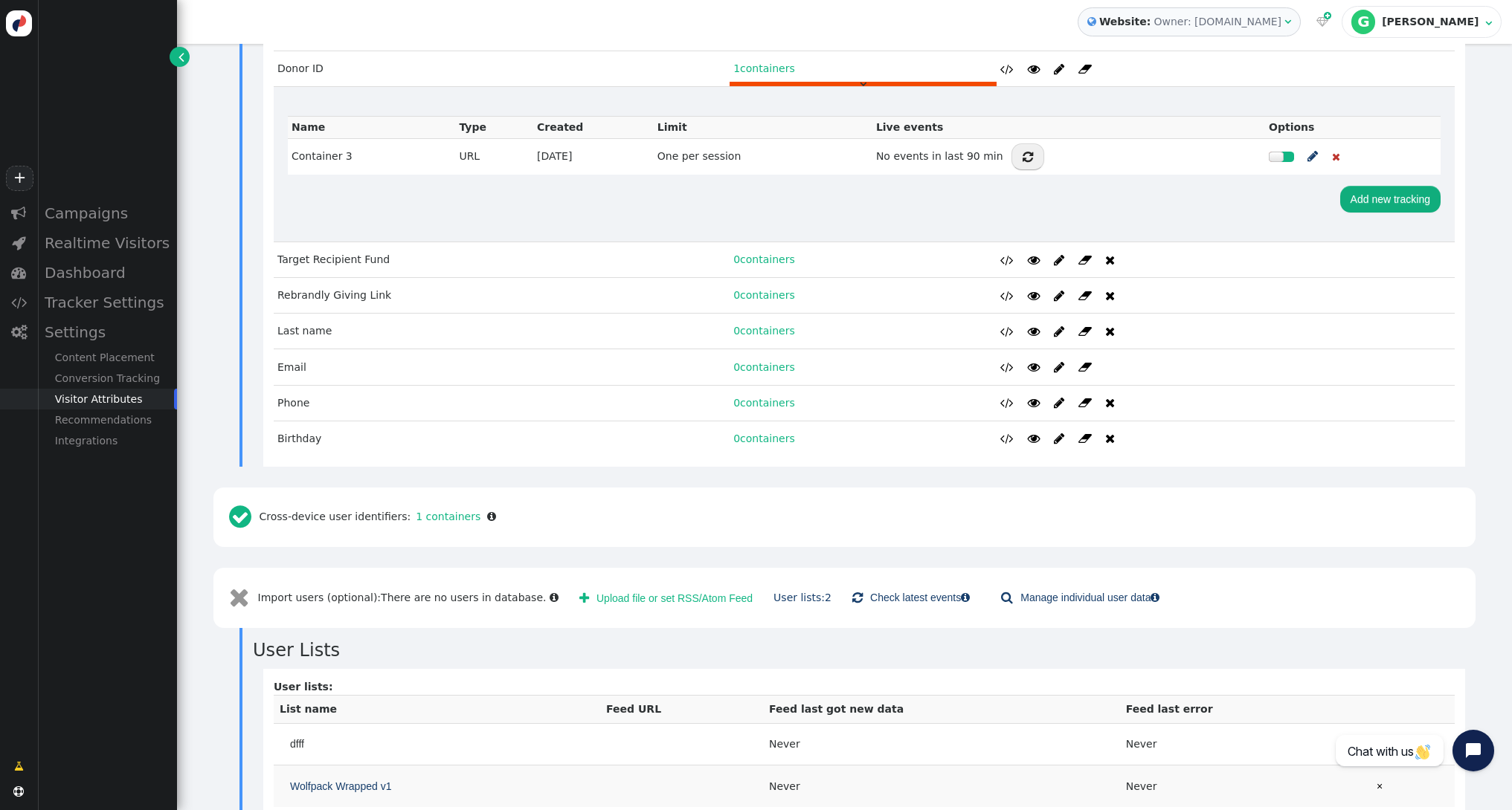
click at [324, 779] on span "Wolfpack Wrapped v1" at bounding box center [340, 787] width 101 height 16
click at [1071, 585] on link " Manage individual user data " at bounding box center [1080, 598] width 179 height 27
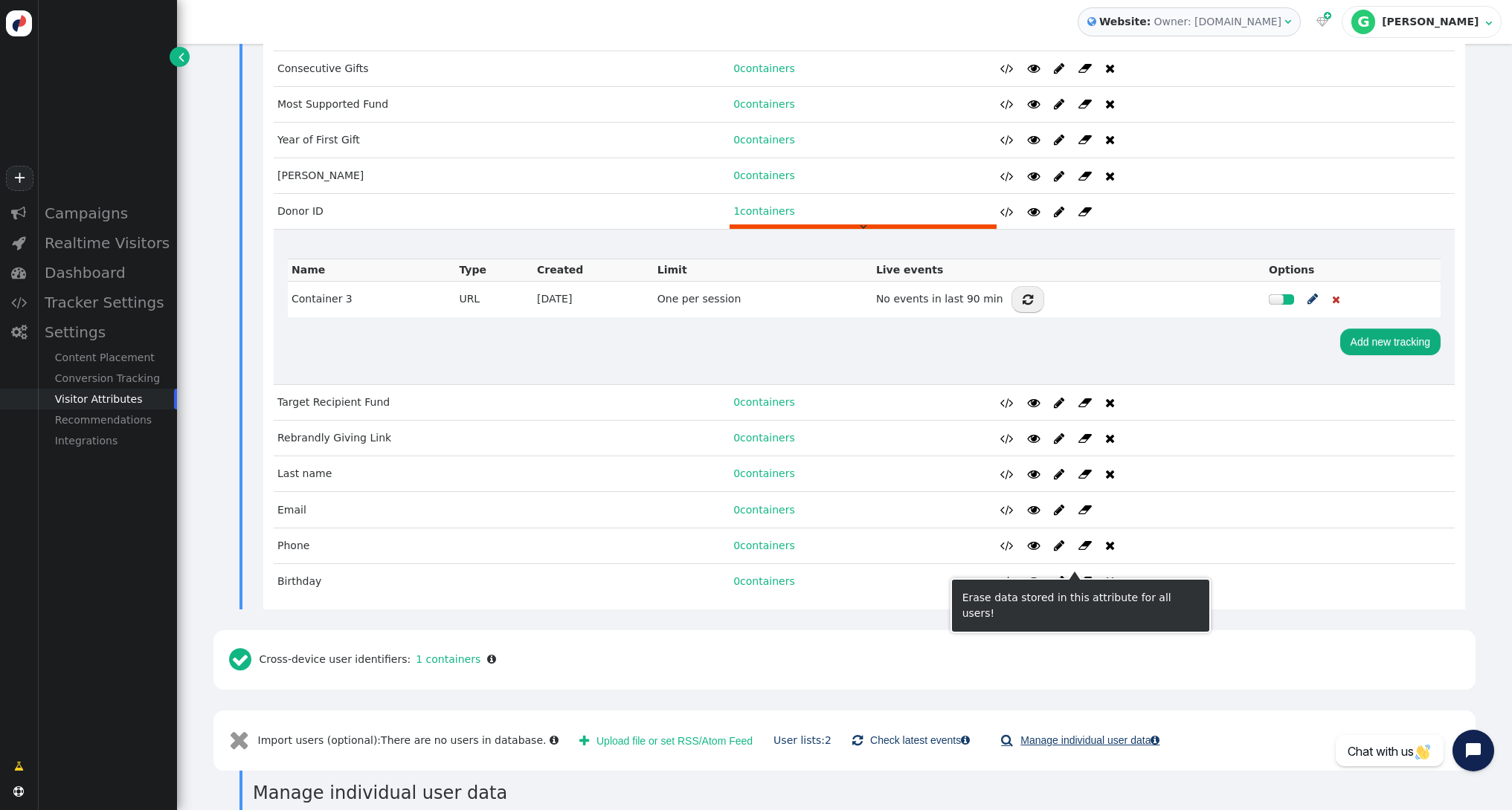
scroll to position [998, 0]
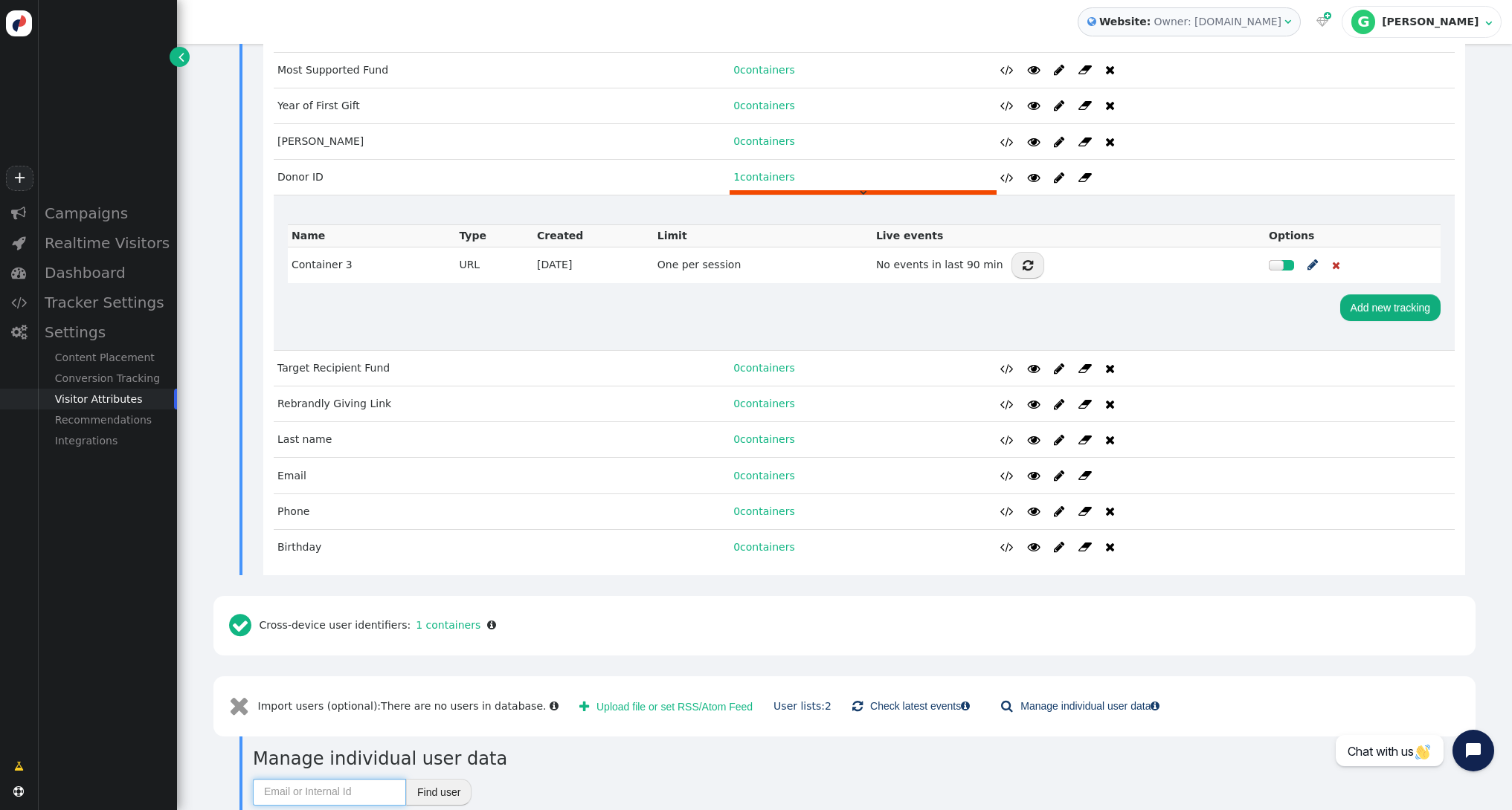
click at [358, 779] on input "text" at bounding box center [330, 792] width 153 height 27
paste input "[URL][DOMAIN_NAME]"
drag, startPoint x: 349, startPoint y: 764, endPoint x: 149, endPoint y: 764, distance: 200.0
click at [149, 764] on div "+  Campaigns  Realtime Visitors  Dashboard  Tracker Settings  Settings Con…" at bounding box center [756, 405] width 1512 height 810
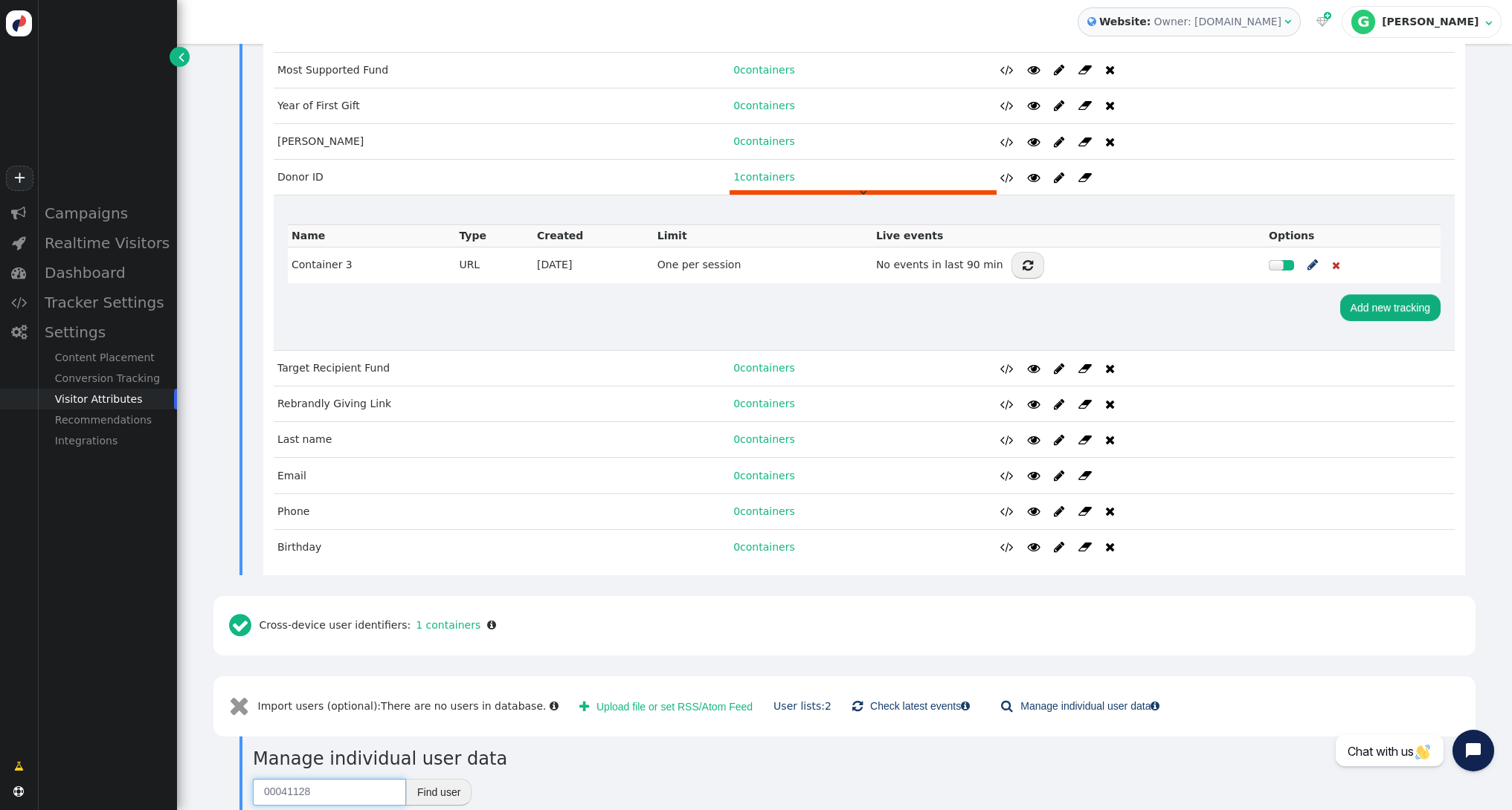
type input "00041128"
click at [418, 779] on button "Find user" at bounding box center [439, 792] width 66 height 27
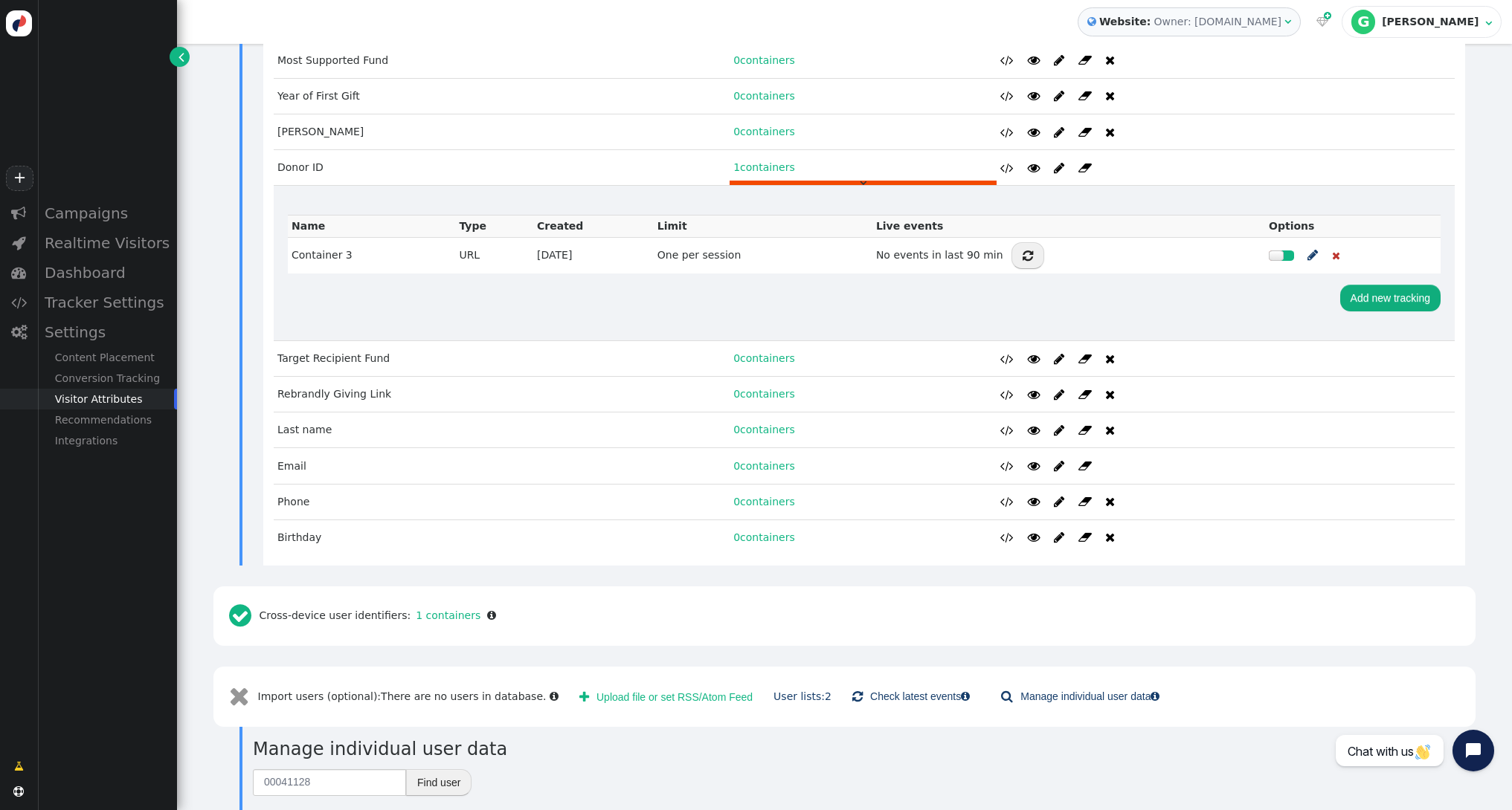
scroll to position [1024, 0]
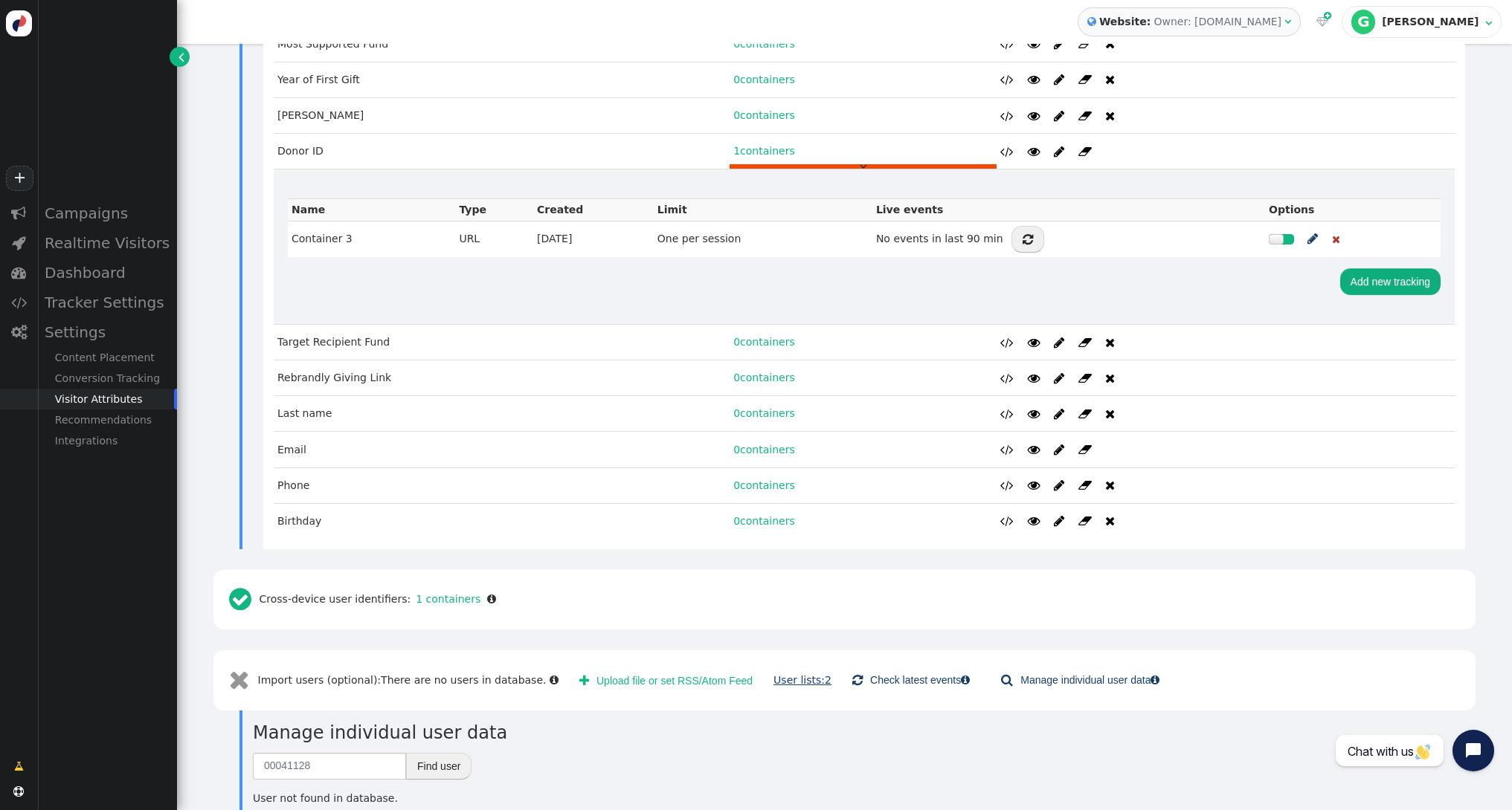
click at [781, 675] on link "User lists: 2" at bounding box center [802, 680] width 58 height 12
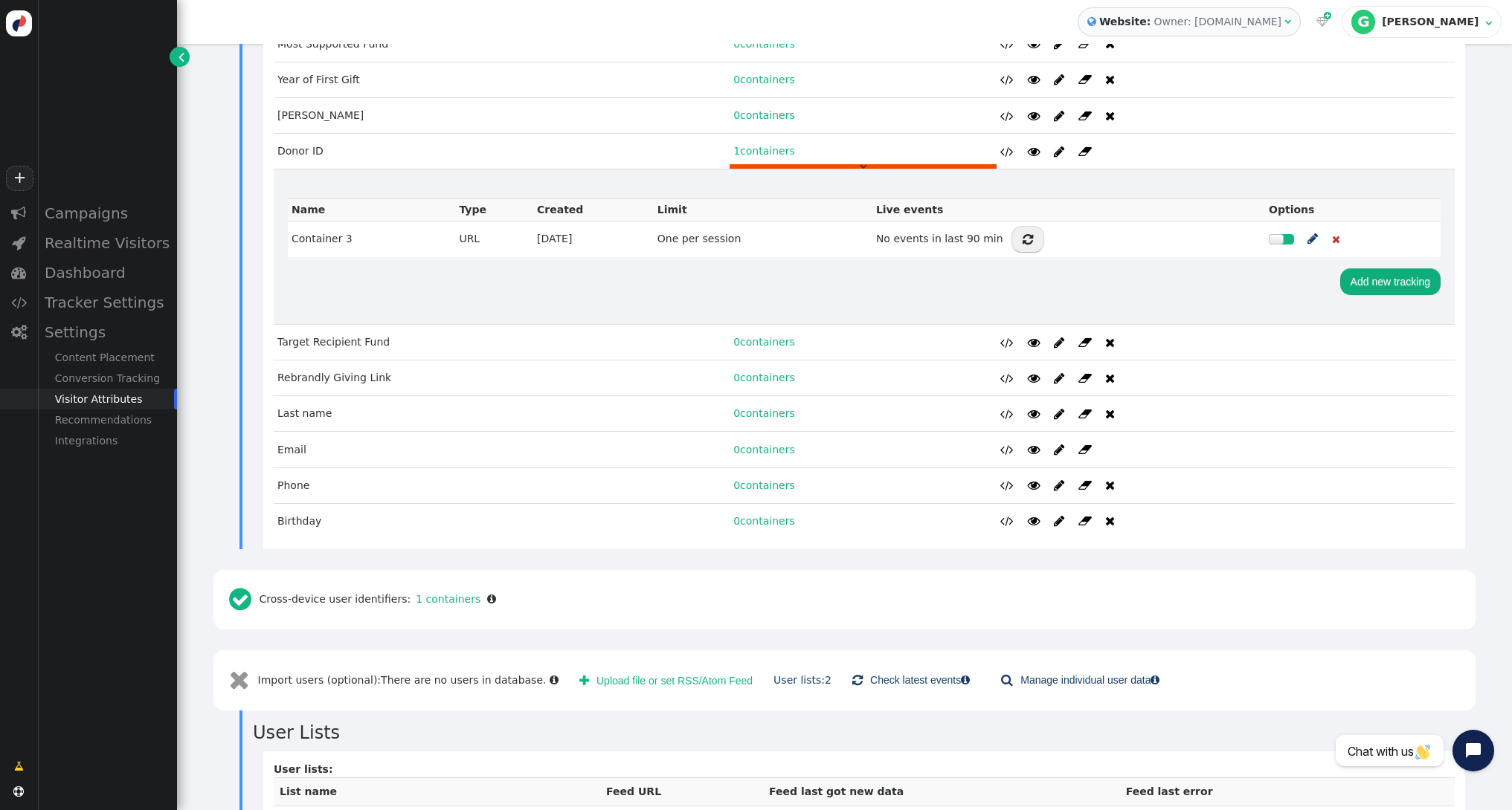
scroll to position [1107, 0]
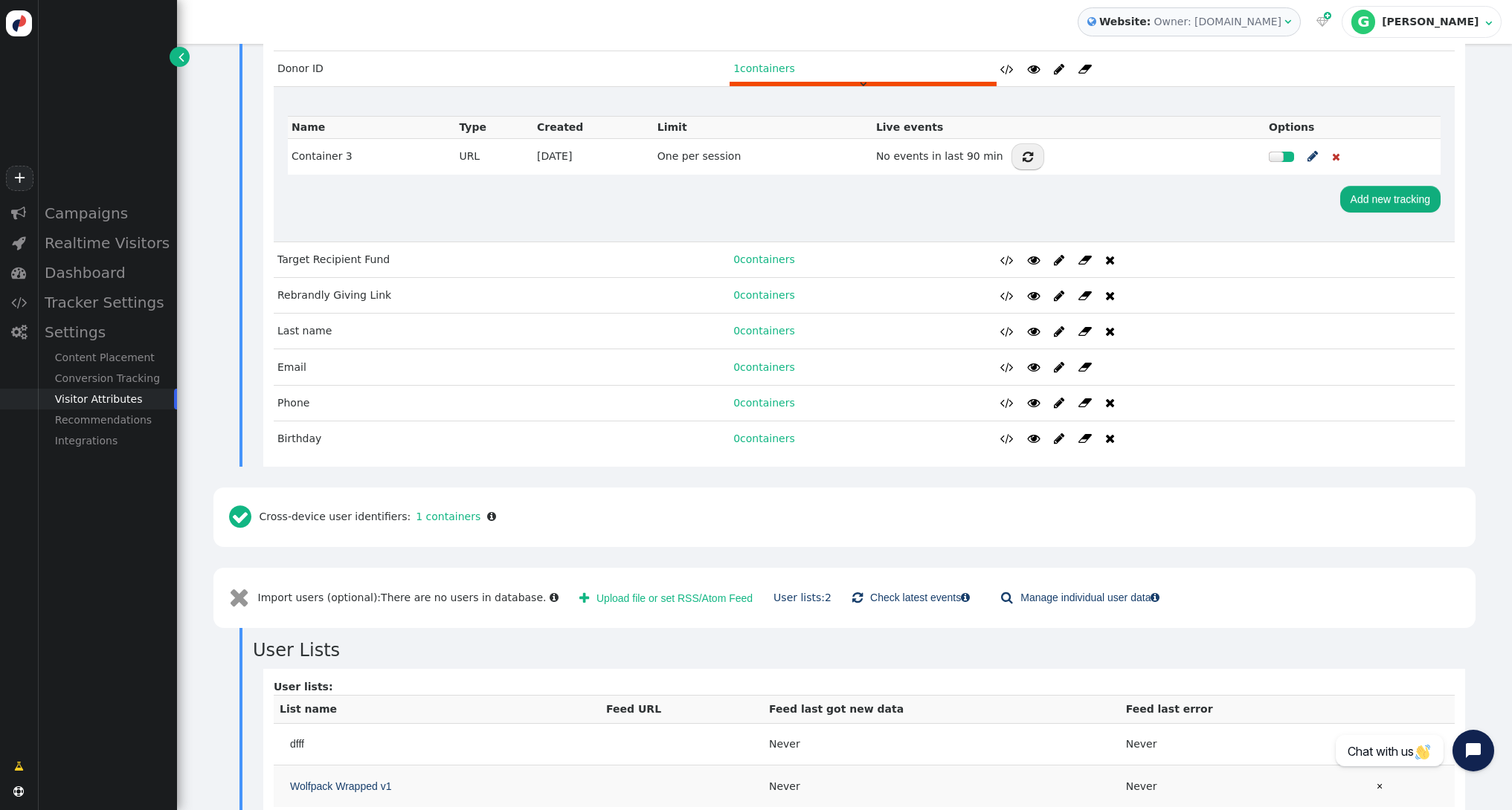
click at [376, 779] on span "Wolfpack Wrapped v1" at bounding box center [340, 787] width 101 height 16
click at [312, 793] on div "Can only edit feed, where URL is set" at bounding box center [348, 794] width 210 height 16
click at [518, 765] on td "Wolfpack Wrapped v1" at bounding box center [438, 786] width 327 height 42
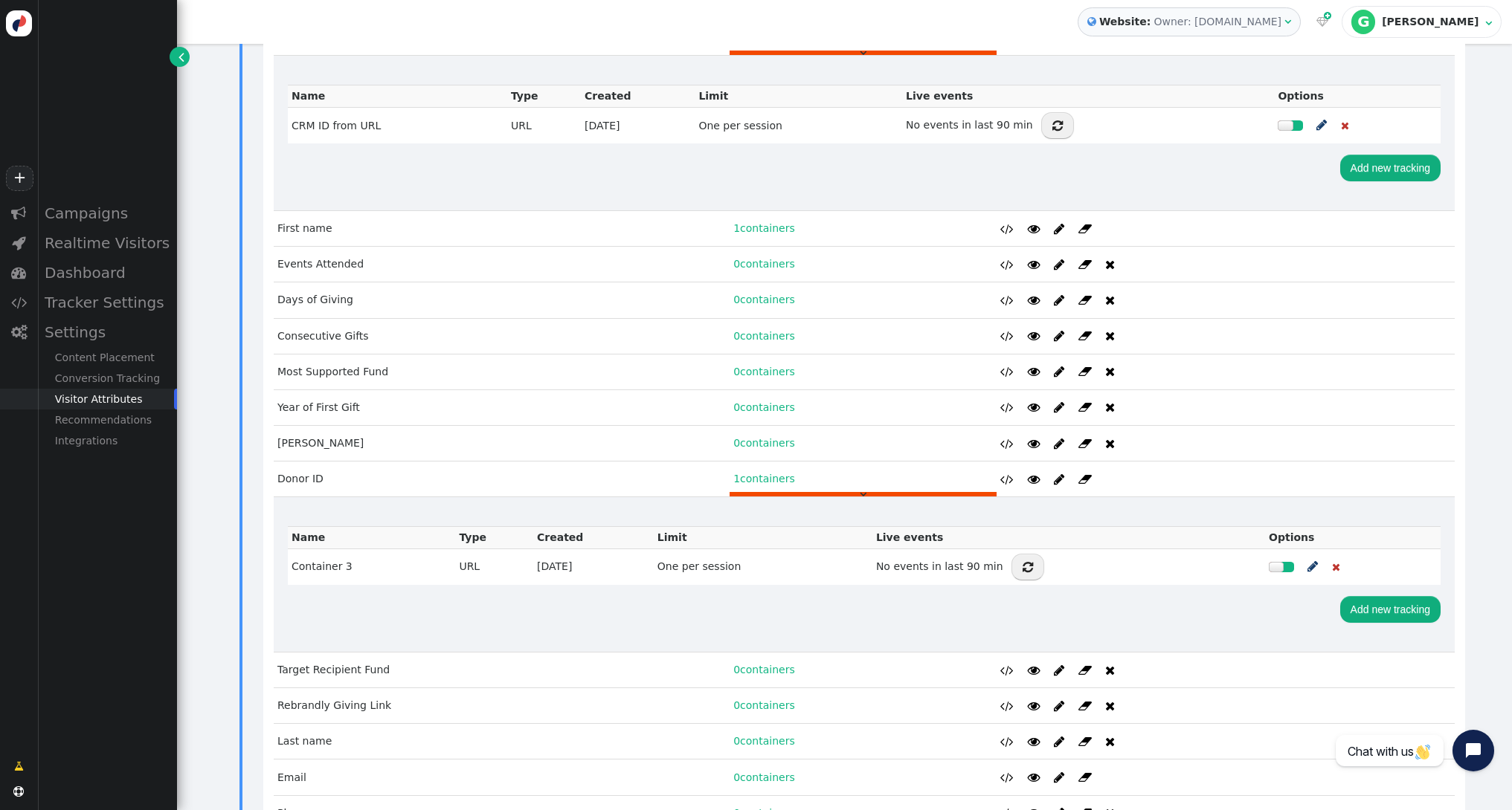
scroll to position [286, 0]
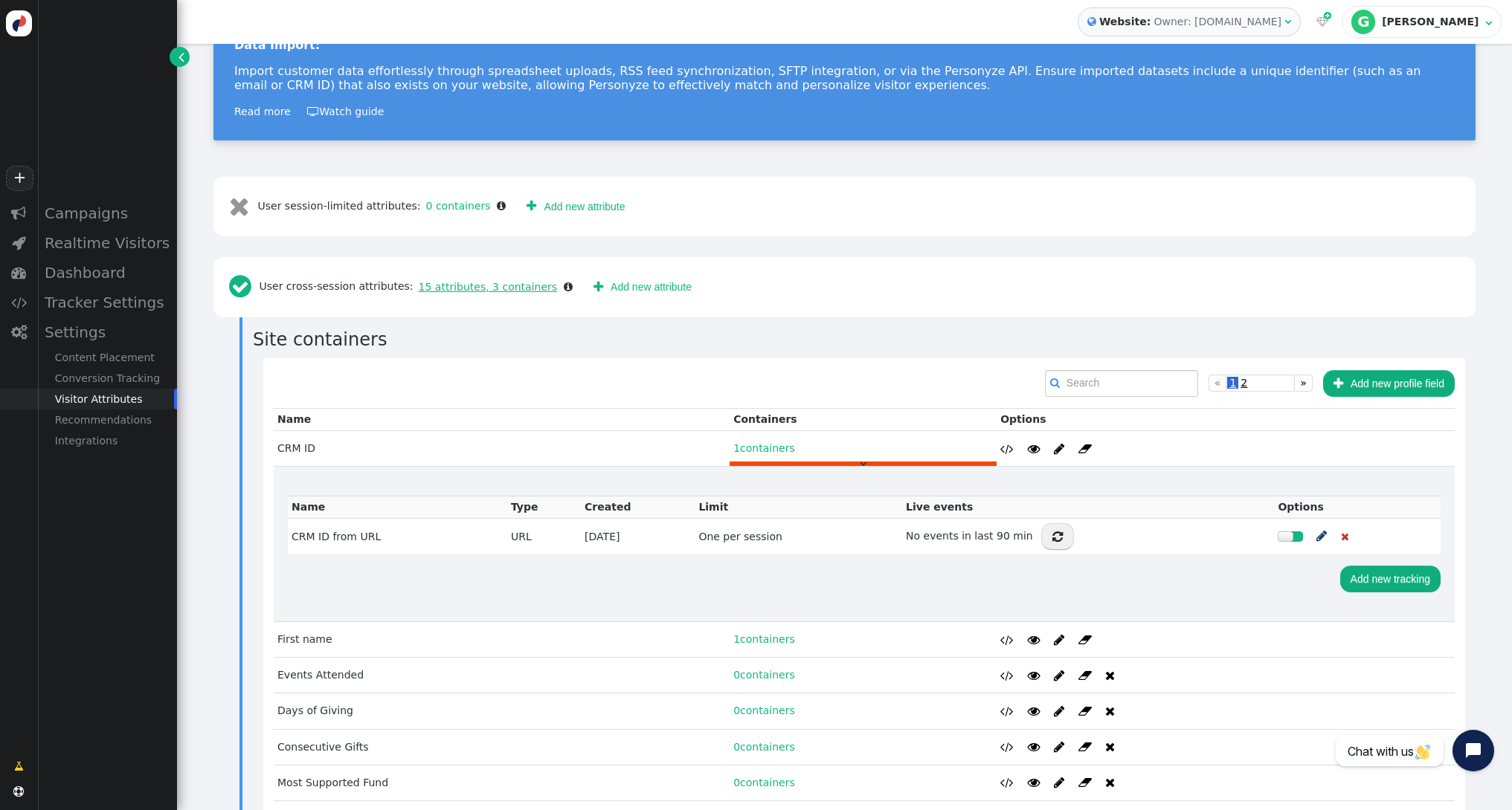
click at [455, 281] on link "15 attributes, 3 containers" at bounding box center [485, 287] width 145 height 12
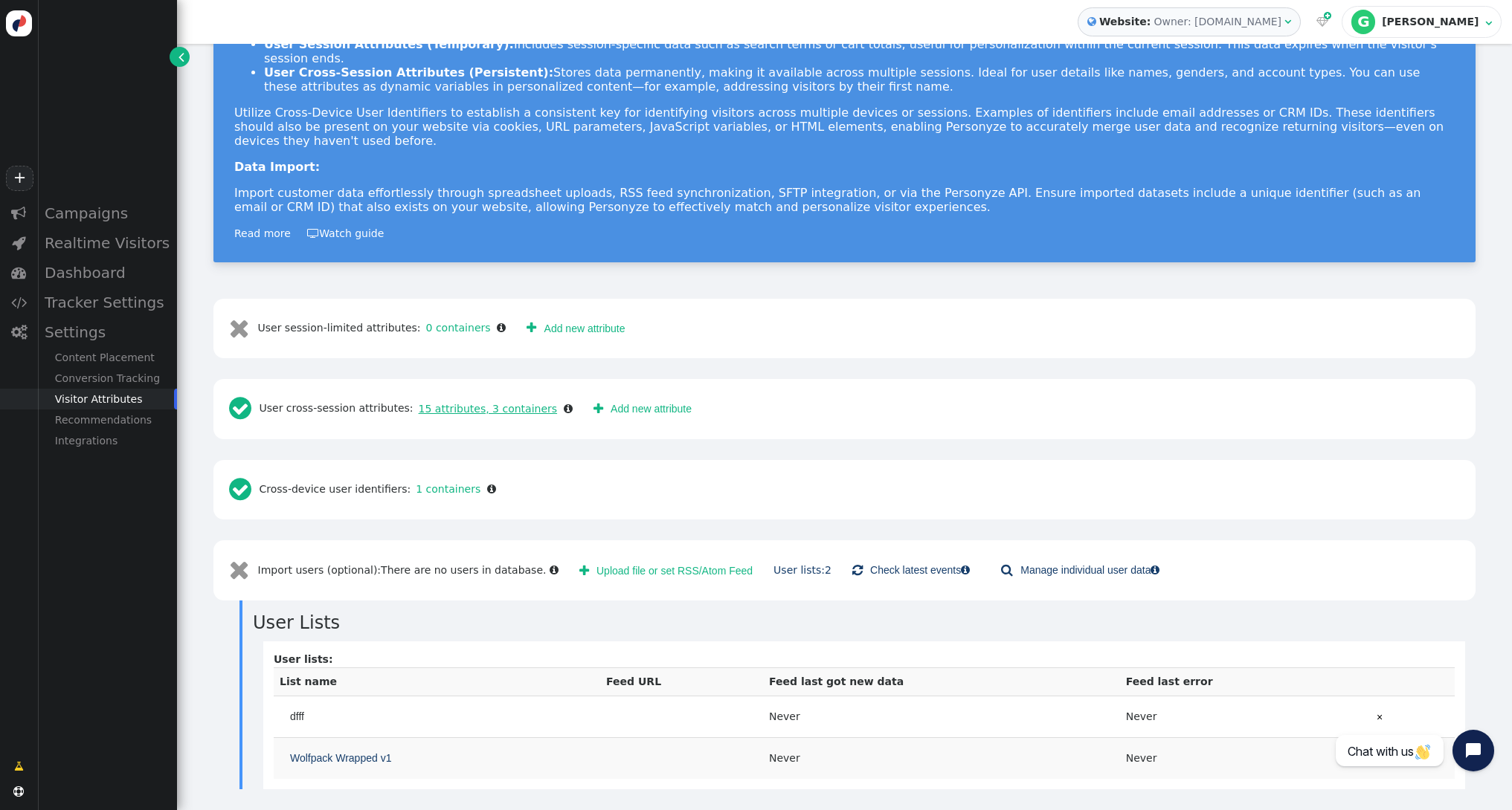
scroll to position [135, 0]
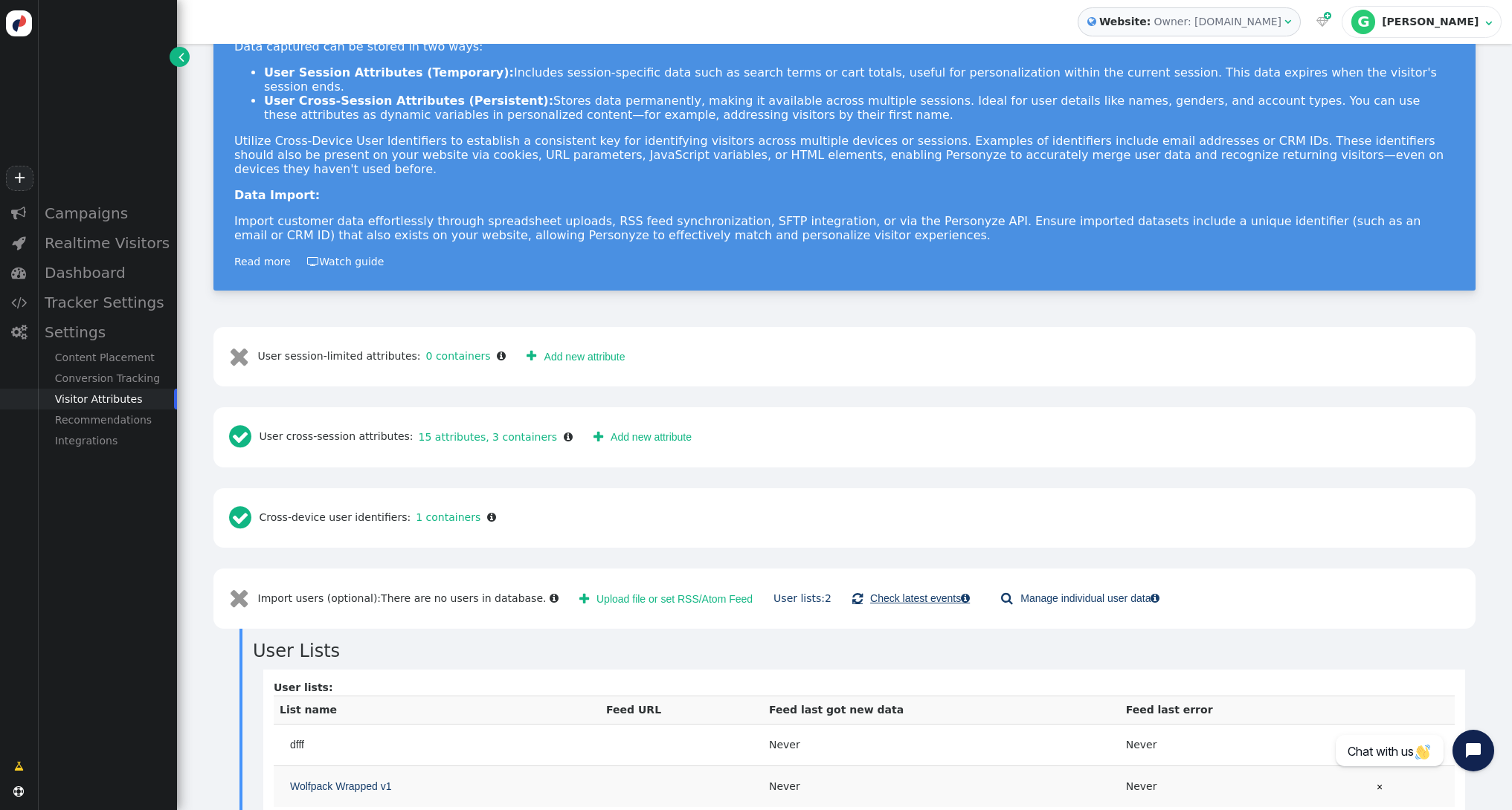
click at [898, 585] on link " Check latest events " at bounding box center [911, 598] width 139 height 27
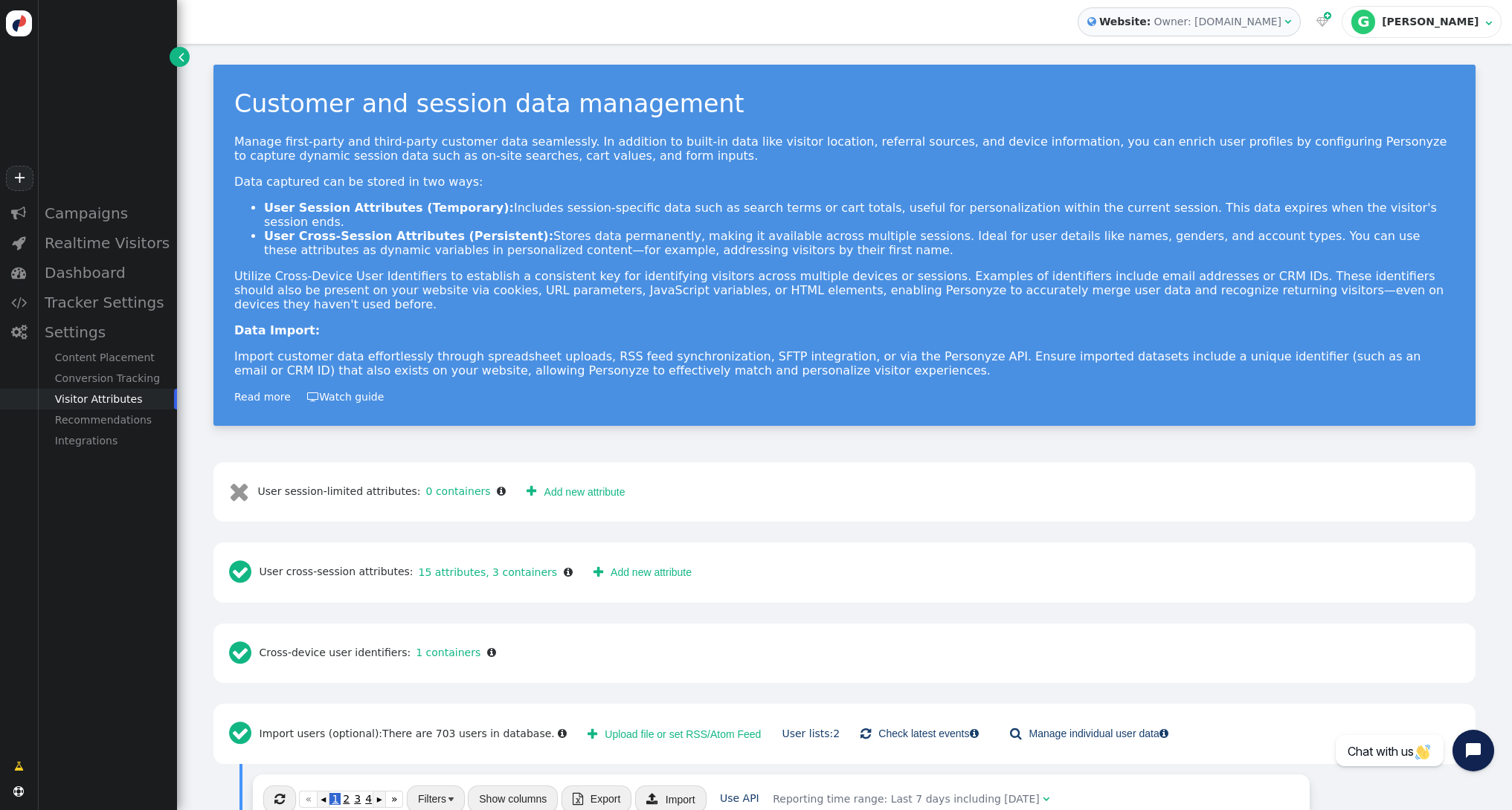
scroll to position [391, 0]
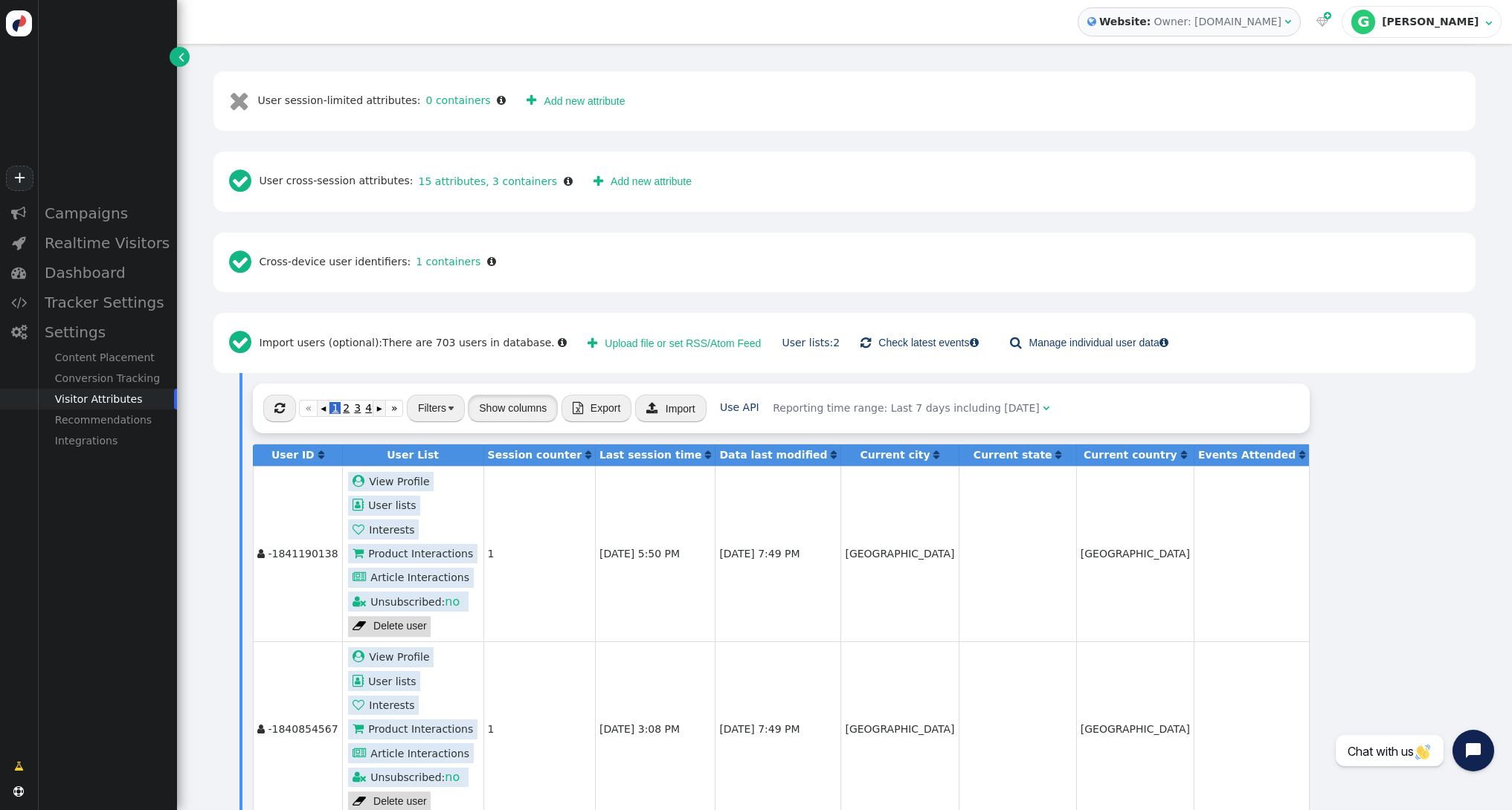
click at [522, 395] on button "Show columns" at bounding box center [512, 407] width 90 height 27
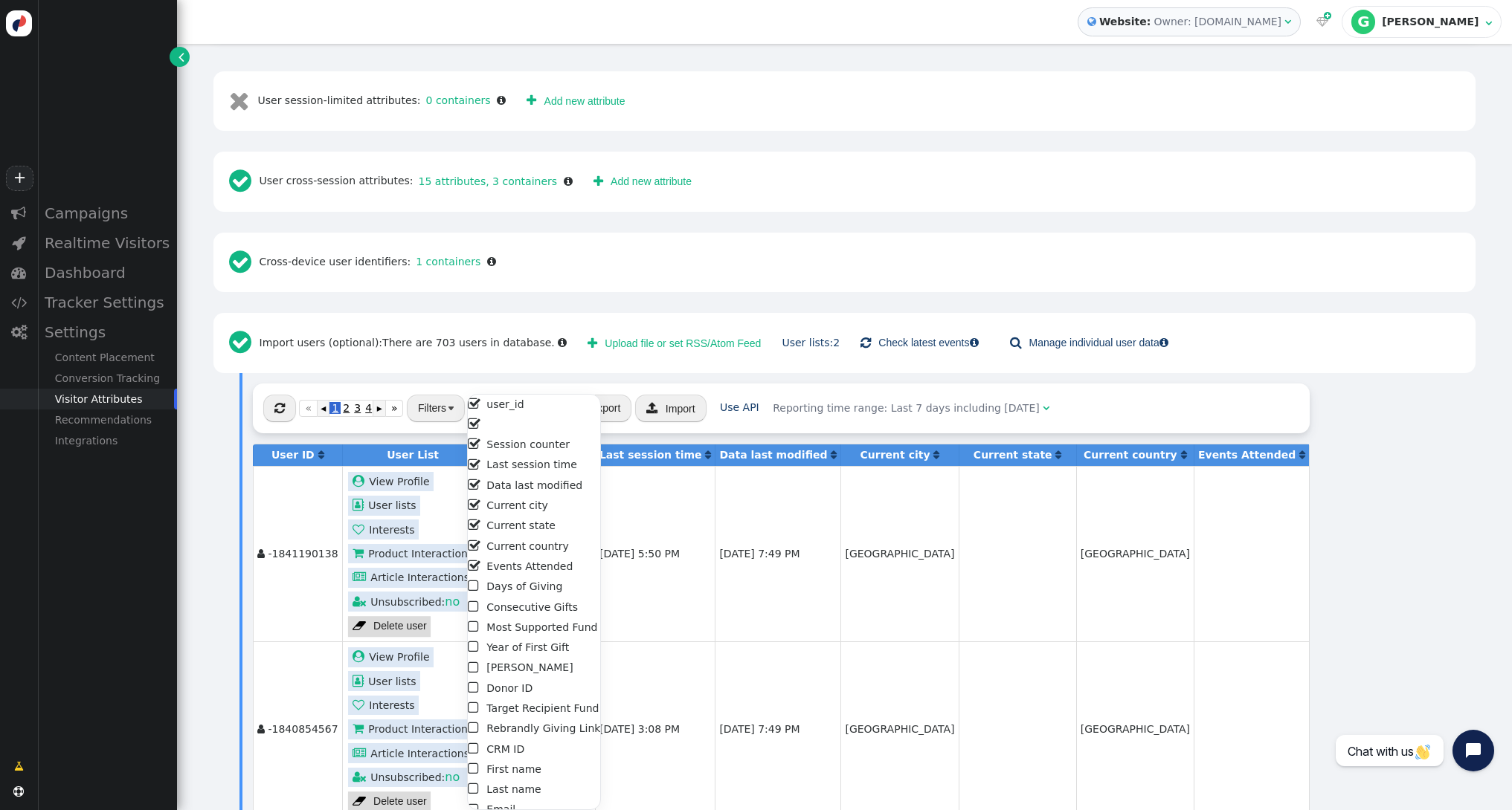
click at [522, 395] on button "Show columns" at bounding box center [512, 407] width 90 height 27
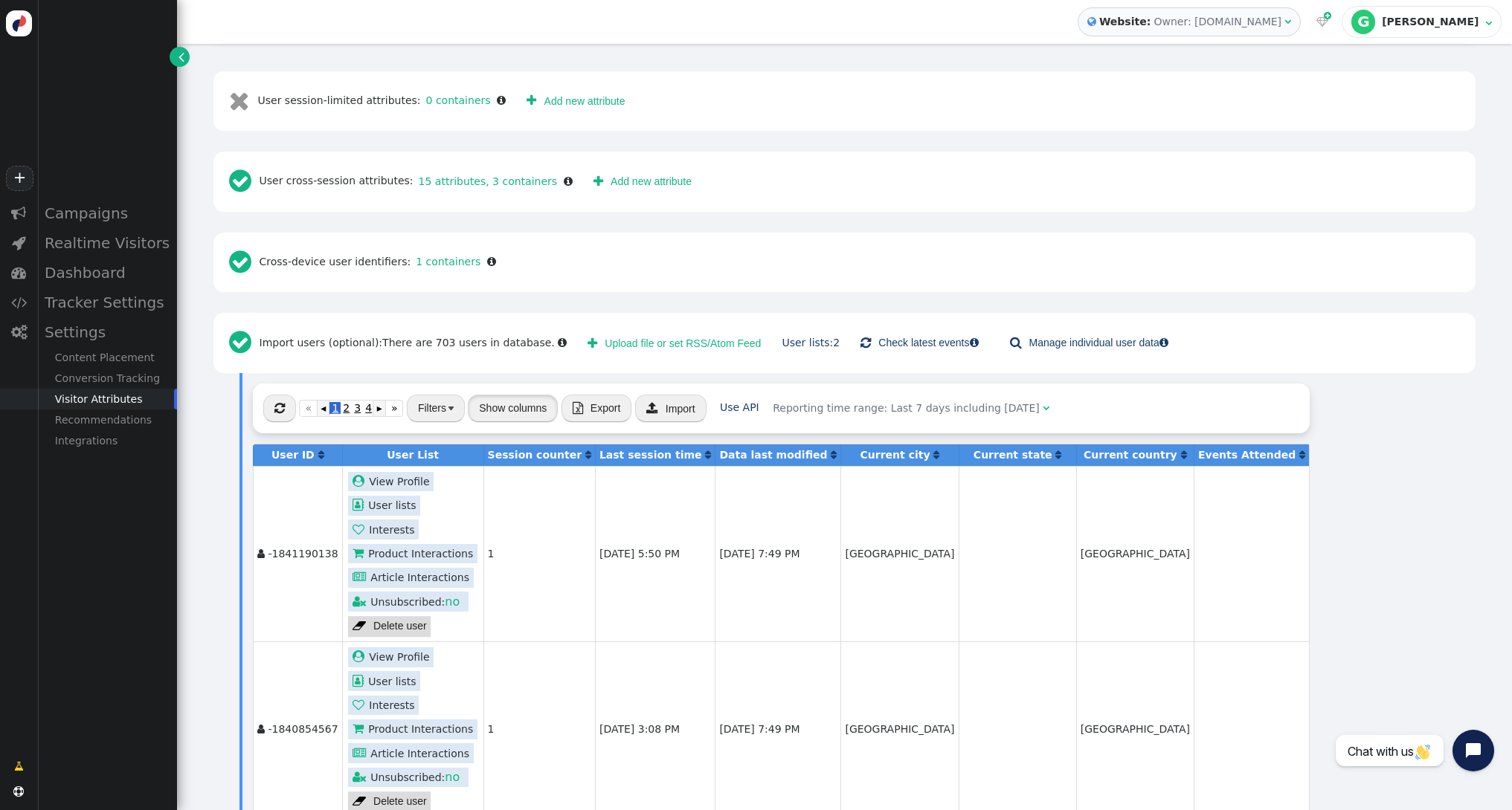
click at [522, 395] on button "Show columns" at bounding box center [512, 407] width 90 height 27
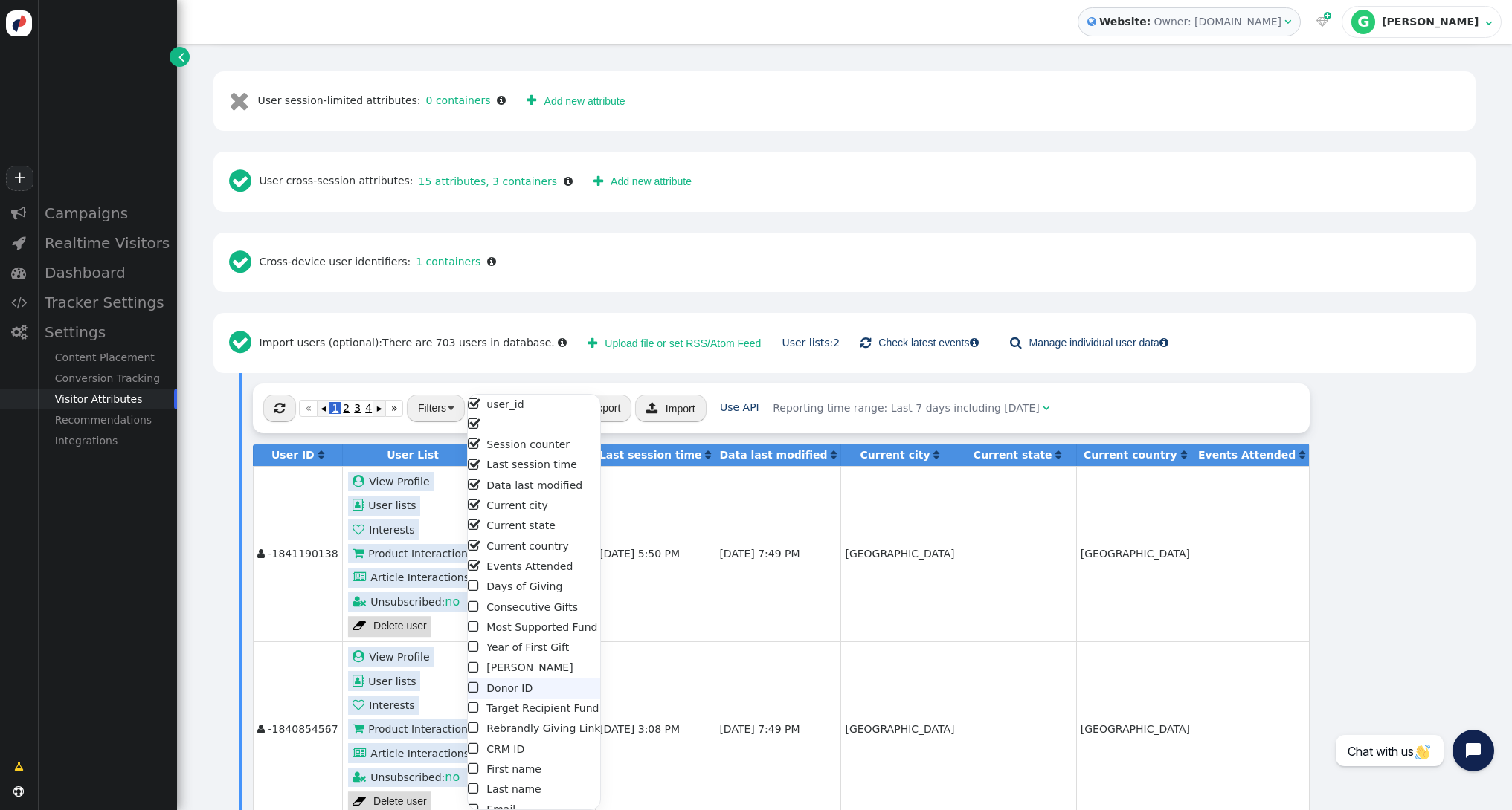
click at [472, 689] on span "" at bounding box center [473, 687] width 13 height 20
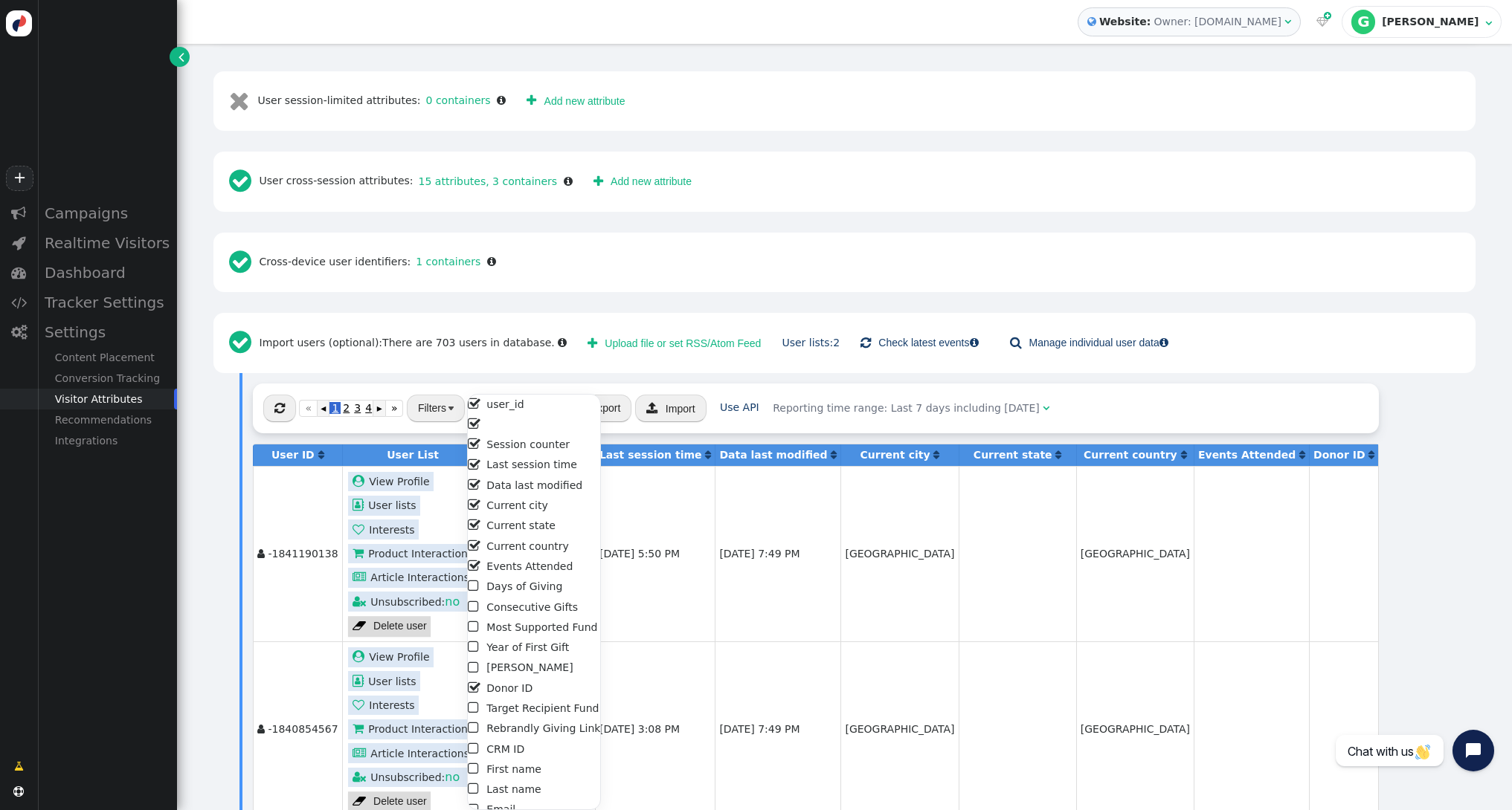
click at [520, 395] on button "Show columns" at bounding box center [512, 407] width 90 height 27
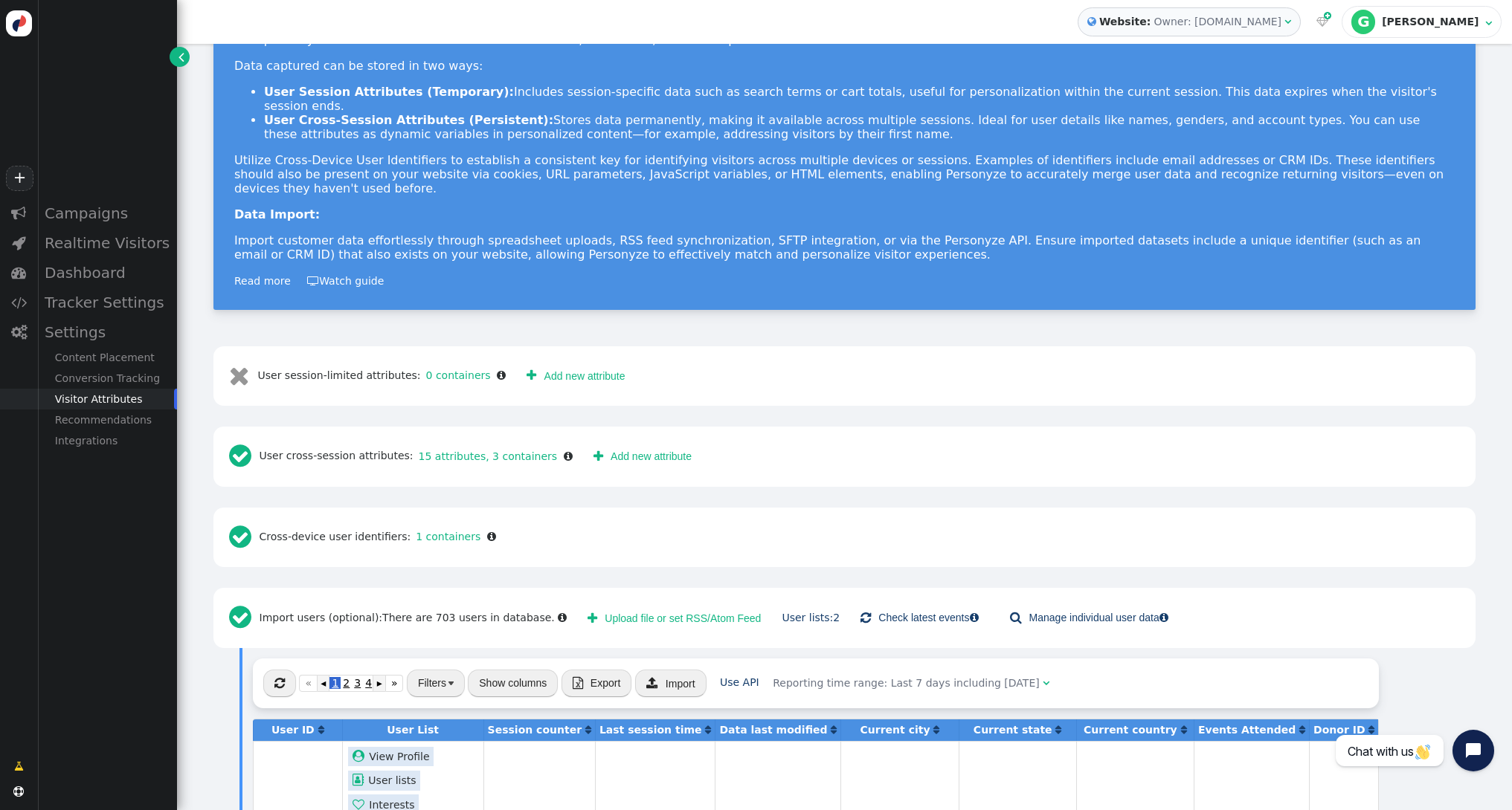
scroll to position [40, 0]
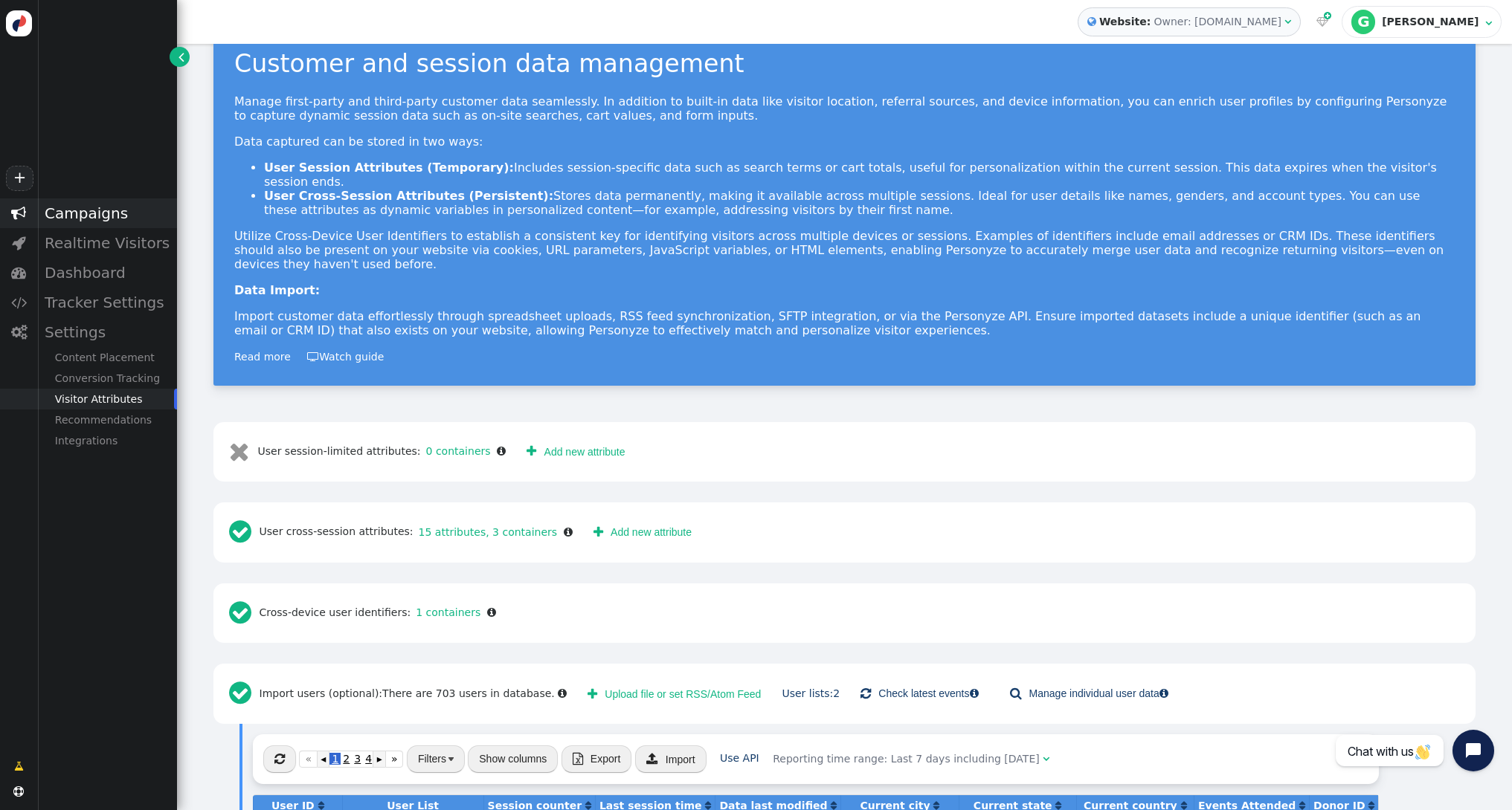
click at [83, 213] on div "Campaigns" at bounding box center [107, 213] width 140 height 30
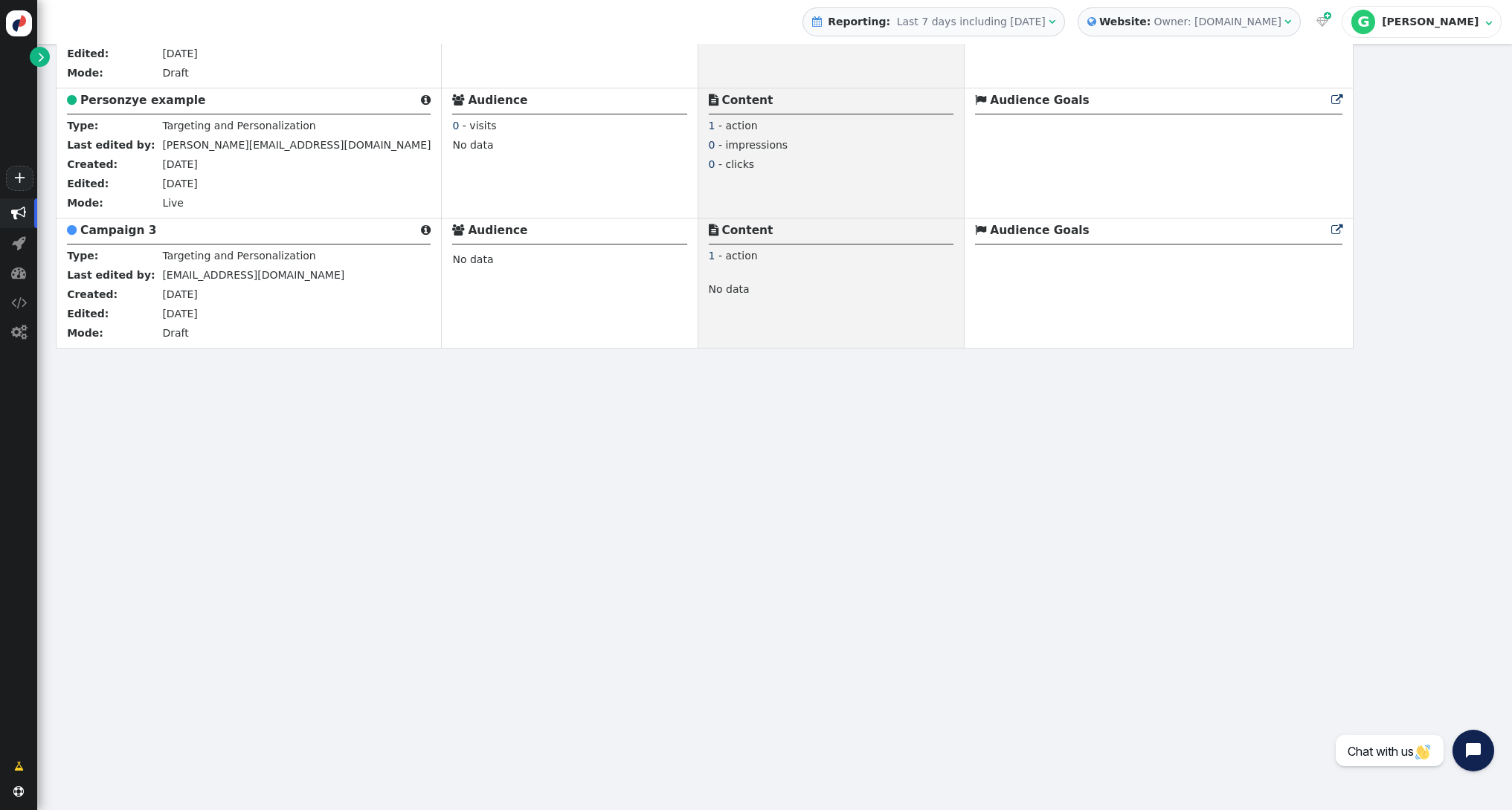
scroll to position [315, 0]
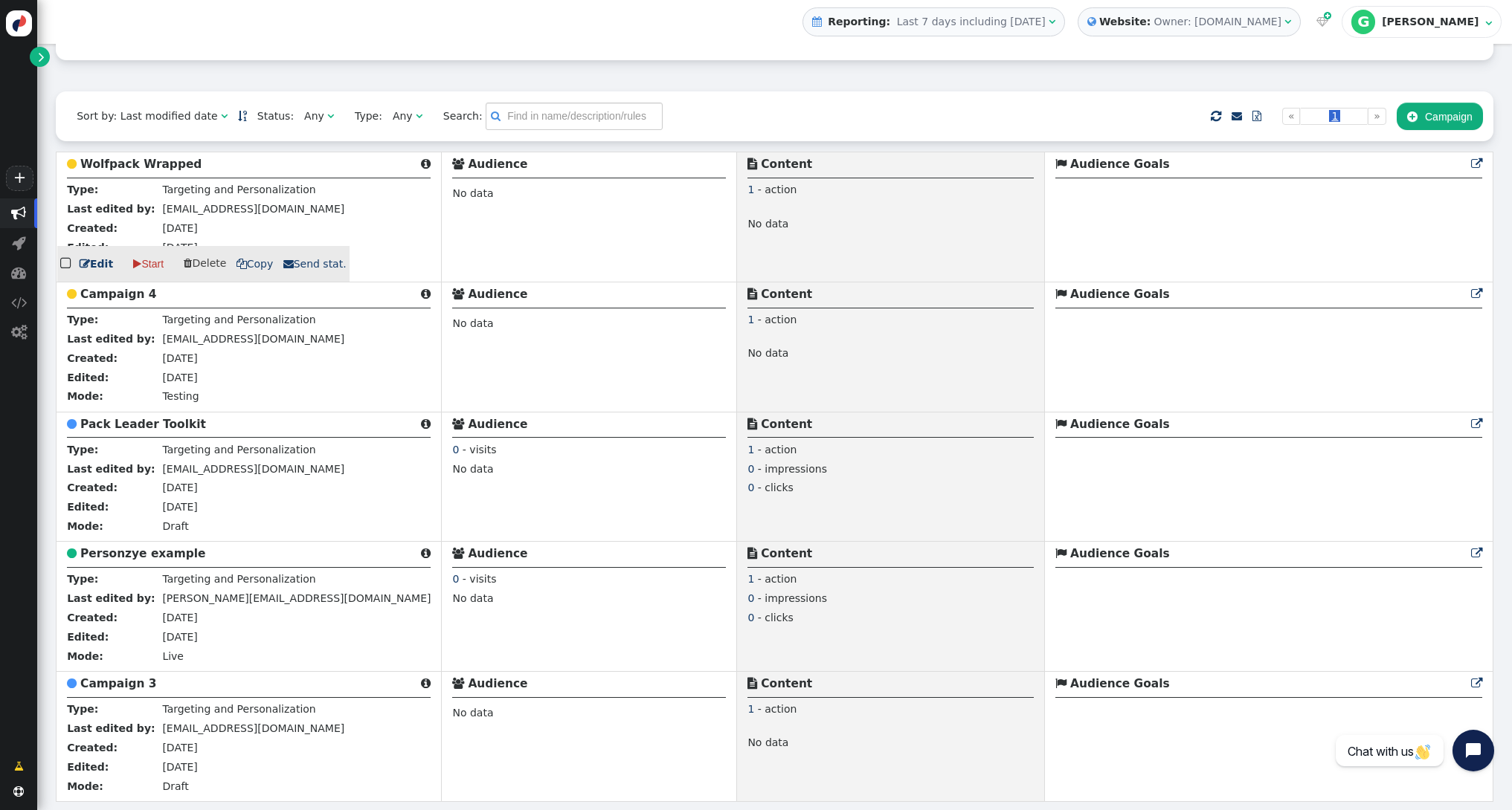
click at [101, 265] on link " Edit" at bounding box center [97, 264] width 34 height 16
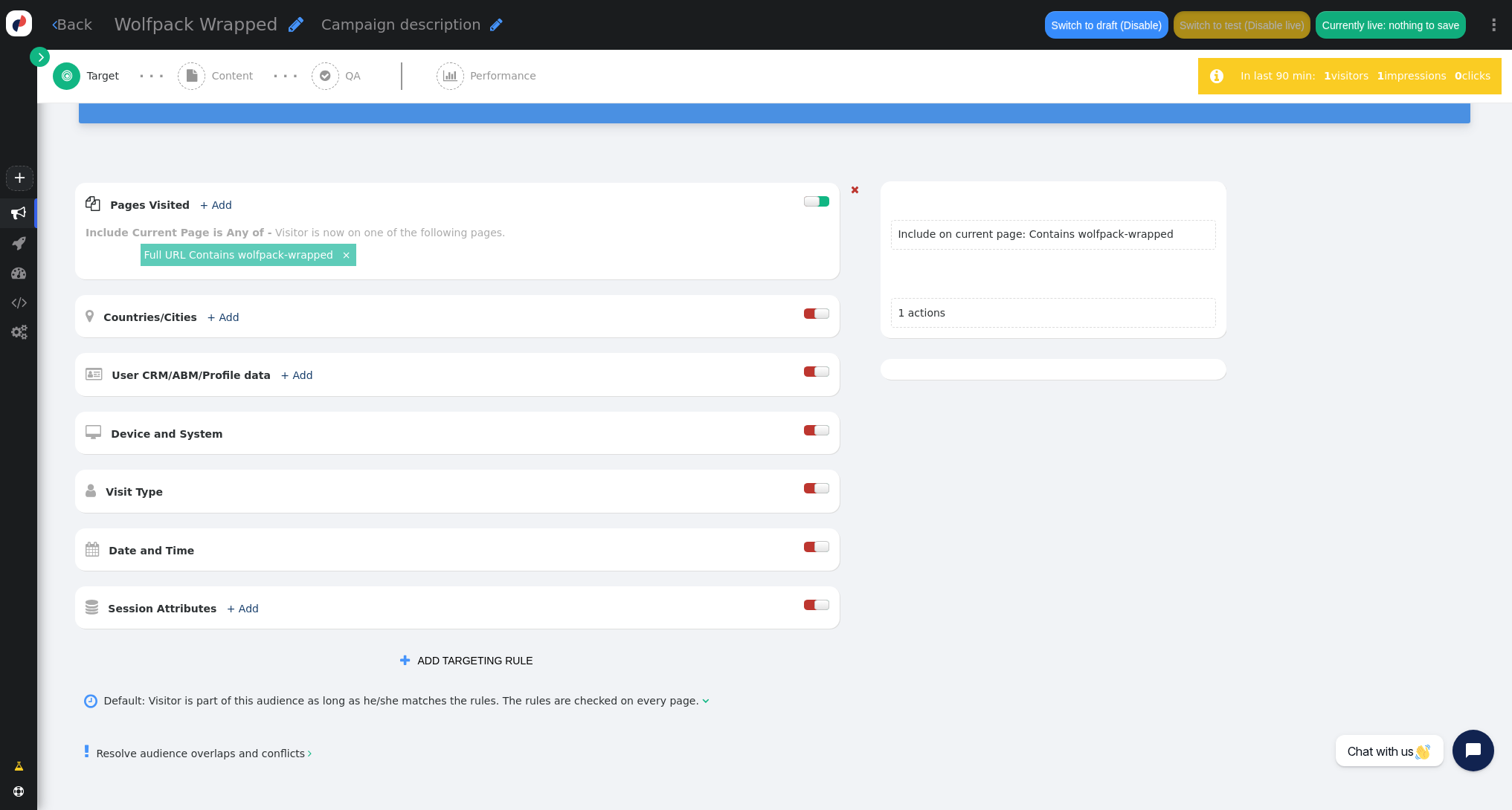
scroll to position [215, 0]
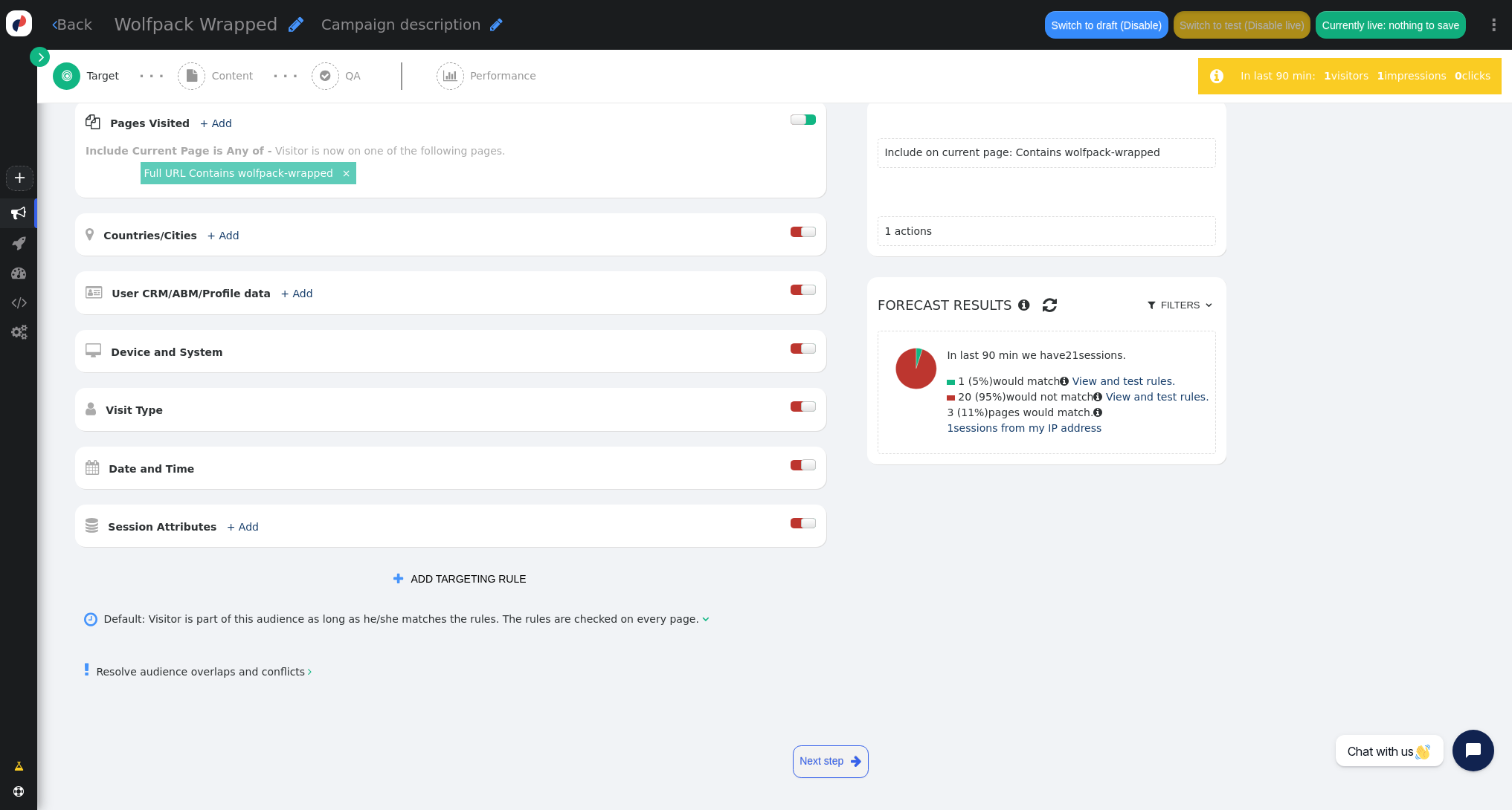
click at [848, 759] on link "Next step " at bounding box center [830, 761] width 76 height 33
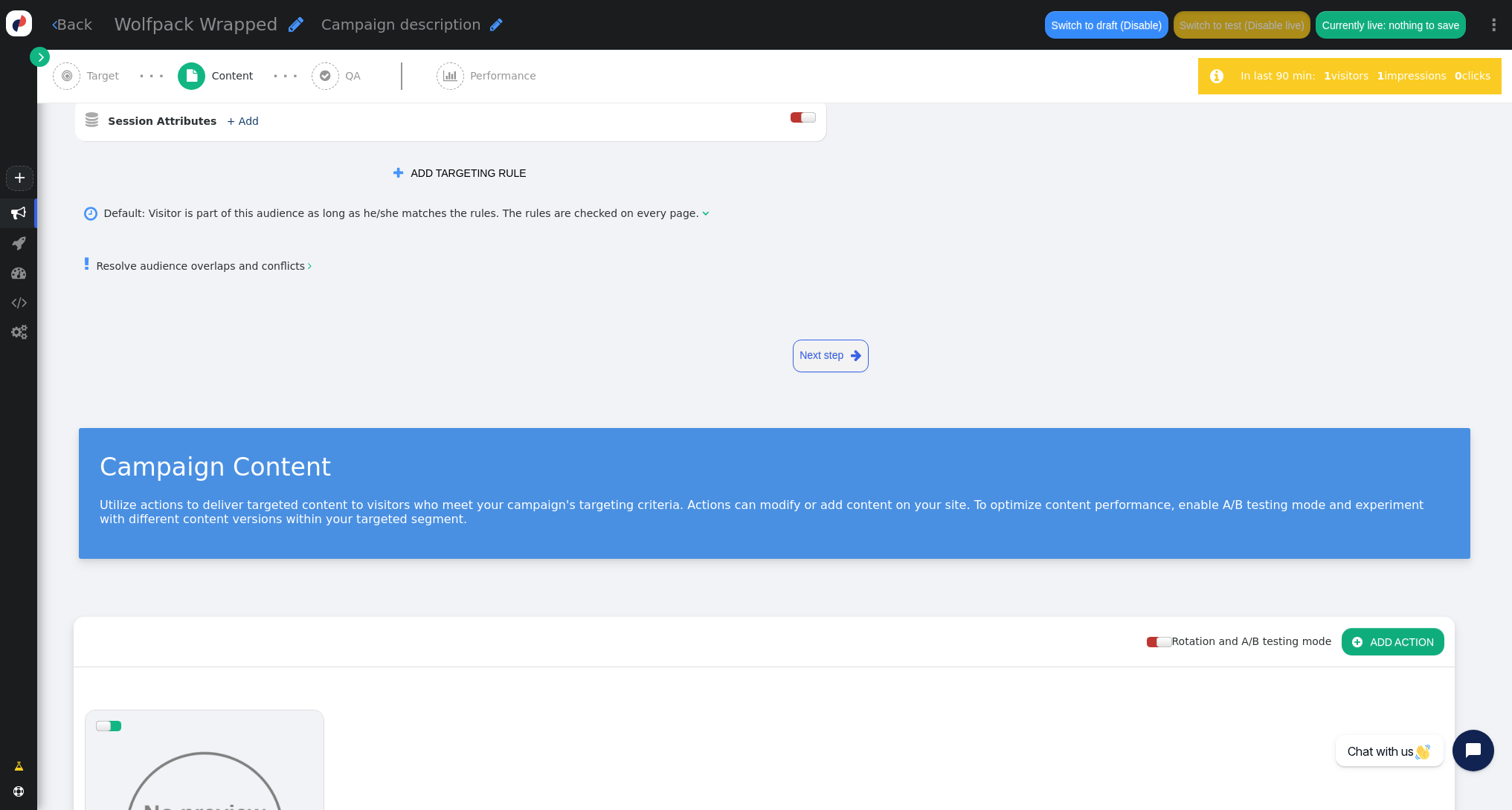
scroll to position [155, 0]
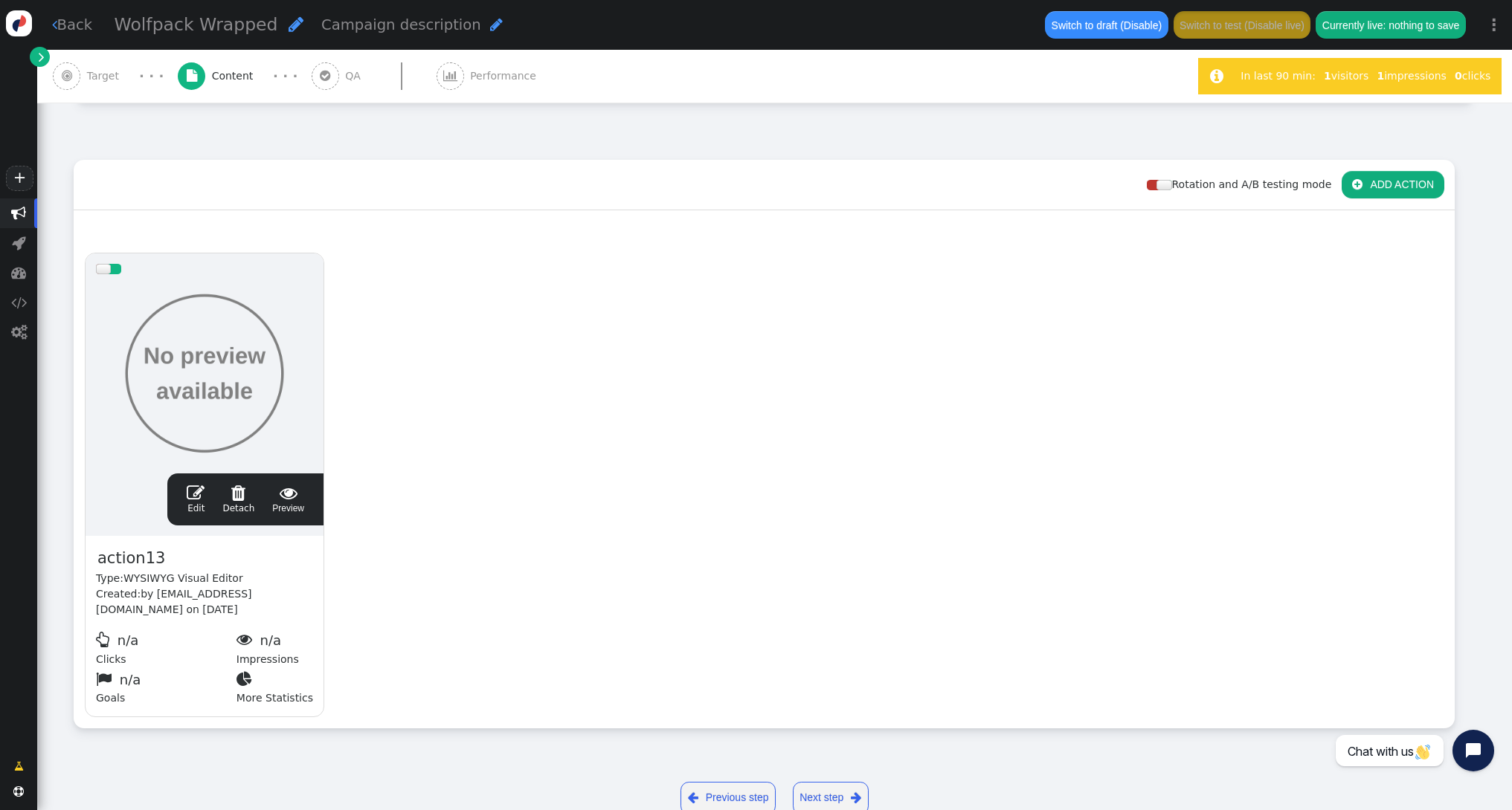
click at [191, 489] on span "" at bounding box center [195, 493] width 18 height 18
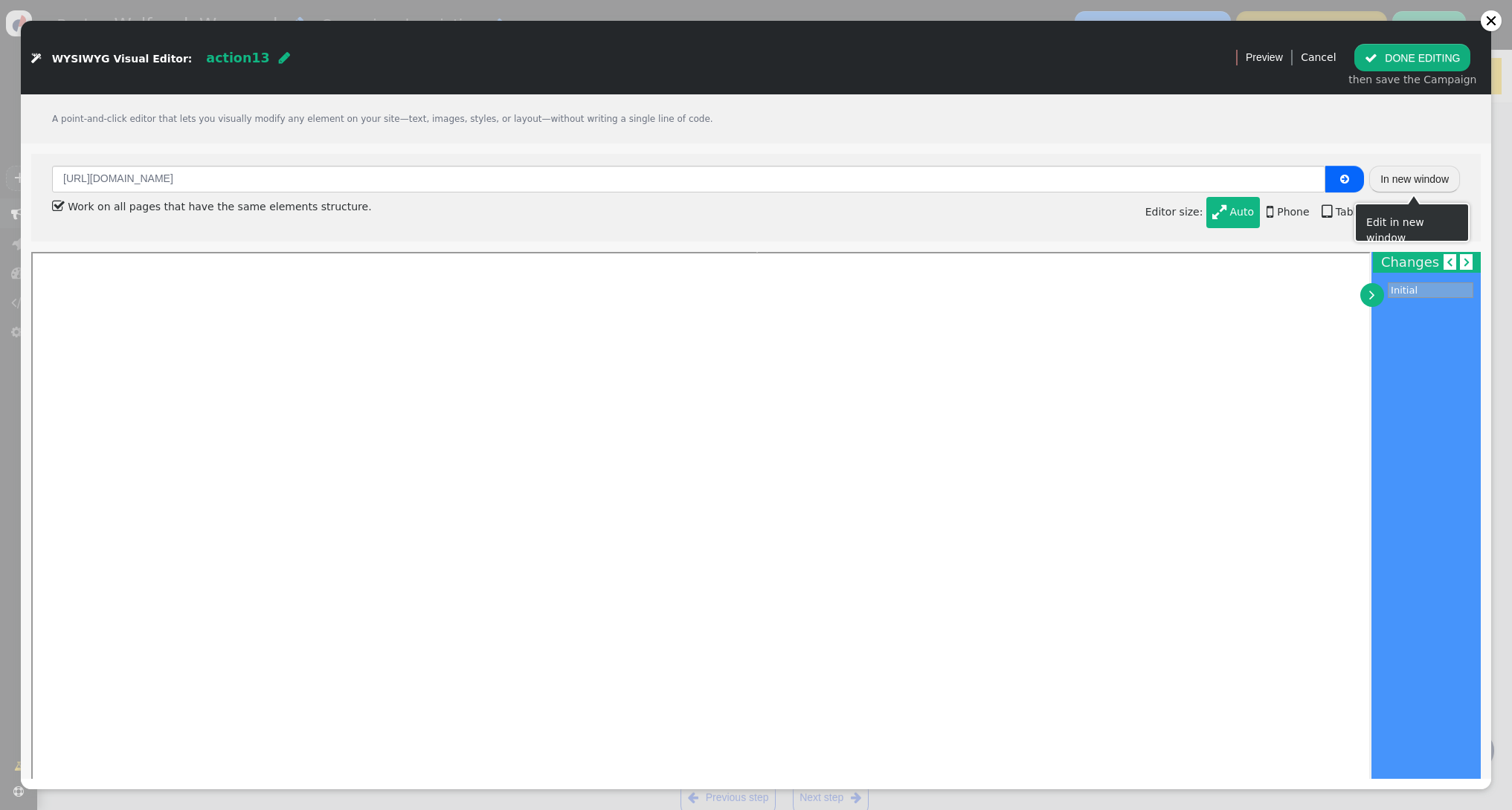
click at [1429, 173] on button "In new window" at bounding box center [1414, 178] width 91 height 27
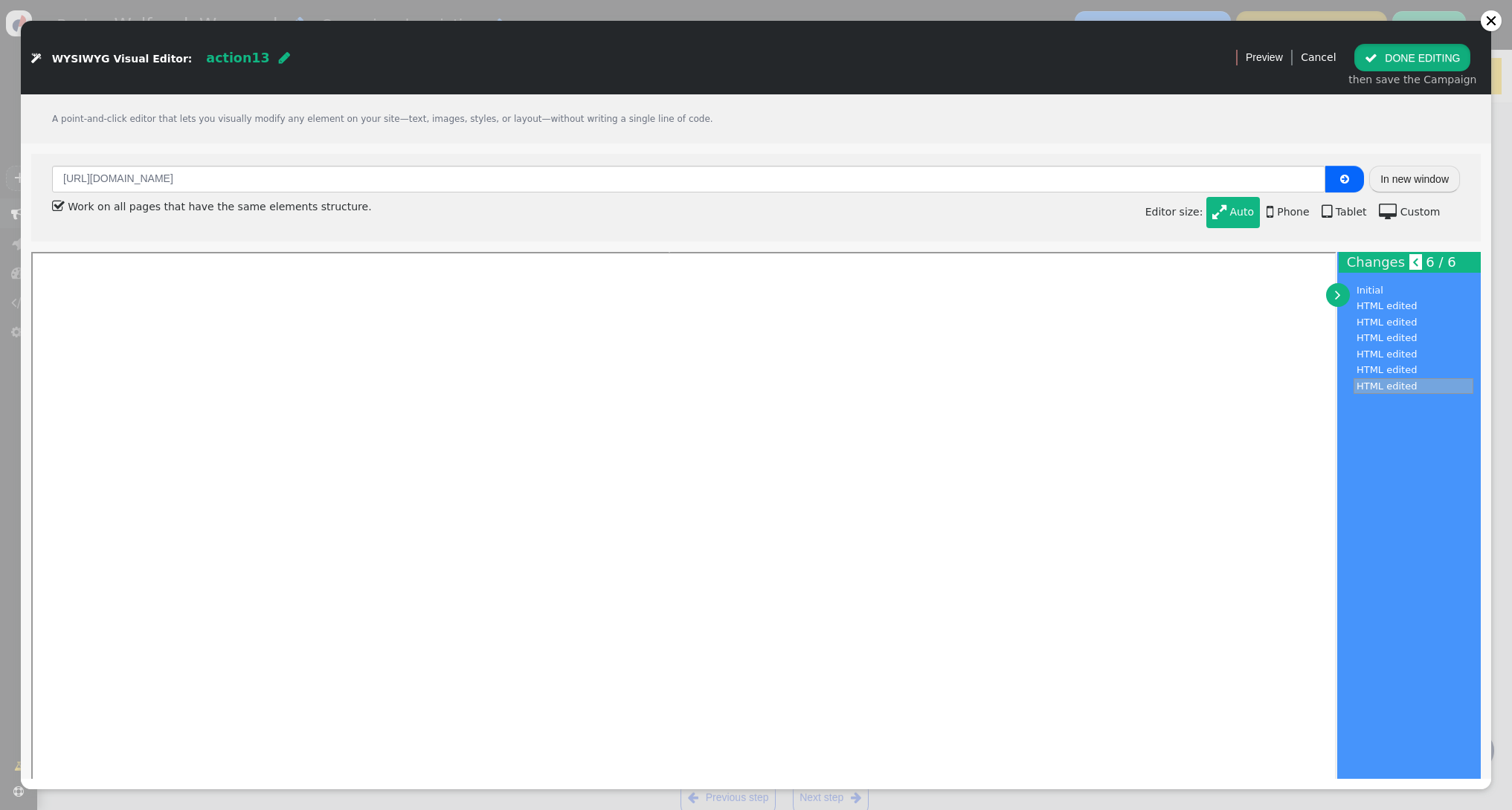
click at [1416, 57] on button " DONE EDITING" at bounding box center [1412, 57] width 116 height 27
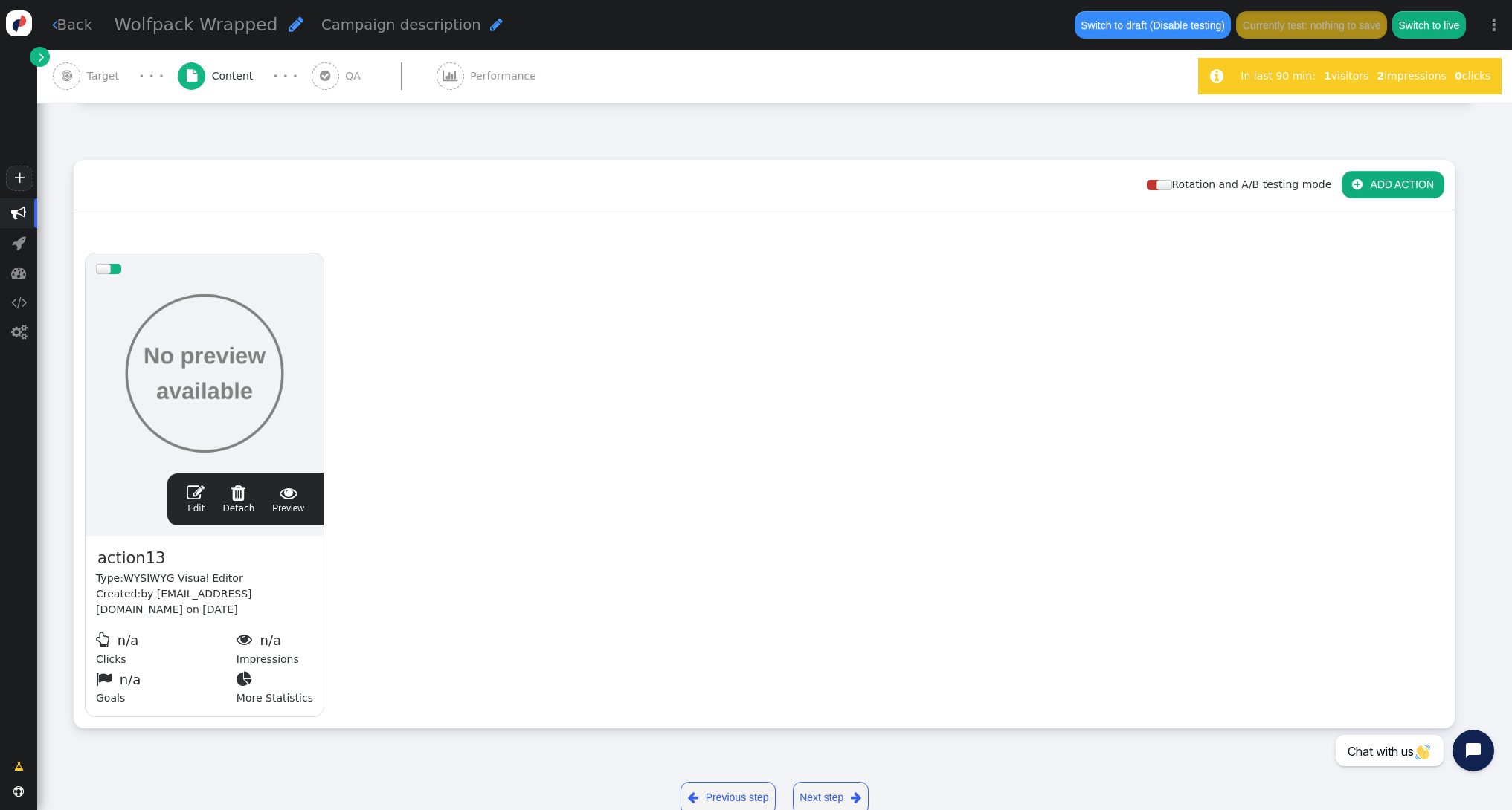
click at [95, 33] on div " Back Wolfpack Wrapped  Campaign description  Switch to draft (Disable testi…" at bounding box center [774, 25] width 1475 height 50
click at [88, 30] on link " Back" at bounding box center [72, 25] width 41 height 22
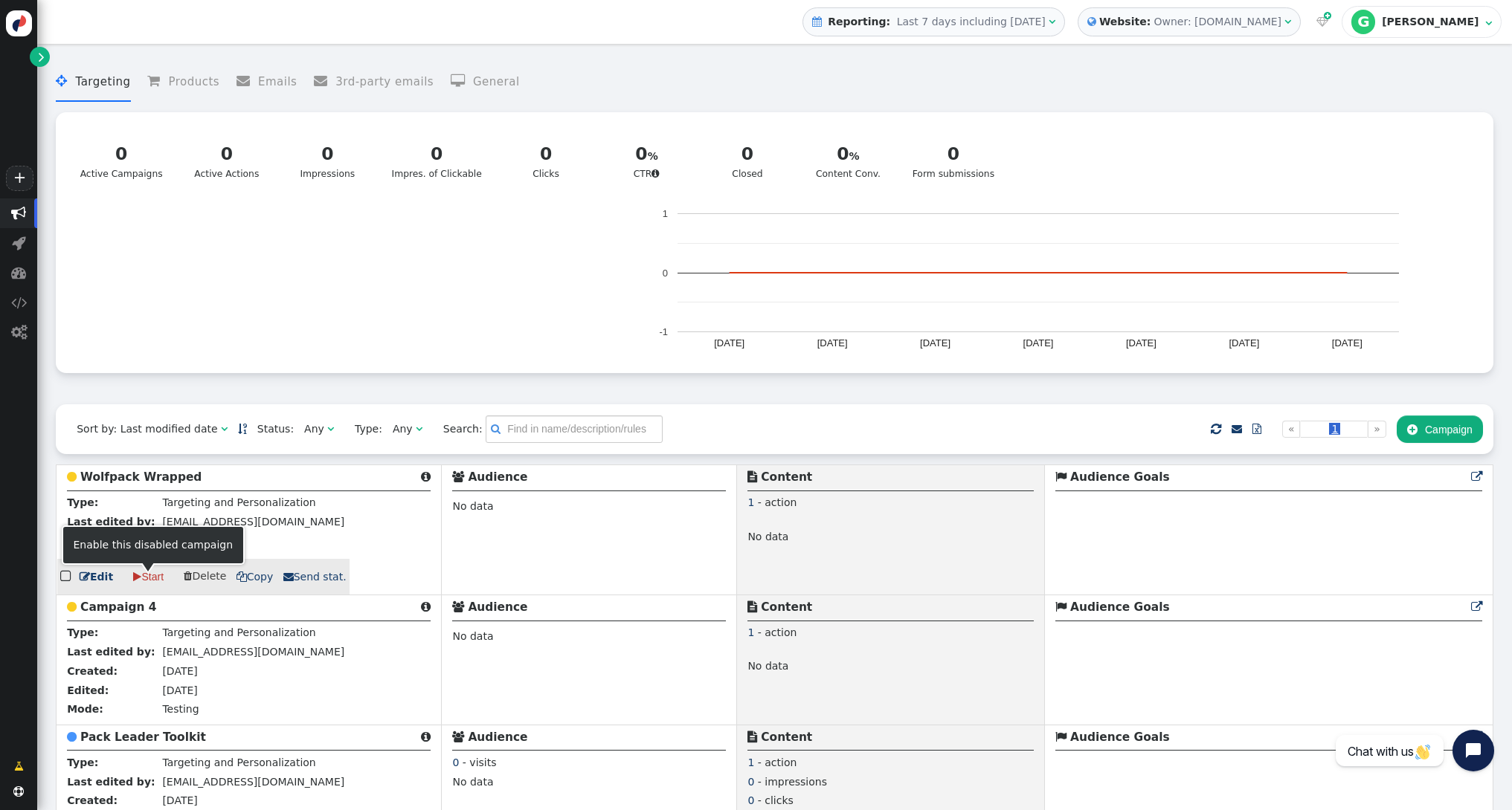
click at [151, 582] on link " Start" at bounding box center [148, 577] width 51 height 27
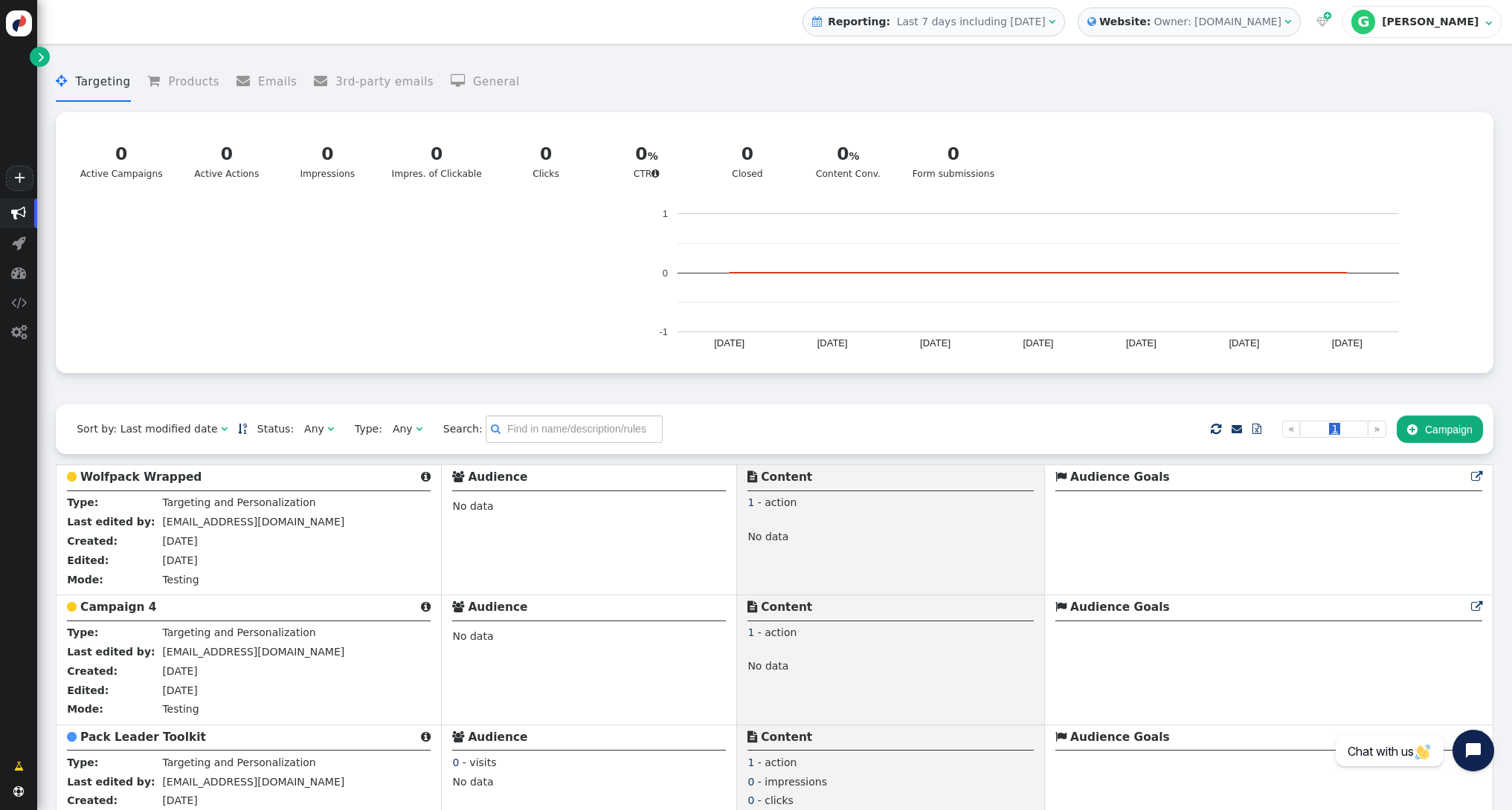
click at [22, 217] on span "" at bounding box center [18, 213] width 15 height 15
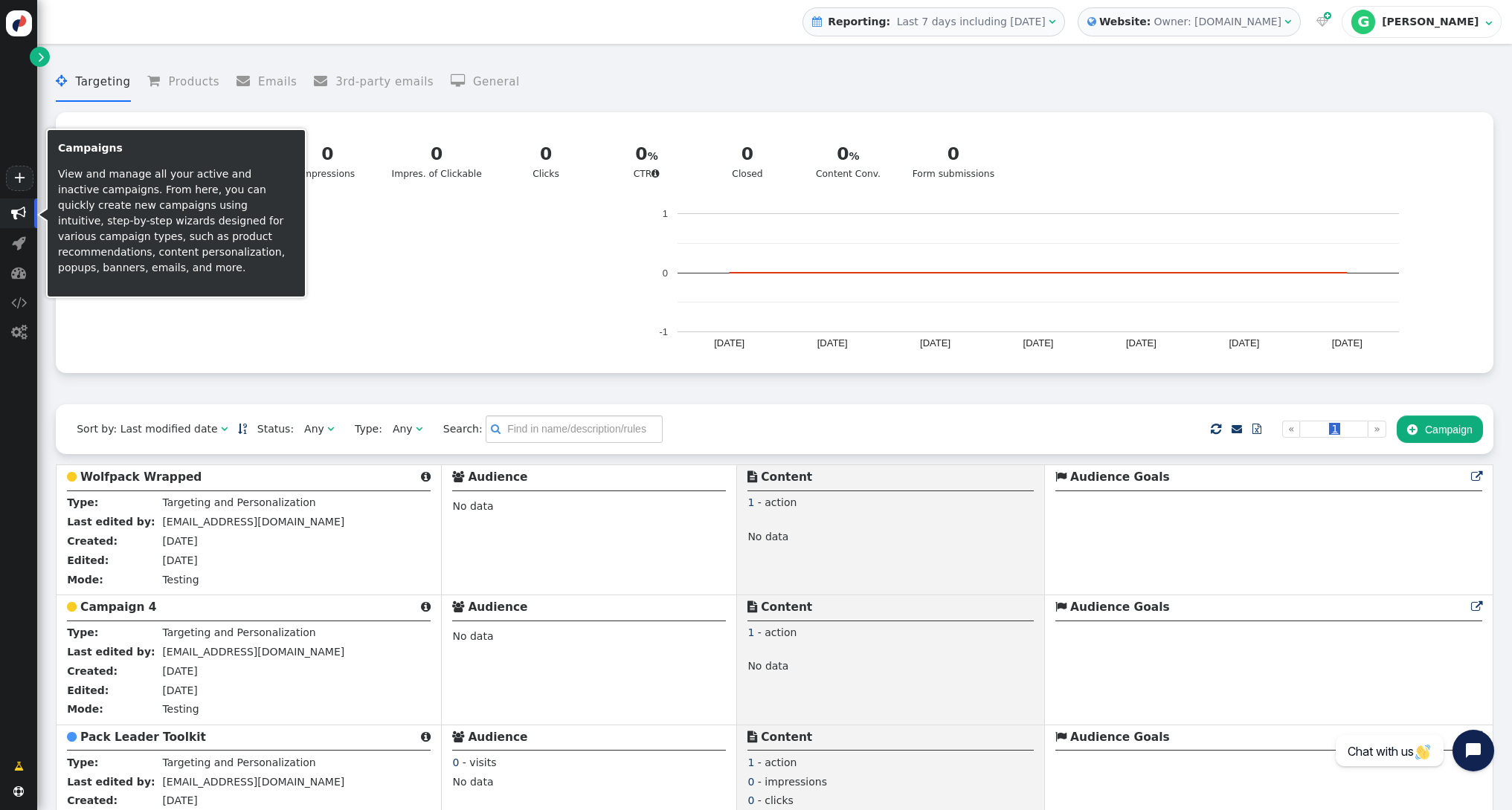
click at [22, 217] on span "" at bounding box center [18, 213] width 15 height 15
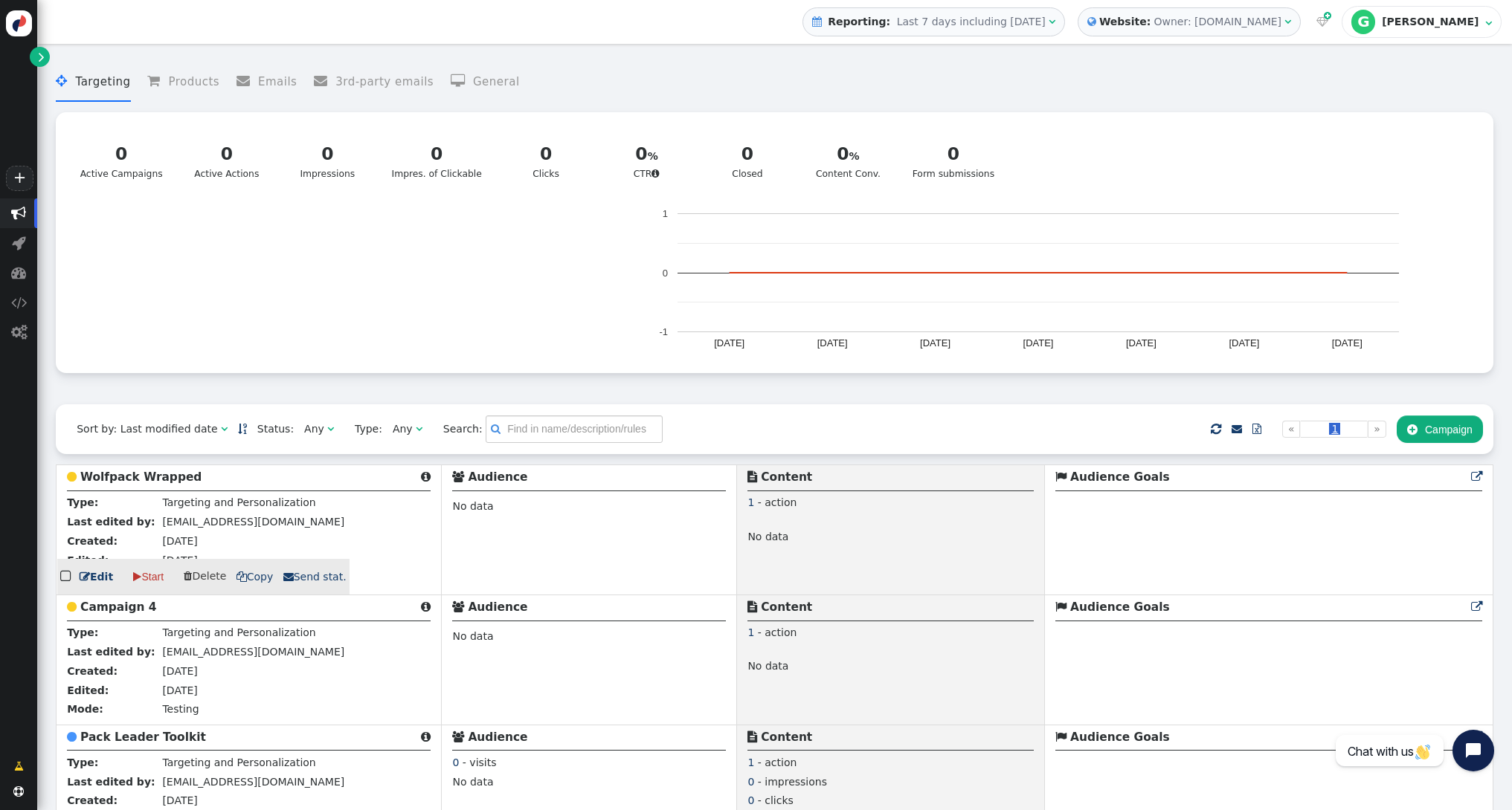
click at [105, 577] on link " Edit" at bounding box center [97, 578] width 34 height 16
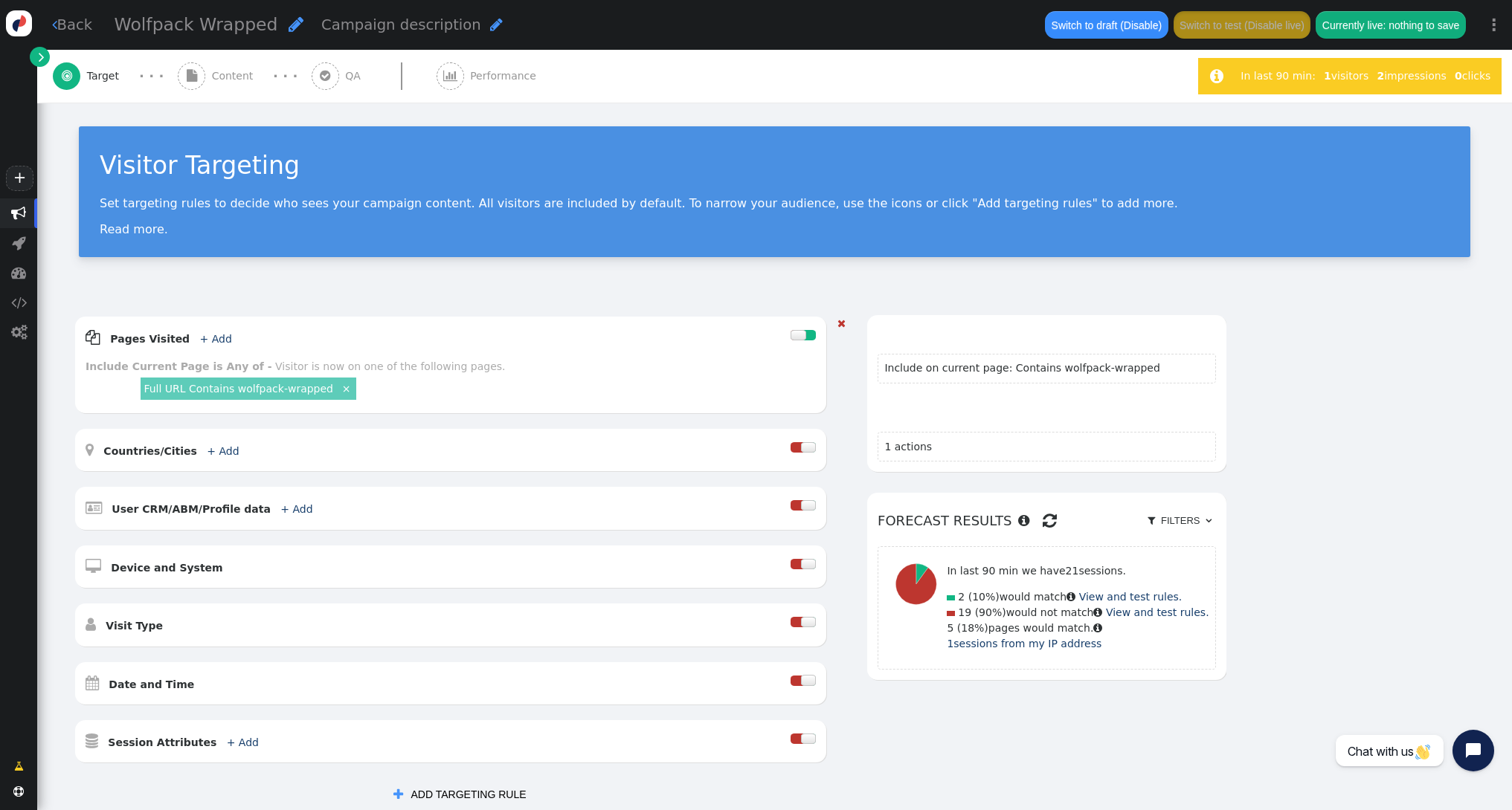
click at [310, 390] on link "Full URL Contains wolfpack-wrapped" at bounding box center [238, 389] width 189 height 12
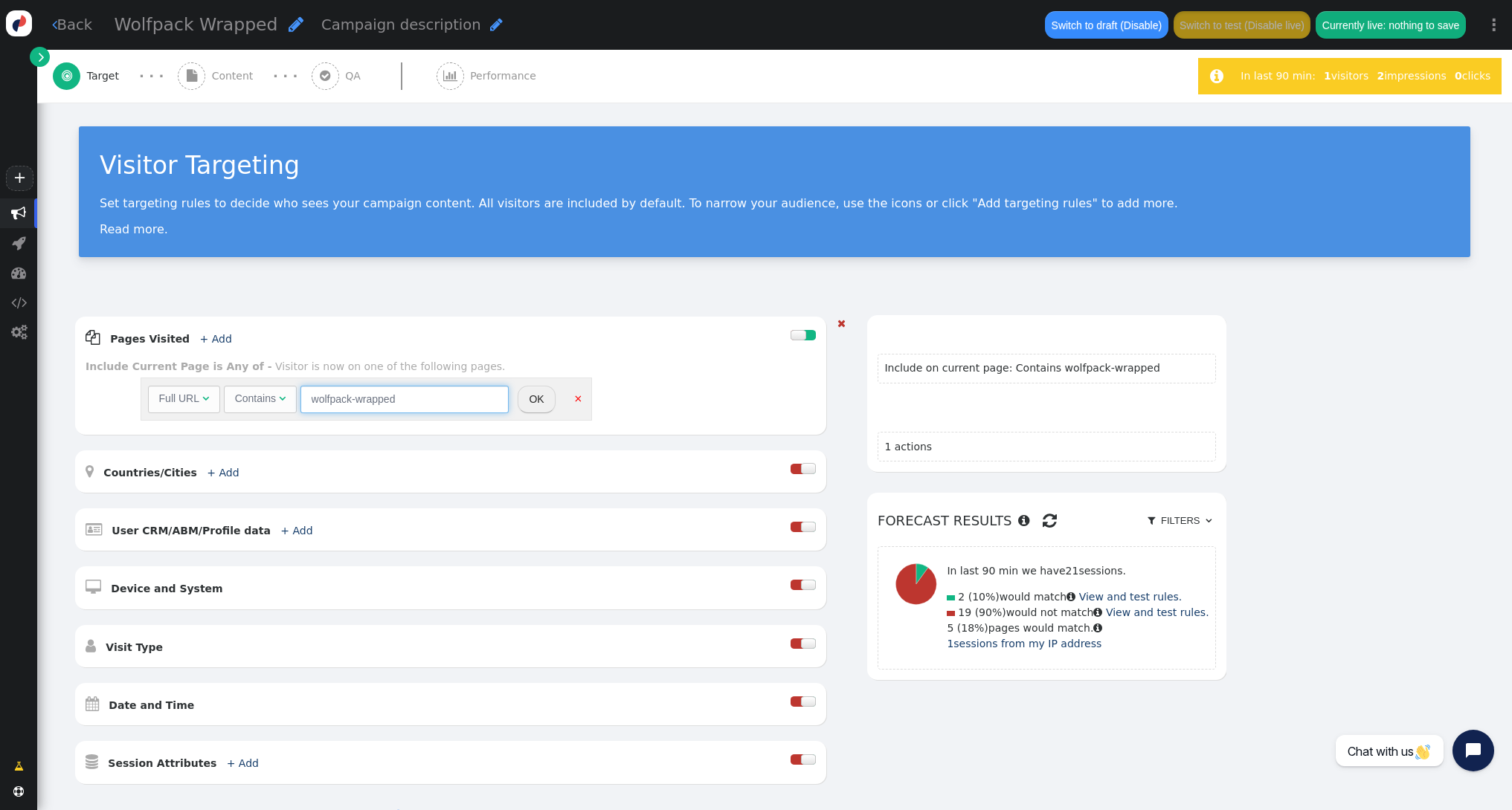
drag, startPoint x: 413, startPoint y: 400, endPoint x: 295, endPoint y: 398, distance: 118.0
click at [295, 398] on div "Full URL  Contains  wolfpack-wrapped = (Empty) [DOMAIN_NAME]  Page Group 2 " at bounding box center [328, 399] width 361 height 27
paste input "-2025"
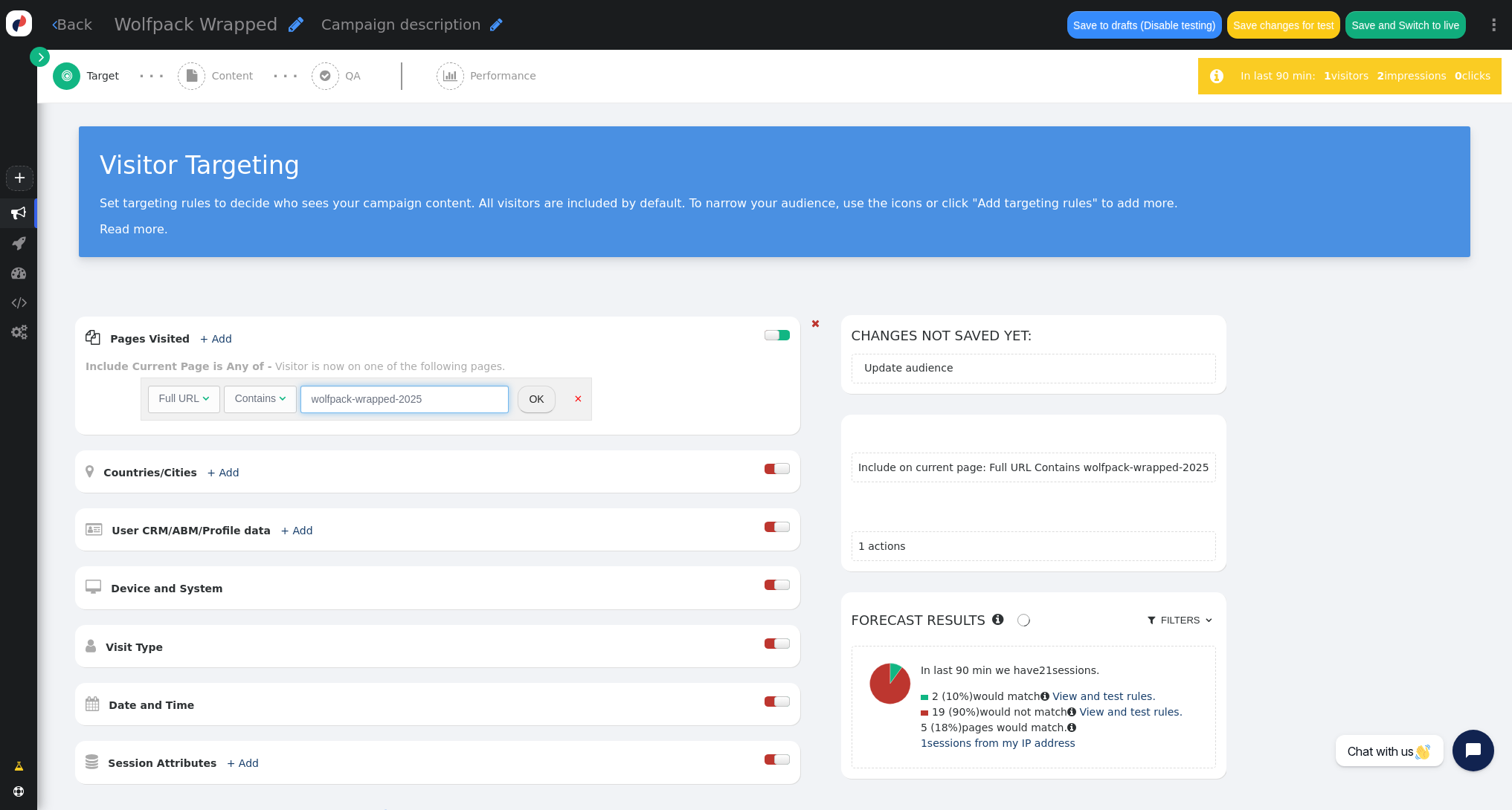
type input "wolfpack-wrapped-2025"
click at [524, 400] on button "OK" at bounding box center [535, 399] width 37 height 27
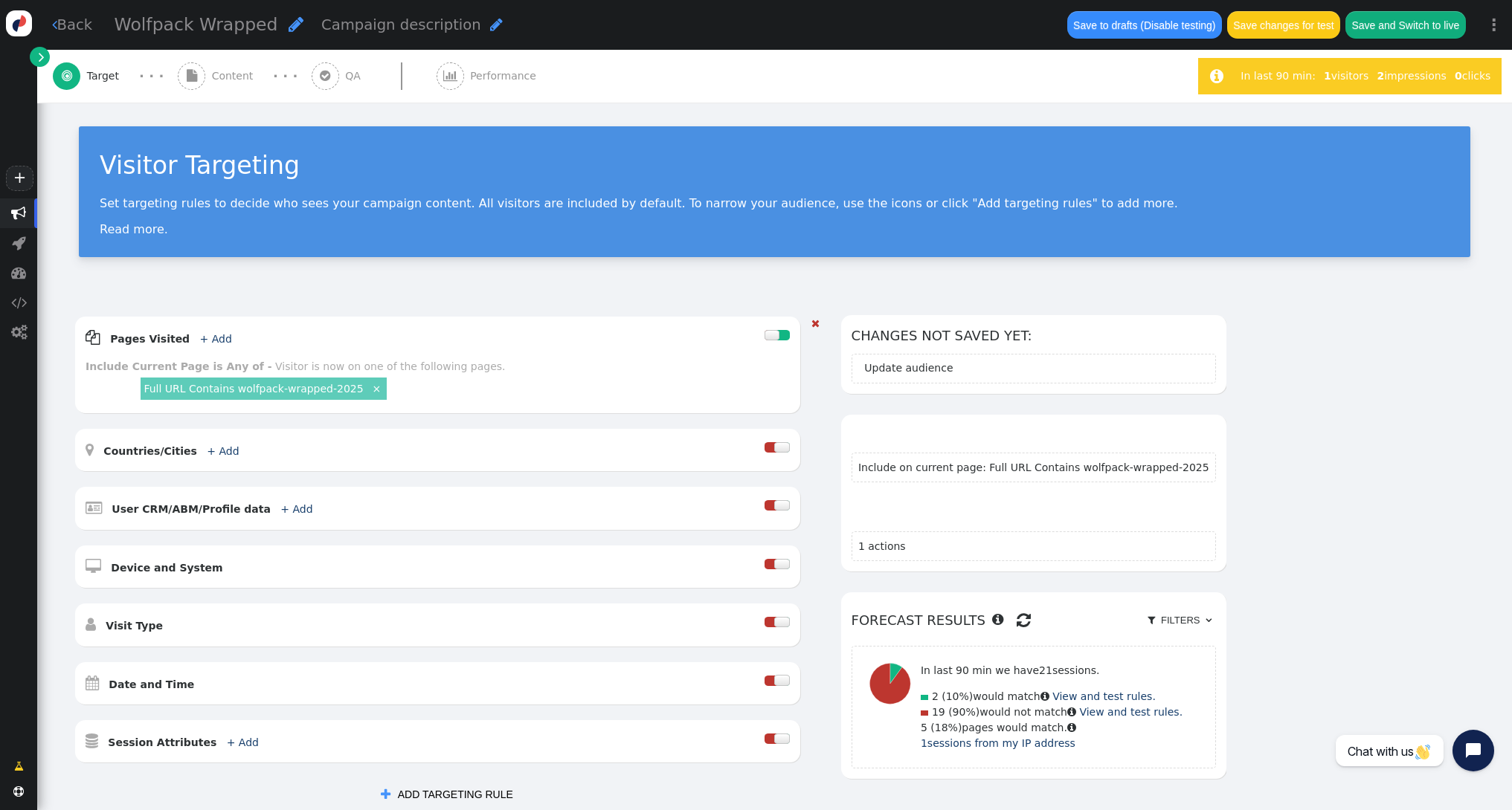
click at [271, 392] on link "Full URL Contains wolfpack-wrapped-2025" at bounding box center [253, 389] width 219 height 12
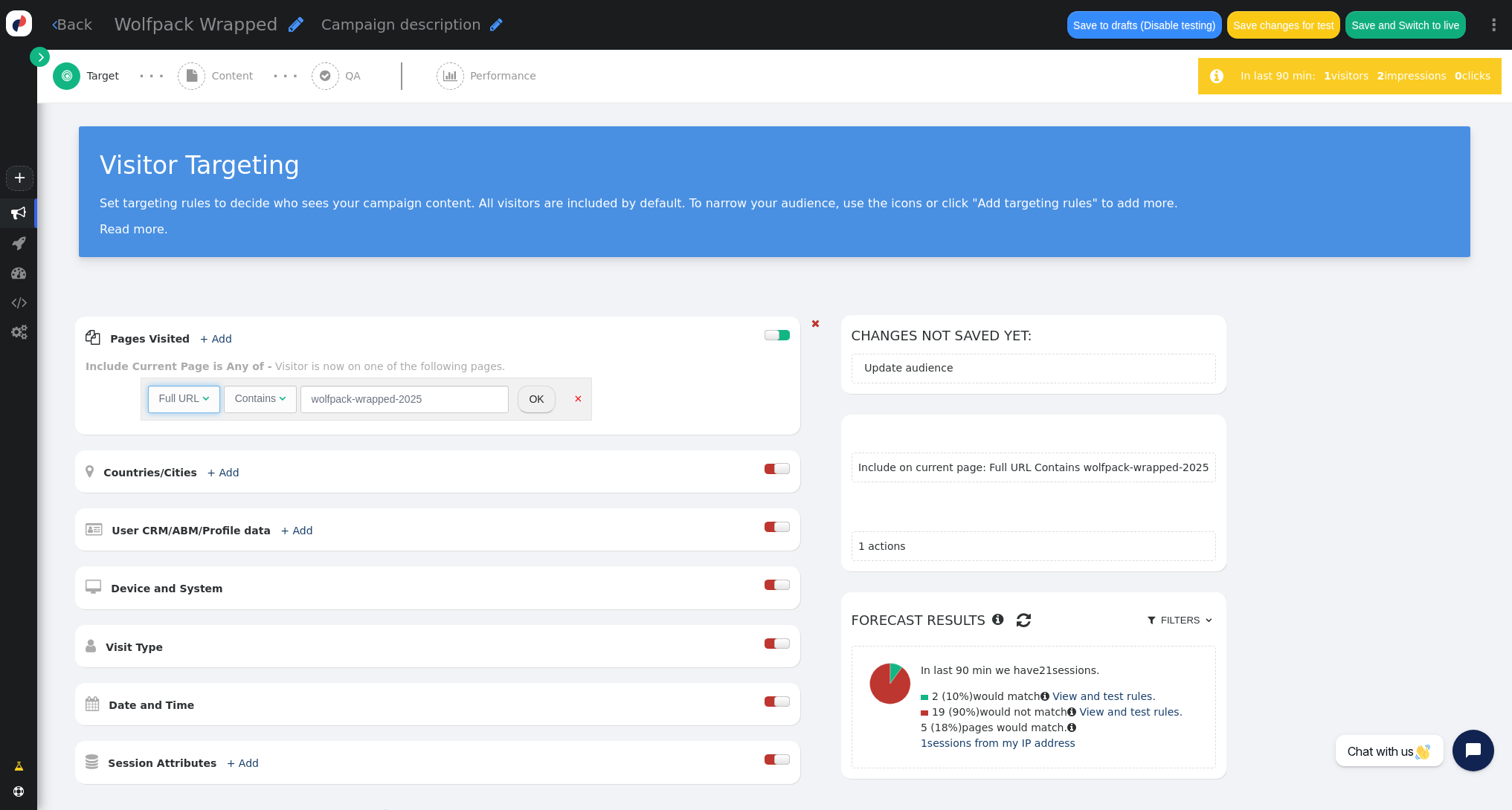
click at [215, 403] on span "Full URL " at bounding box center [183, 399] width 73 height 27
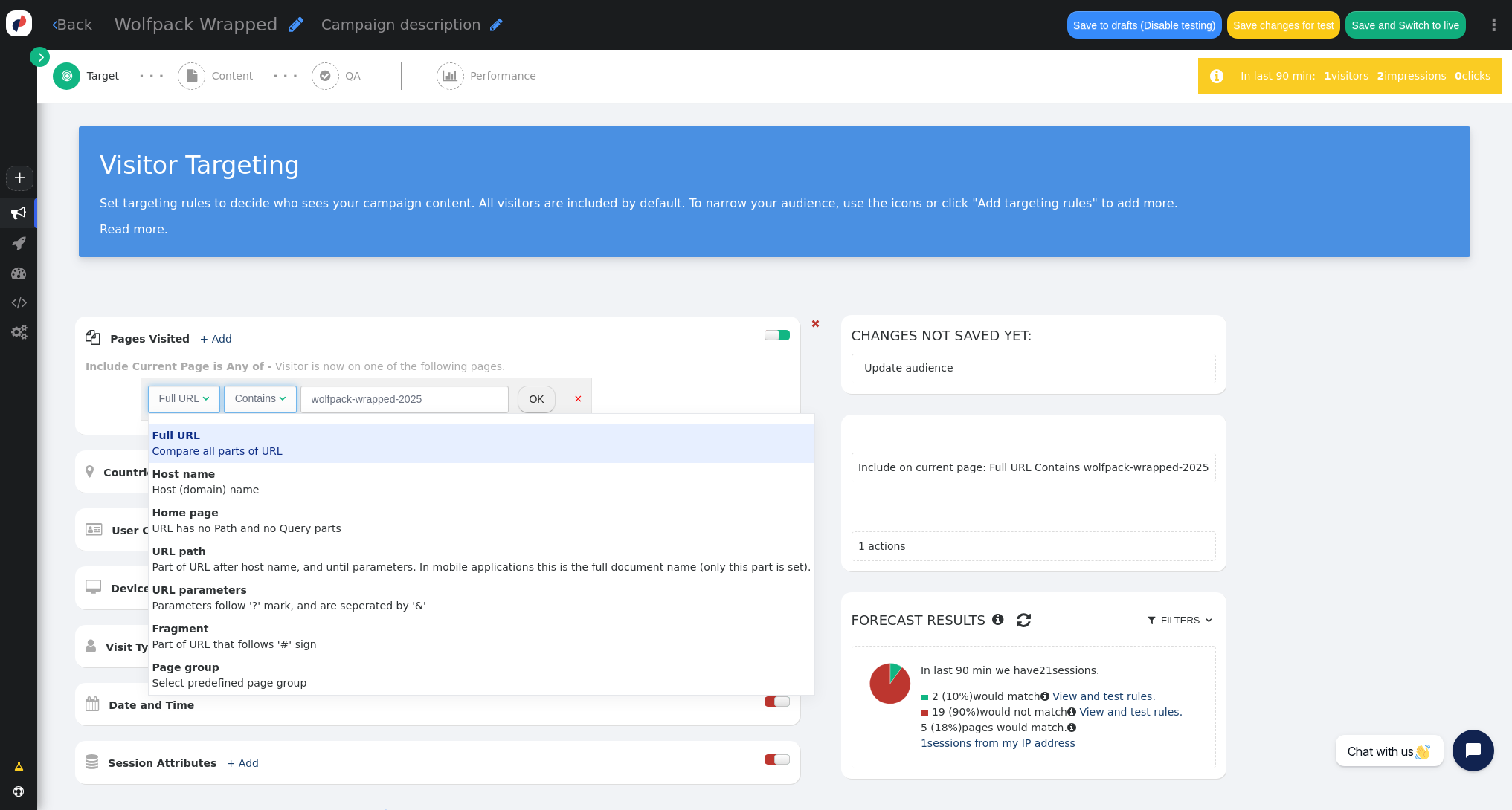
click at [294, 400] on span "Contains " at bounding box center [260, 399] width 73 height 27
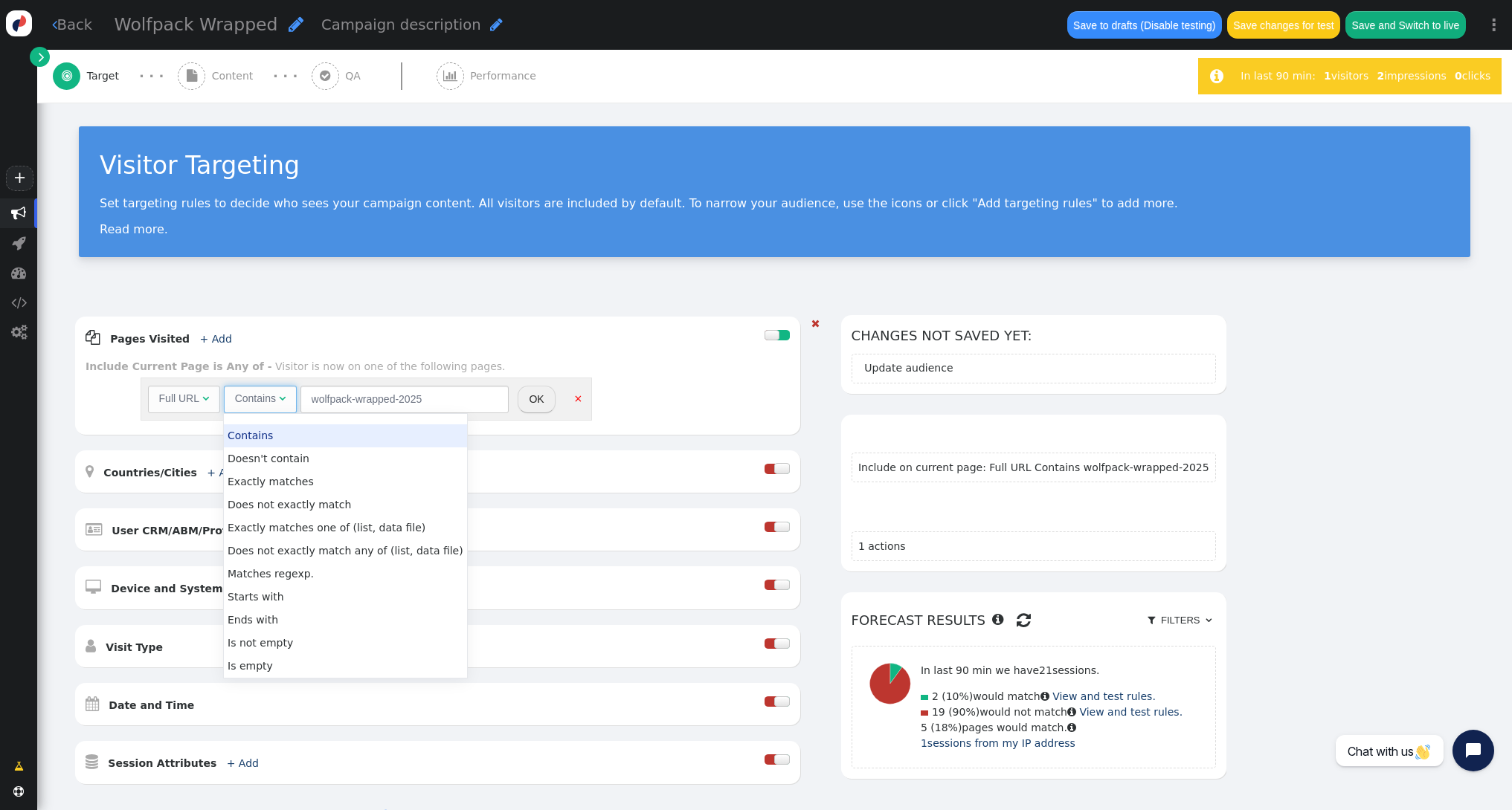
click at [197, 402] on div "Full URL" at bounding box center [179, 399] width 40 height 16
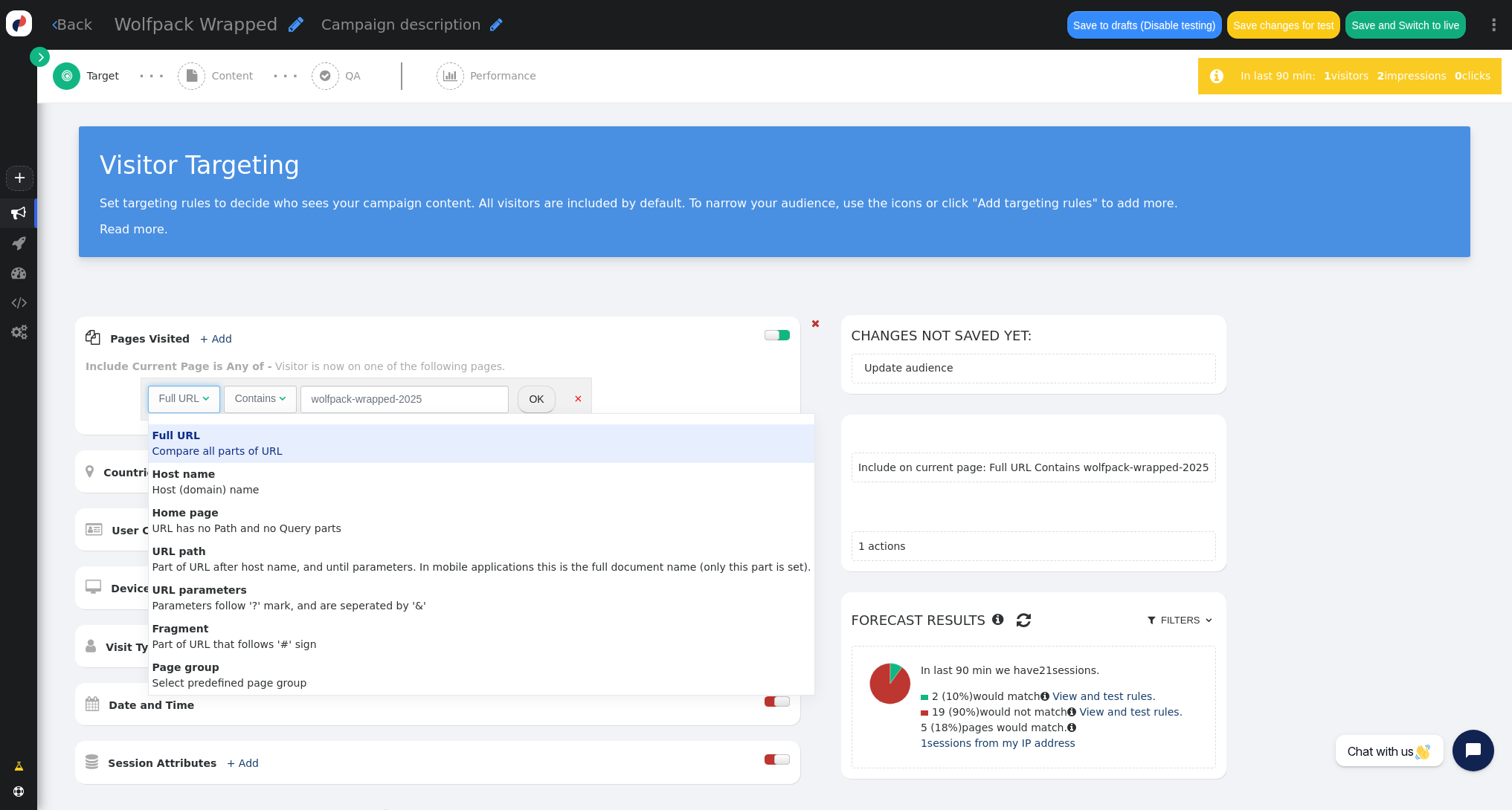
click at [410, 351] on div " Pages Visited + Add  Include Current Page is Any of - Visitor is now on one …" at bounding box center [437, 376] width 725 height 119
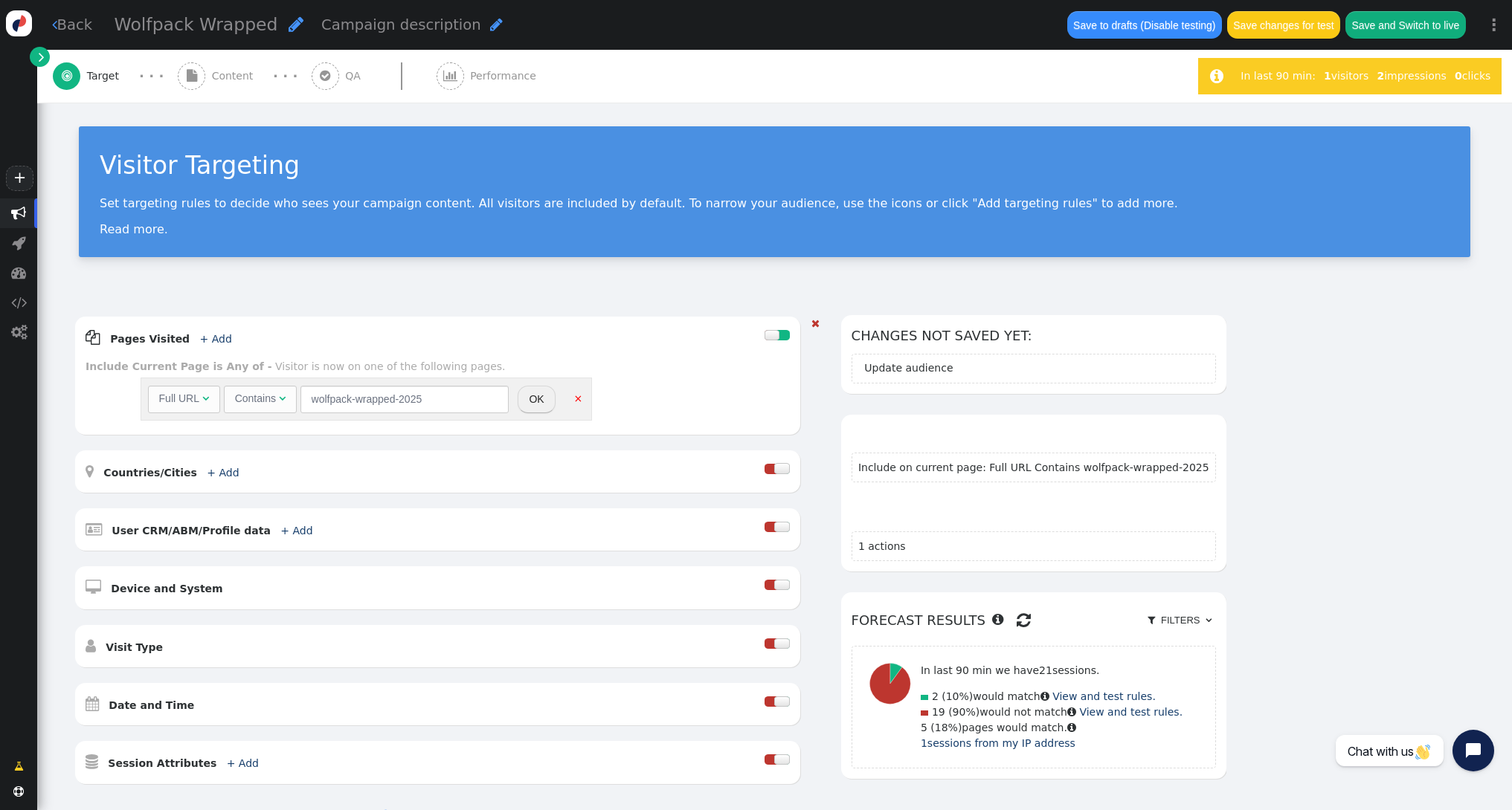
click at [526, 407] on button "OK" at bounding box center [535, 399] width 37 height 27
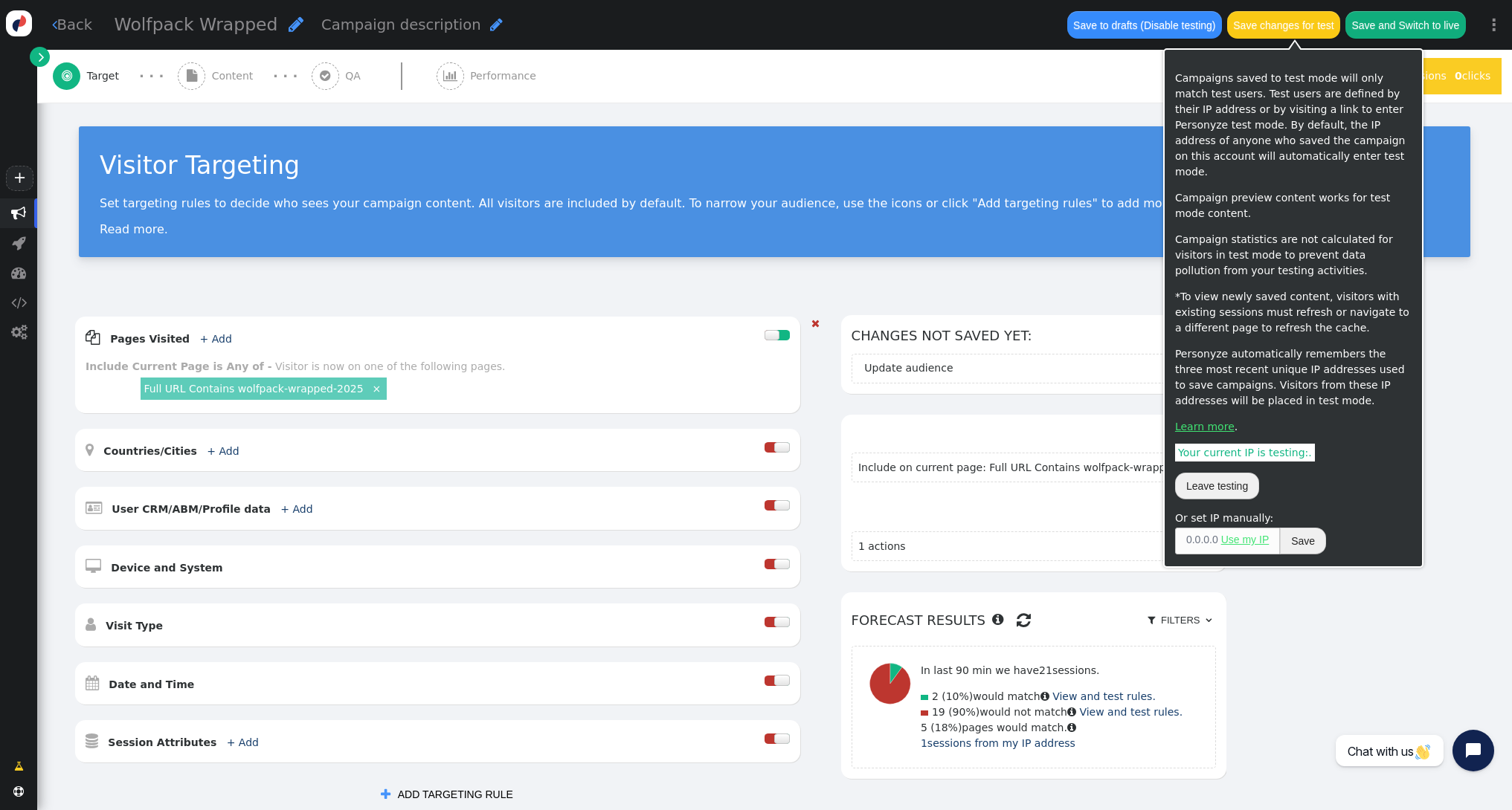
click at [1282, 27] on button "Save changes for test" at bounding box center [1283, 24] width 113 height 27
